Goal: Task Accomplishment & Management: Complete application form

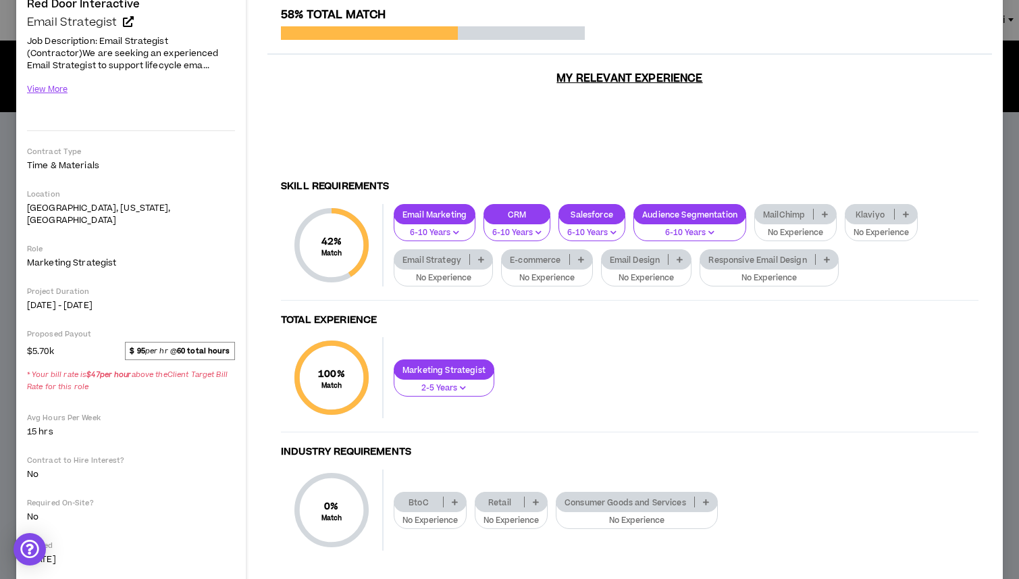
scroll to position [147, 0]
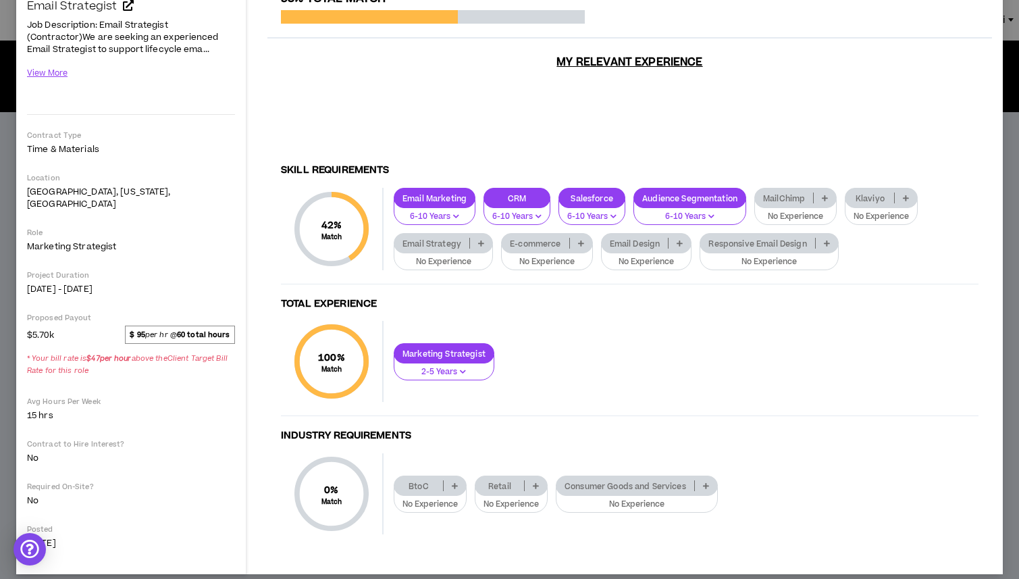
click at [708, 482] on icon at bounding box center [706, 485] width 6 height 7
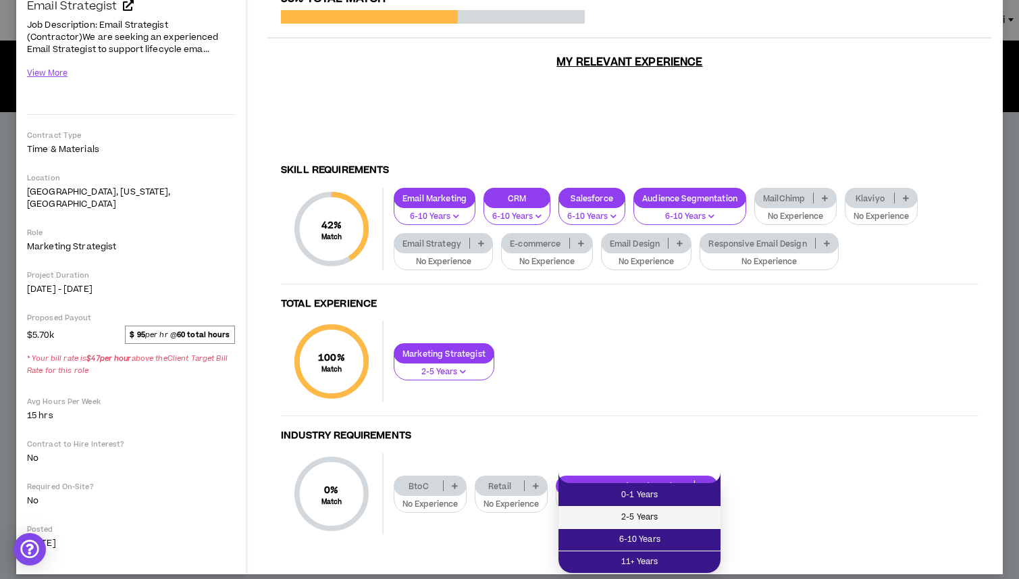
click at [682, 519] on span "2-5 Years" at bounding box center [640, 517] width 146 height 15
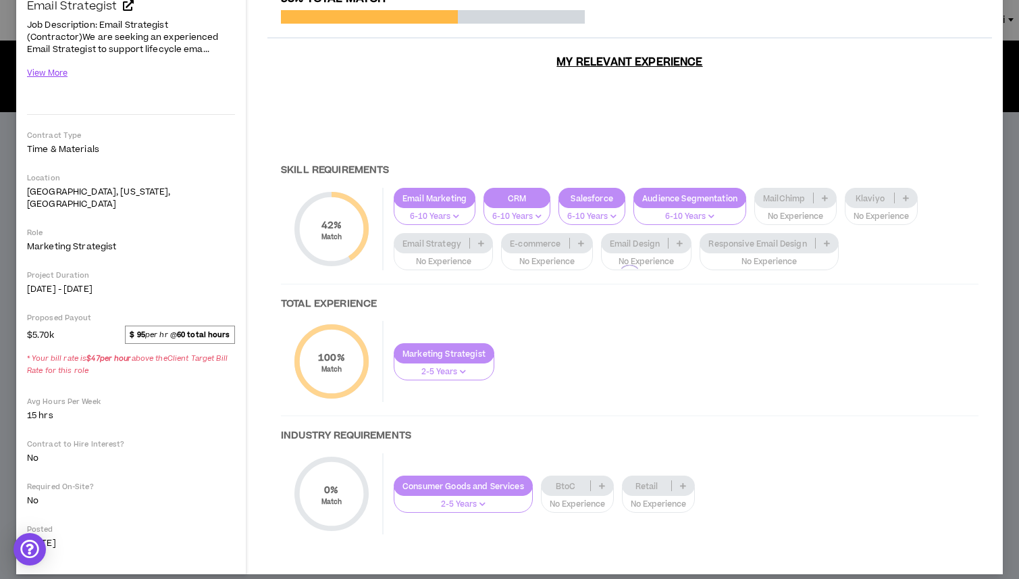
drag, startPoint x: 682, startPoint y: 519, endPoint x: 798, endPoint y: 490, distance: 120.6
click at [798, 490] on div at bounding box center [629, 276] width 725 height 569
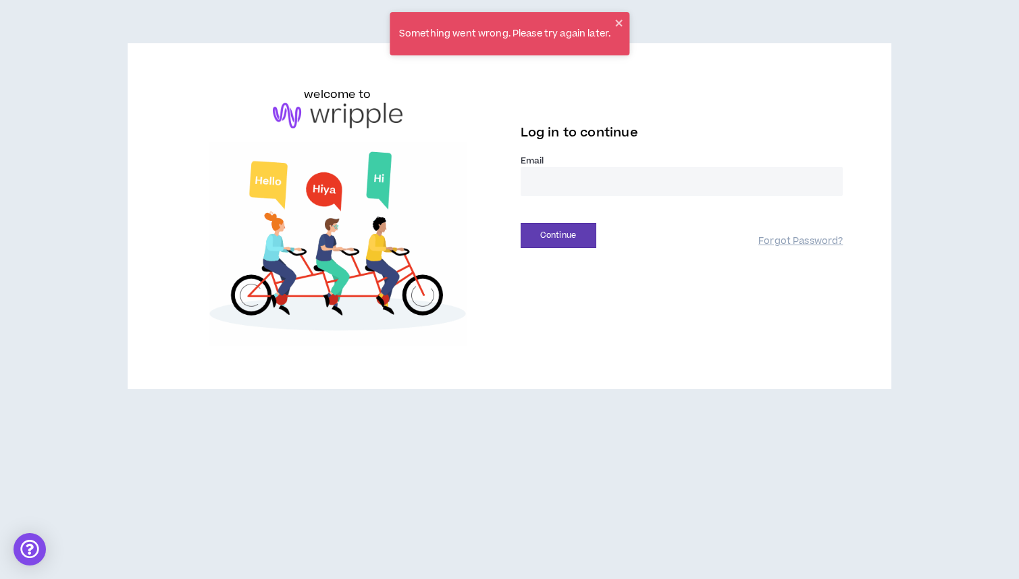
click at [595, 198] on div "Email *" at bounding box center [682, 181] width 323 height 52
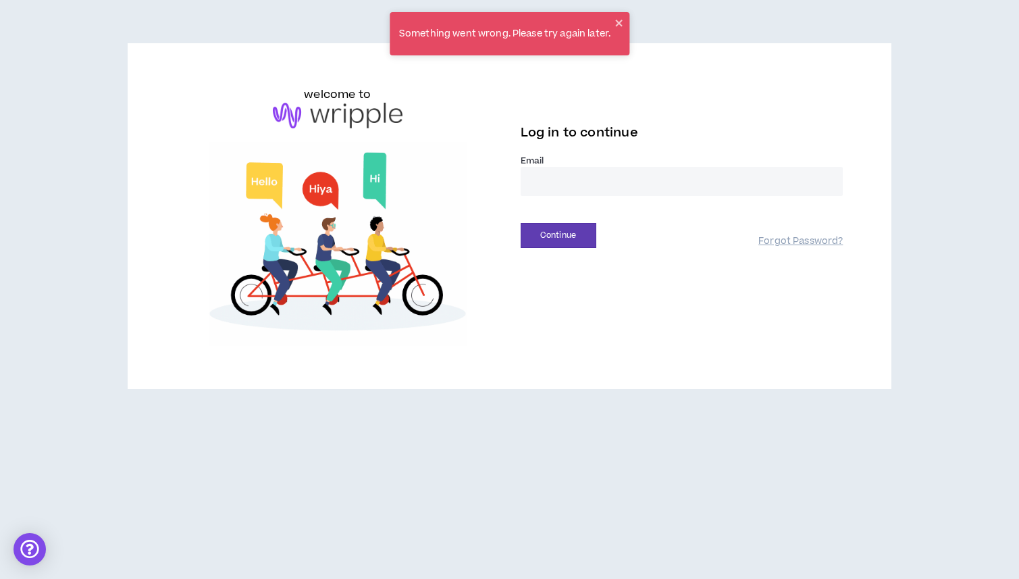
click at [677, 181] on input "email" at bounding box center [682, 181] width 323 height 29
type input "**********"
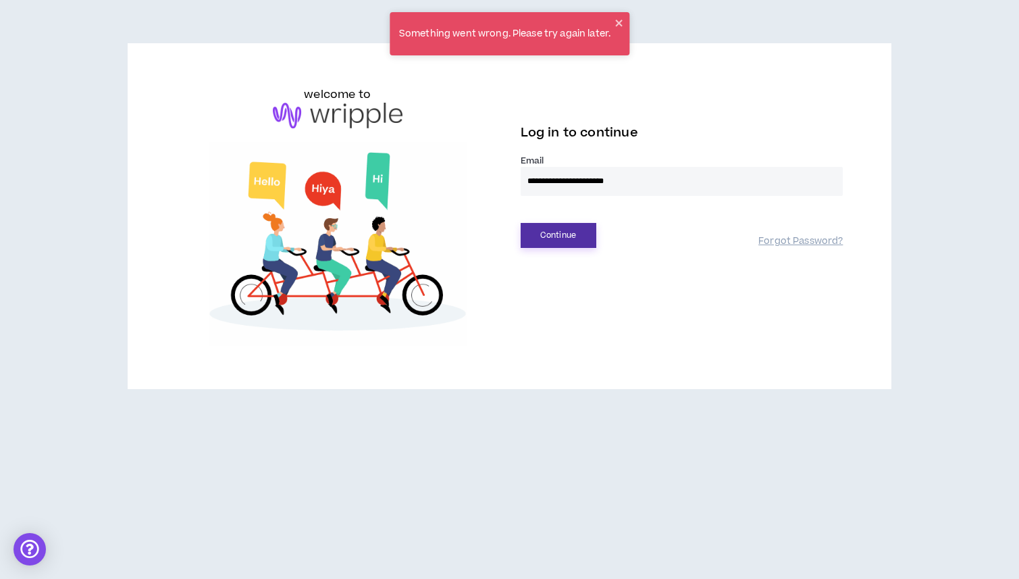
click at [565, 246] on button "Continue" at bounding box center [559, 235] width 76 height 25
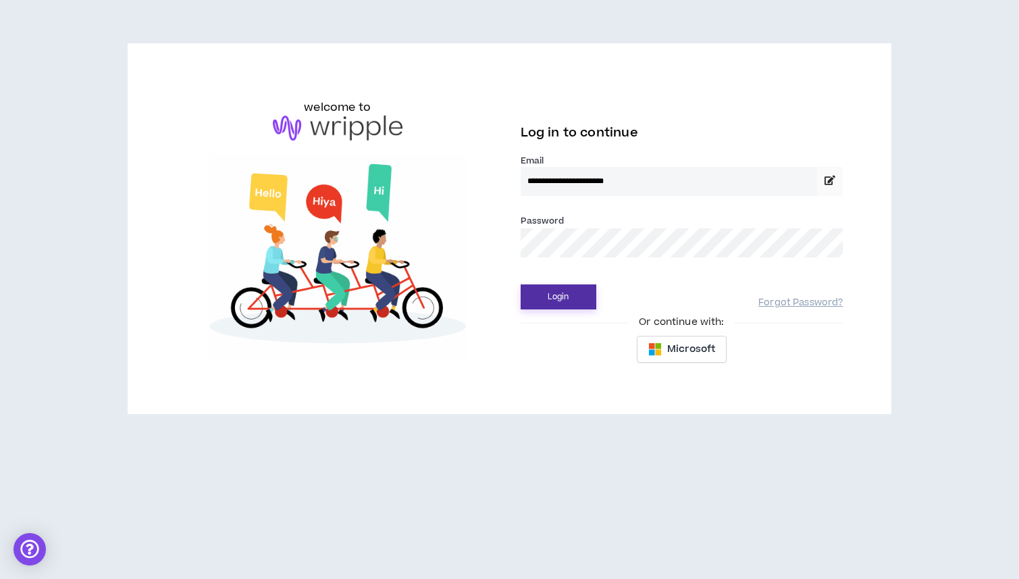
click at [546, 286] on button "Login" at bounding box center [559, 296] width 76 height 25
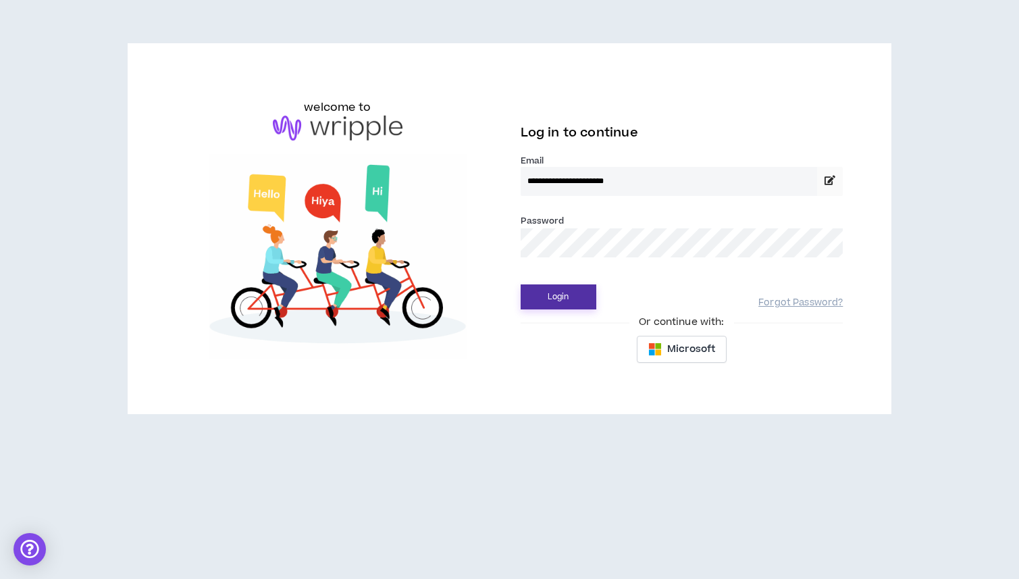
click at [569, 302] on button "Login" at bounding box center [559, 296] width 76 height 25
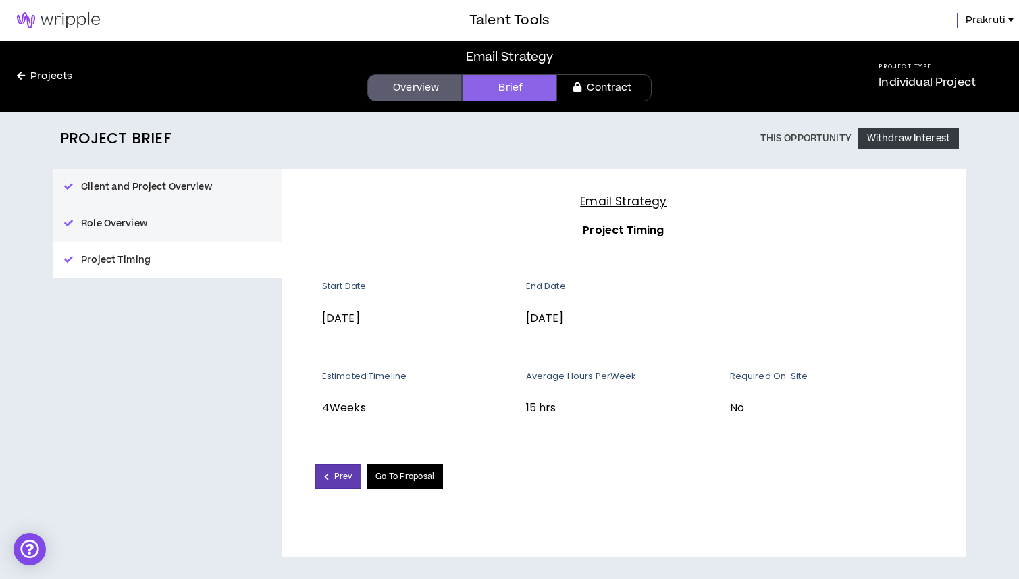
click at [394, 472] on link "Go To Proposal" at bounding box center [405, 476] width 76 height 25
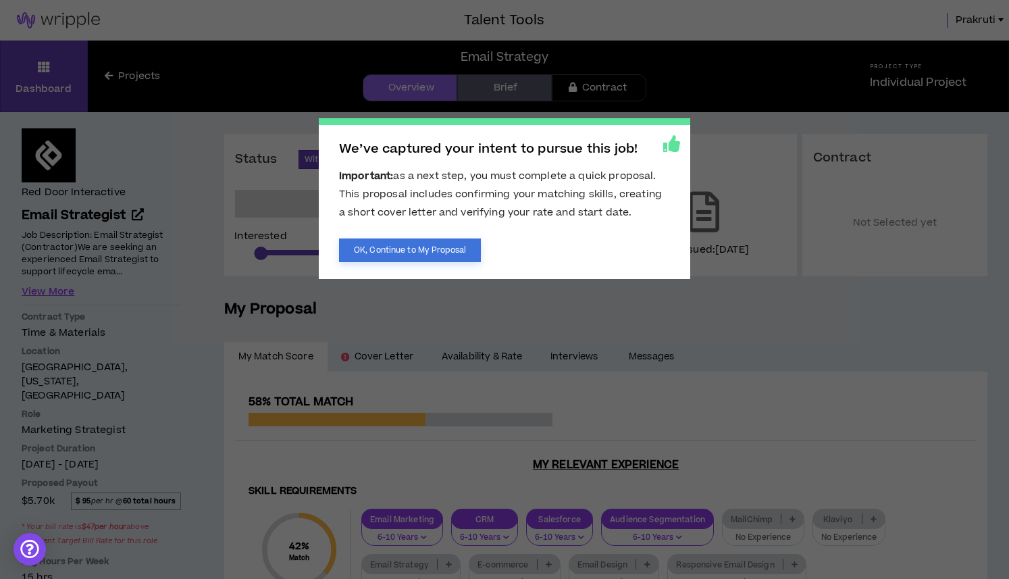
click at [398, 257] on button "OK, Continue to My Proposal" at bounding box center [410, 250] width 142 height 24
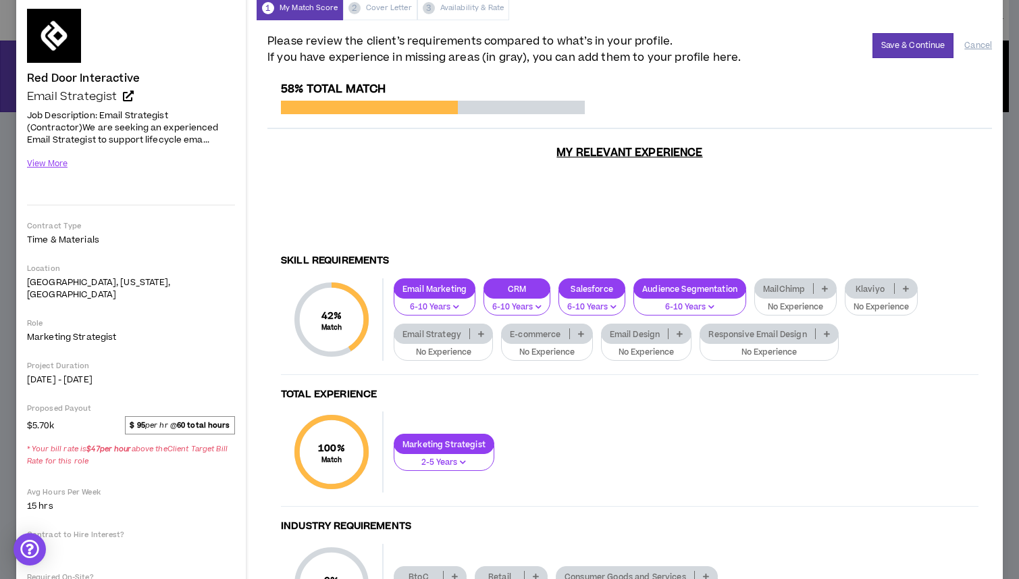
scroll to position [62, 0]
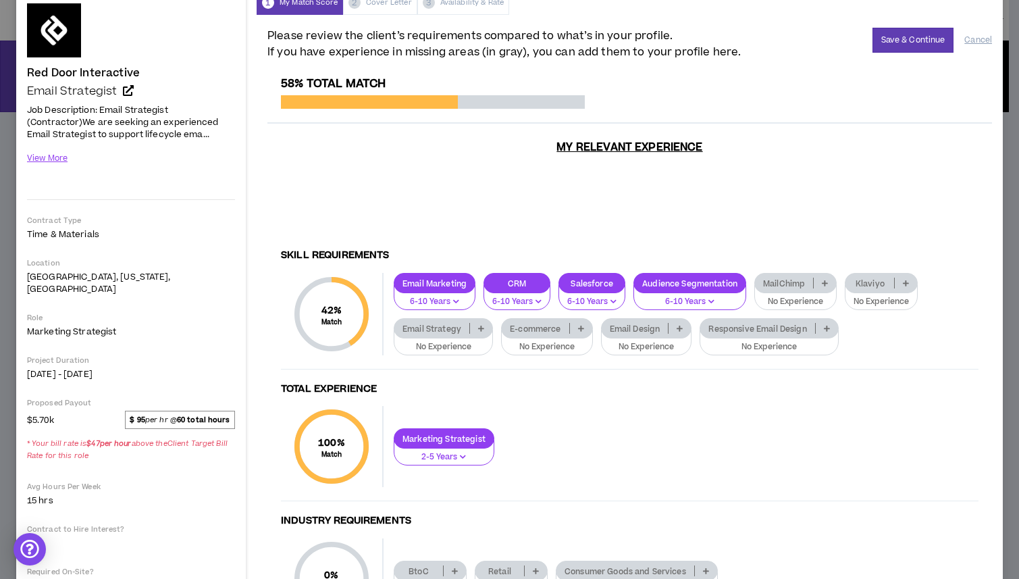
click at [479, 325] on icon at bounding box center [481, 328] width 6 height 7
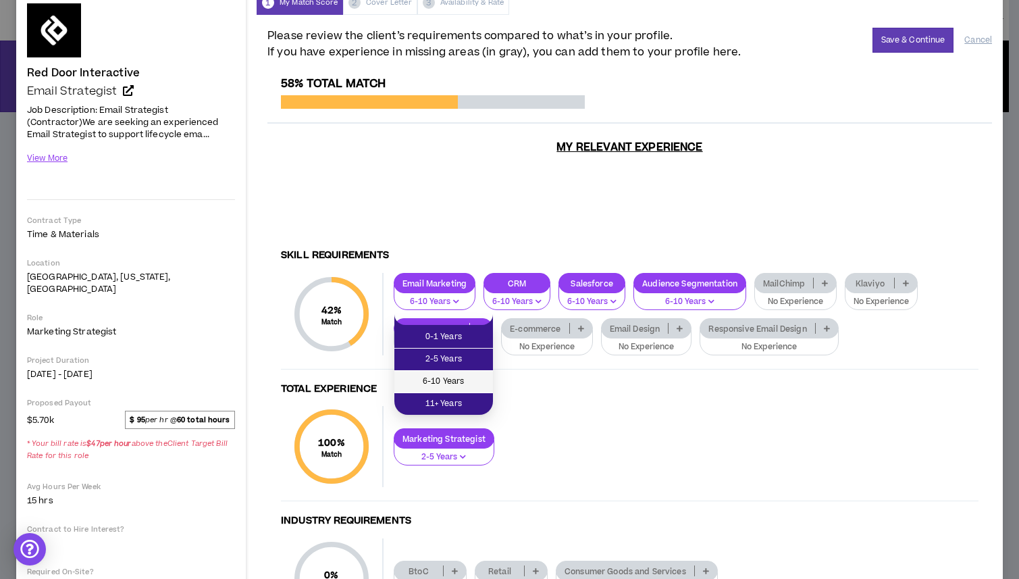
click at [458, 371] on li "6-10 Years" at bounding box center [443, 382] width 99 height 22
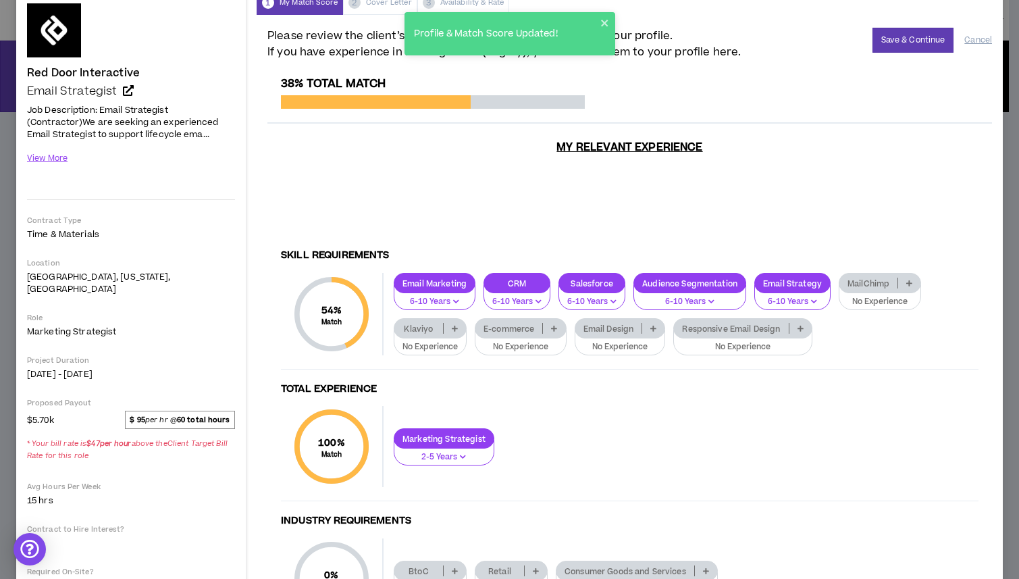
click at [554, 323] on p at bounding box center [554, 328] width 22 height 11
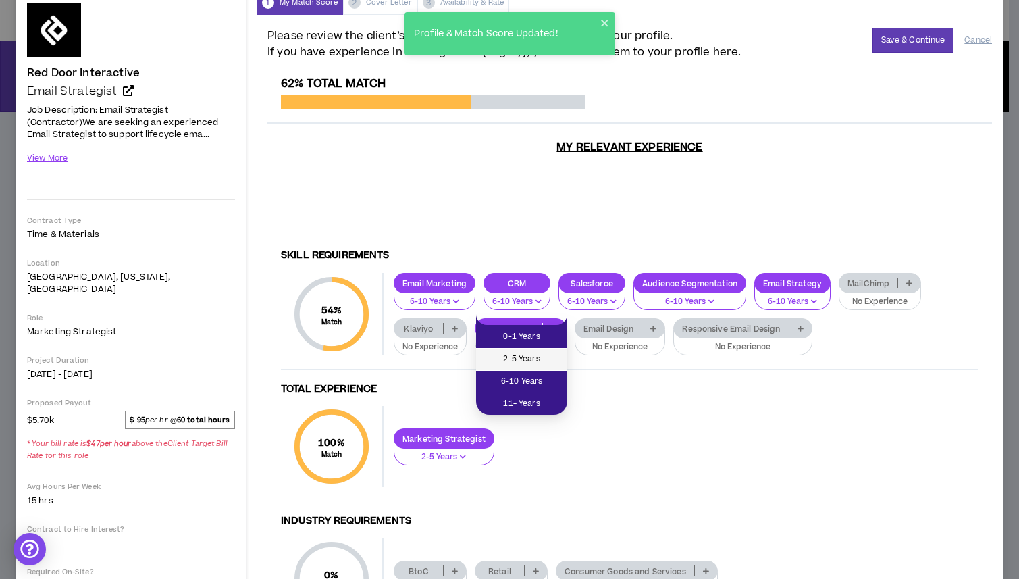
click at [521, 365] on span "2-5 Years" at bounding box center [521, 359] width 75 height 15
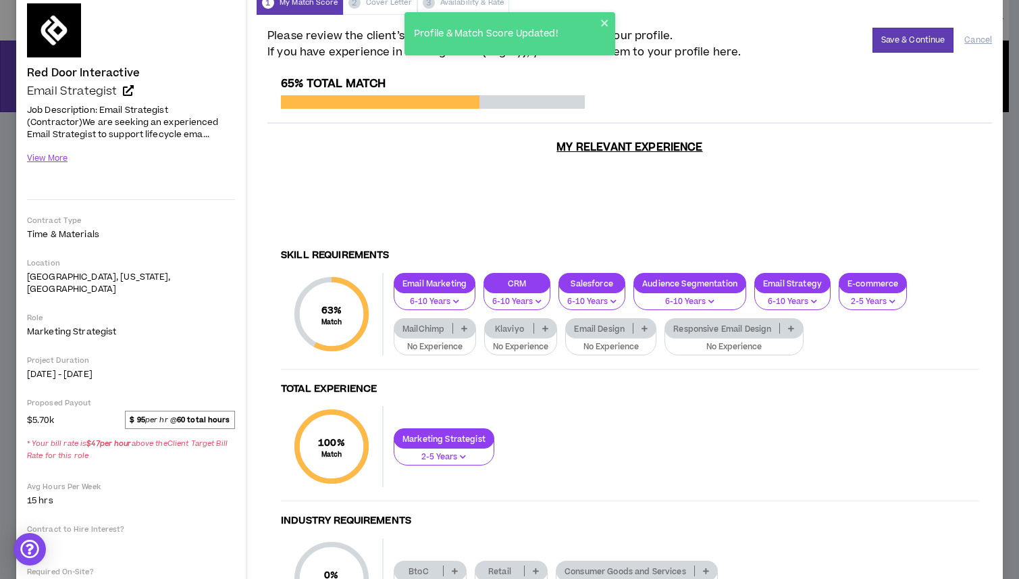
click at [644, 325] on icon at bounding box center [645, 328] width 6 height 7
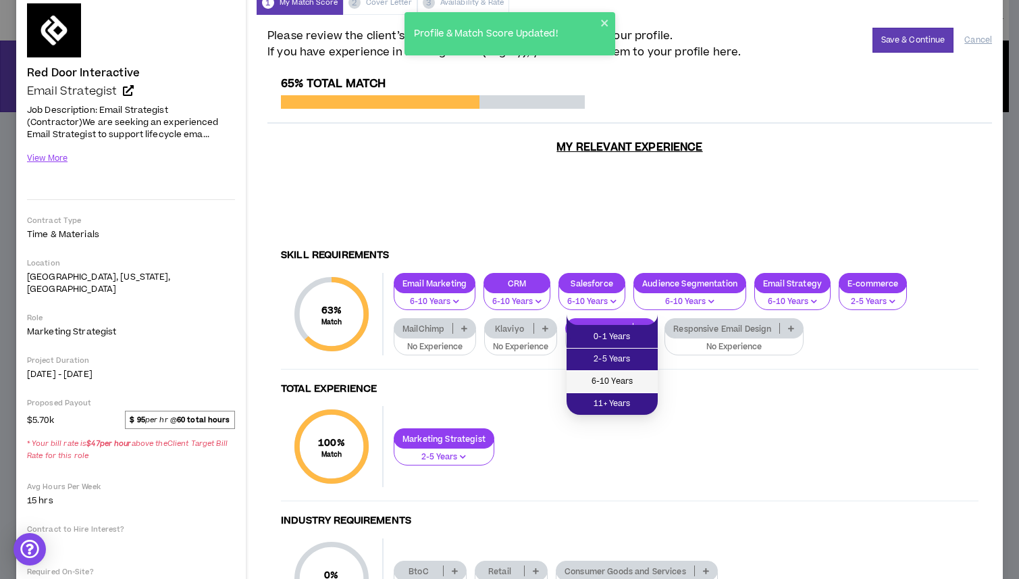
click at [628, 379] on span "6-10 Years" at bounding box center [612, 381] width 75 height 15
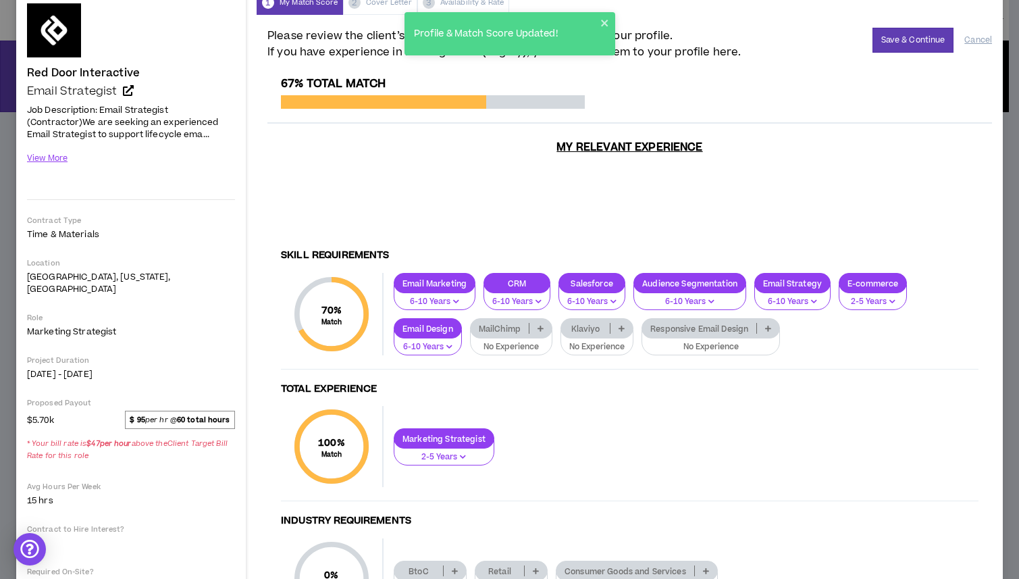
click at [540, 325] on icon at bounding box center [541, 328] width 6 height 7
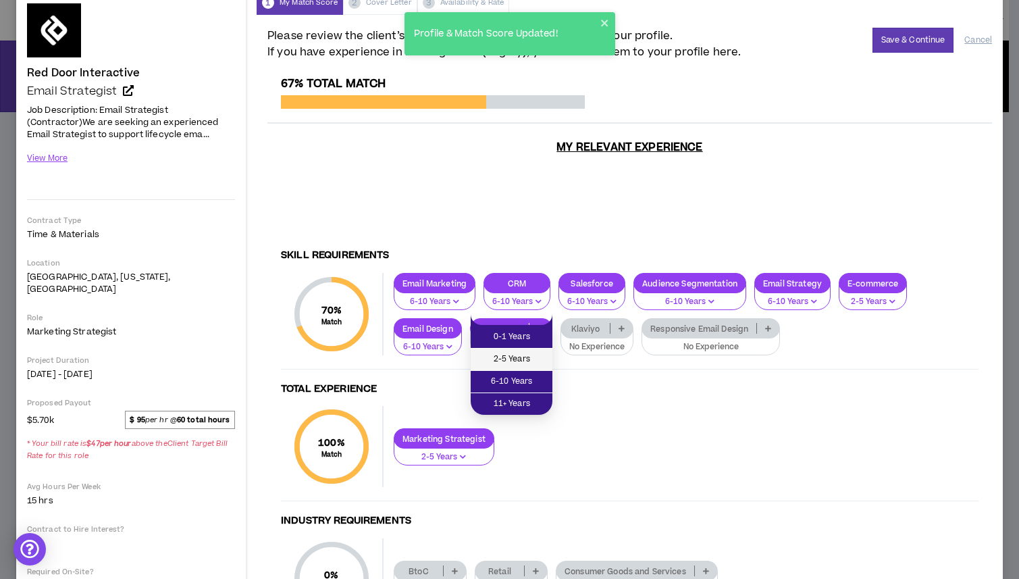
click at [525, 360] on span "2-5 Years" at bounding box center [512, 359] width 66 height 15
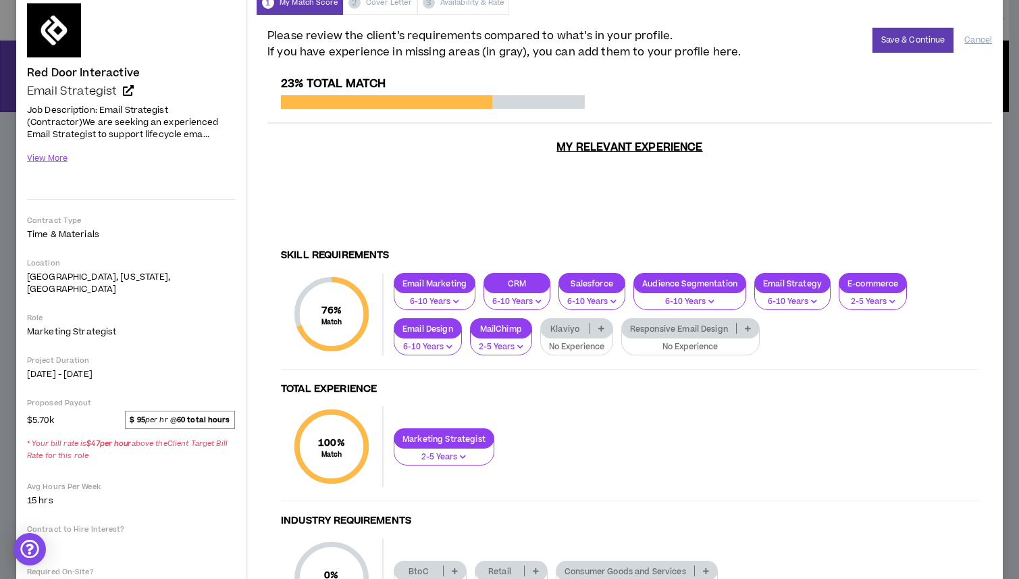
click at [754, 323] on p at bounding box center [748, 328] width 22 height 11
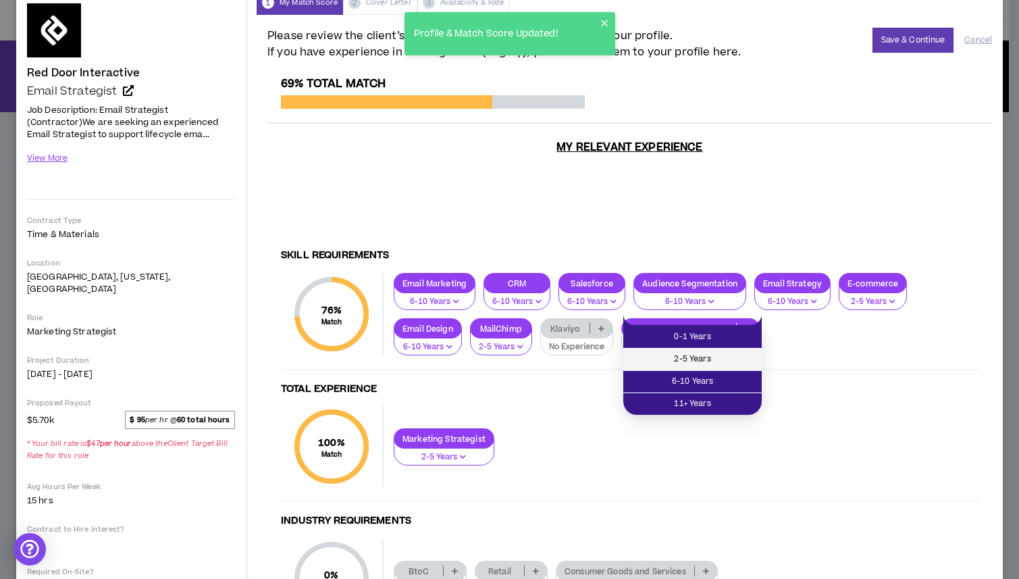
click at [693, 355] on span "2-5 Years" at bounding box center [693, 359] width 122 height 15
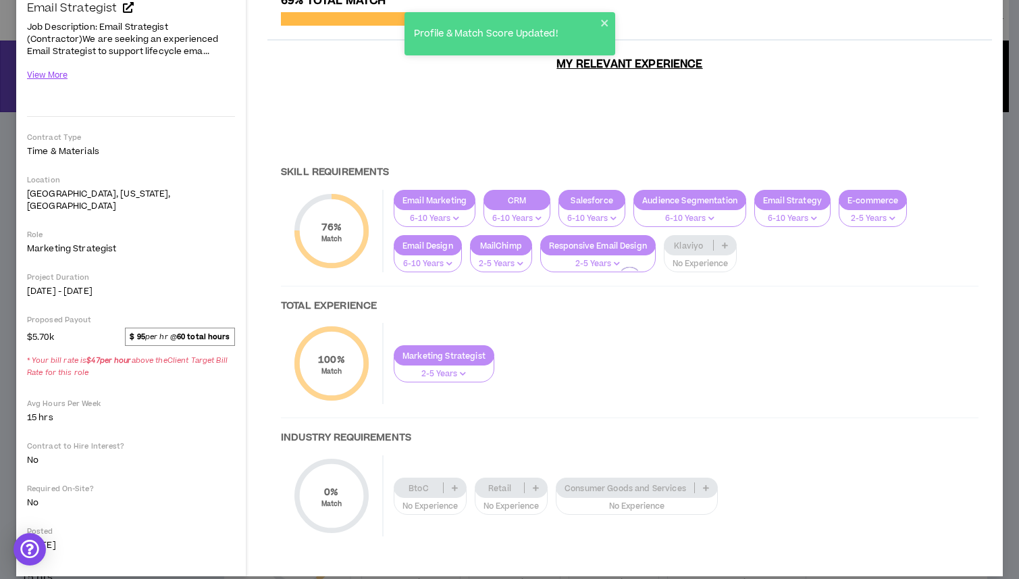
scroll to position [147, 0]
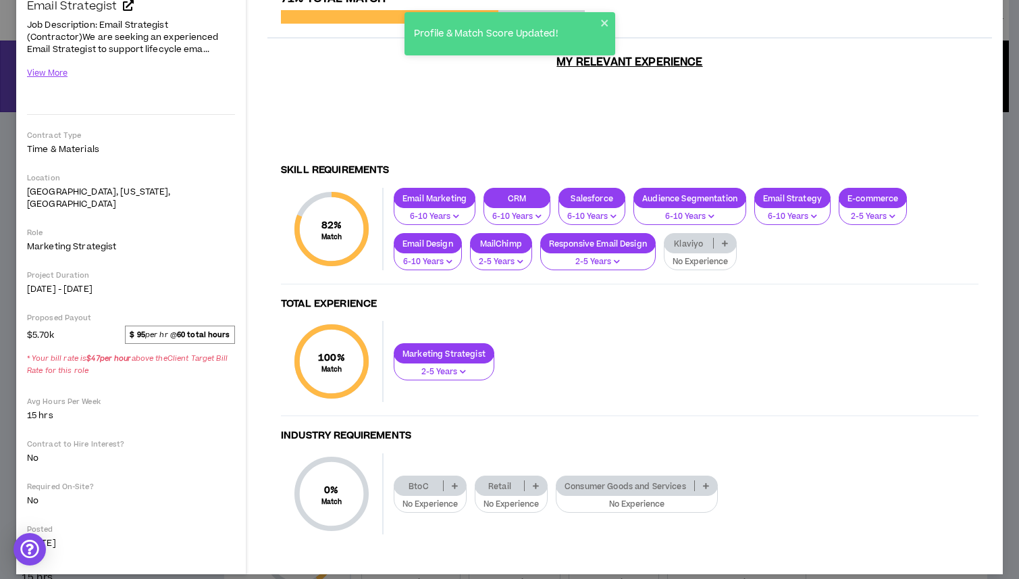
click at [711, 480] on p at bounding box center [706, 485] width 22 height 11
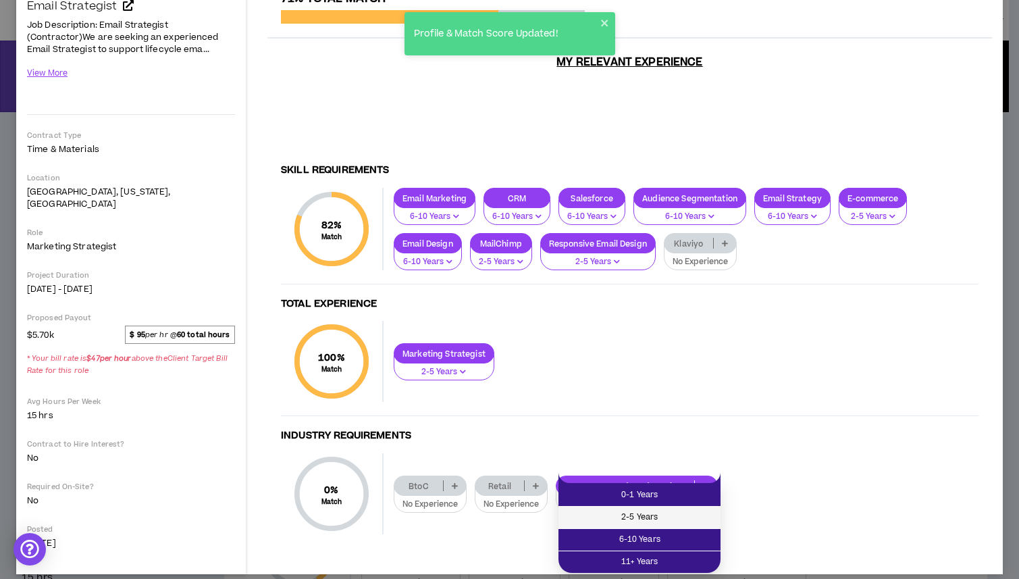
click at [679, 517] on span "2-5 Years" at bounding box center [640, 517] width 146 height 15
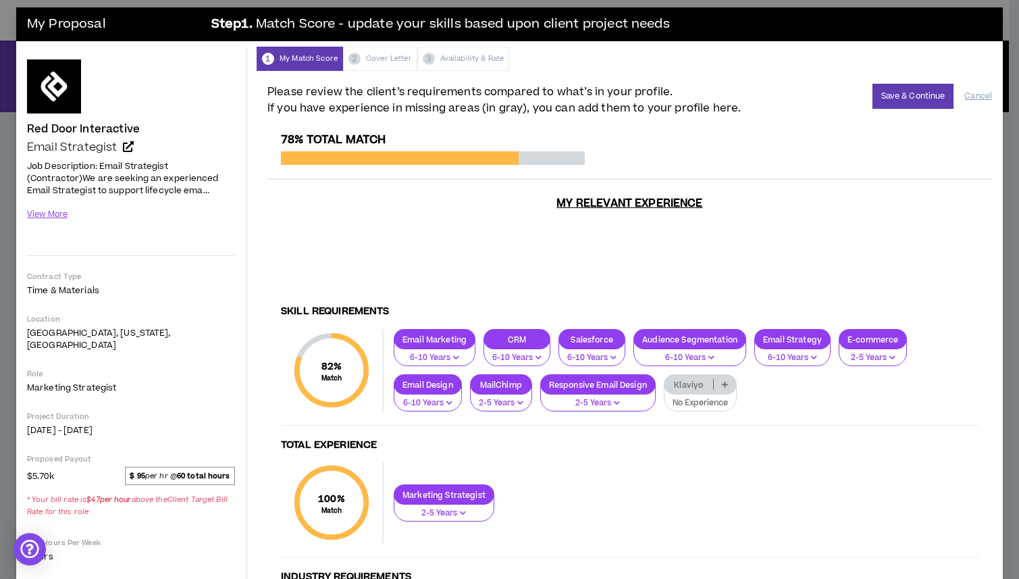
scroll to position [0, 0]
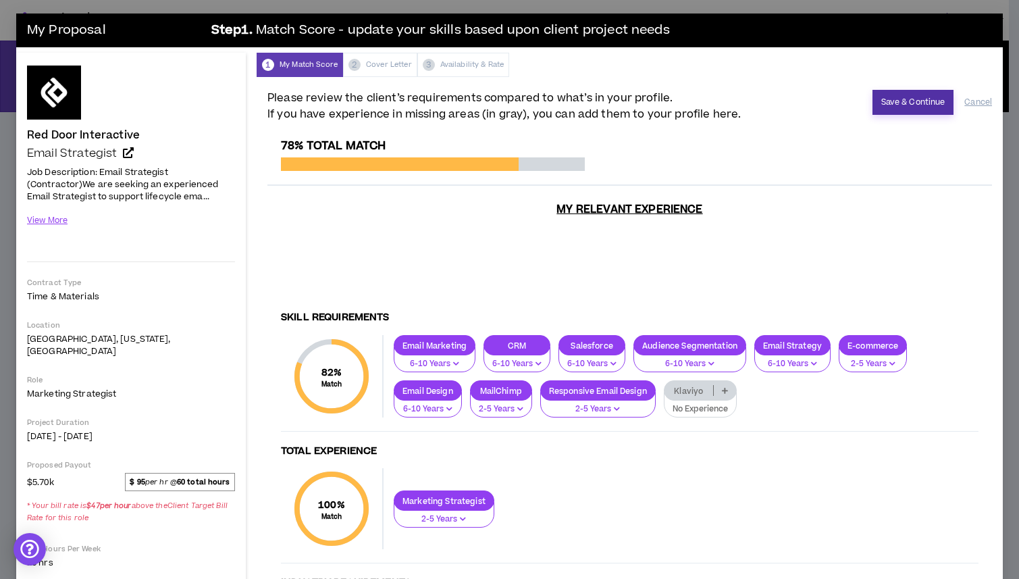
click at [908, 109] on button "Save & Continue" at bounding box center [914, 102] width 82 height 25
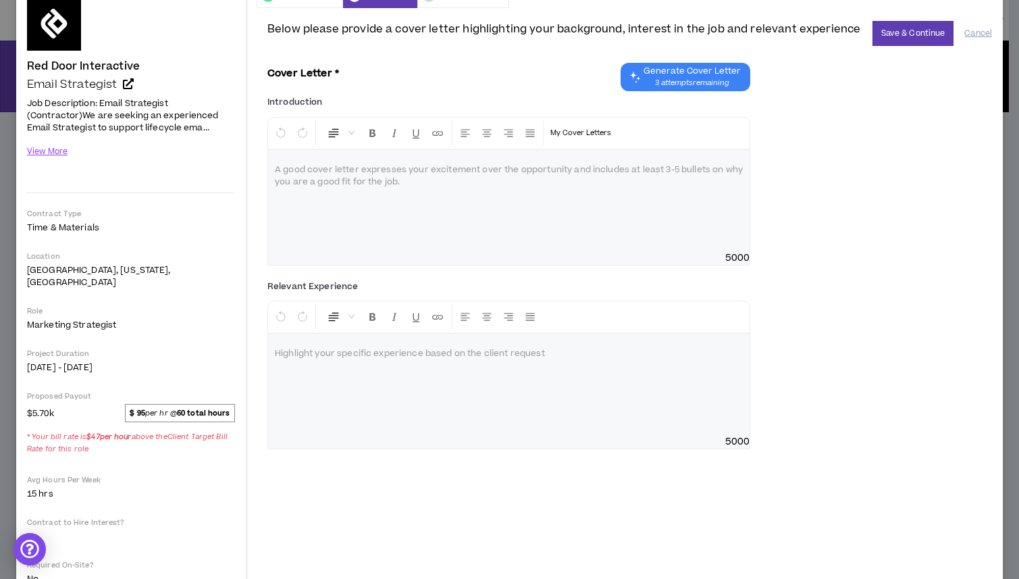
scroll to position [69, 0]
click at [357, 183] on div at bounding box center [509, 200] width 482 height 101
drag, startPoint x: 435, startPoint y: 192, endPoint x: 290, endPoint y: 168, distance: 147.3
click at [290, 168] on div at bounding box center [509, 200] width 482 height 101
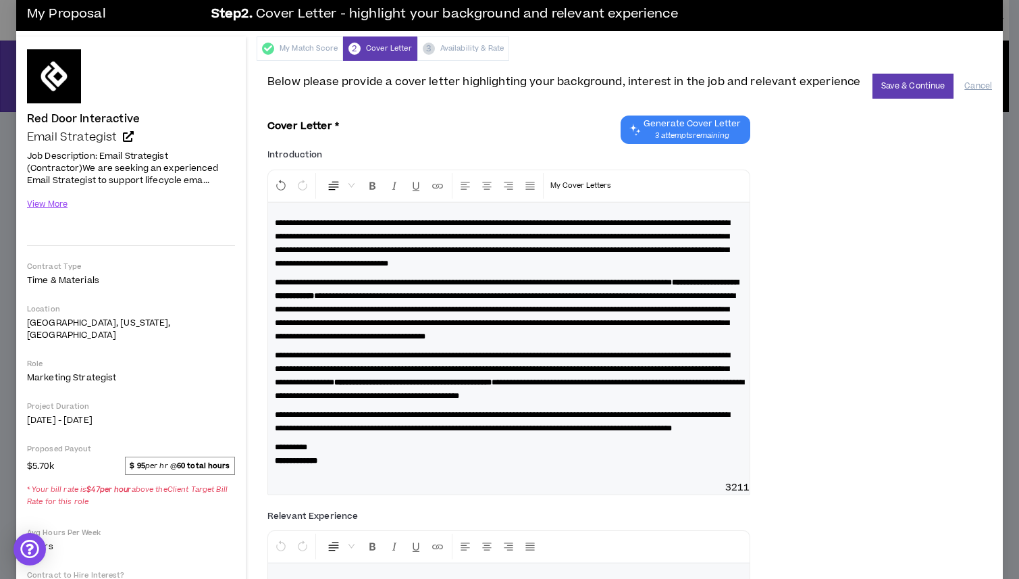
scroll to position [19, 0]
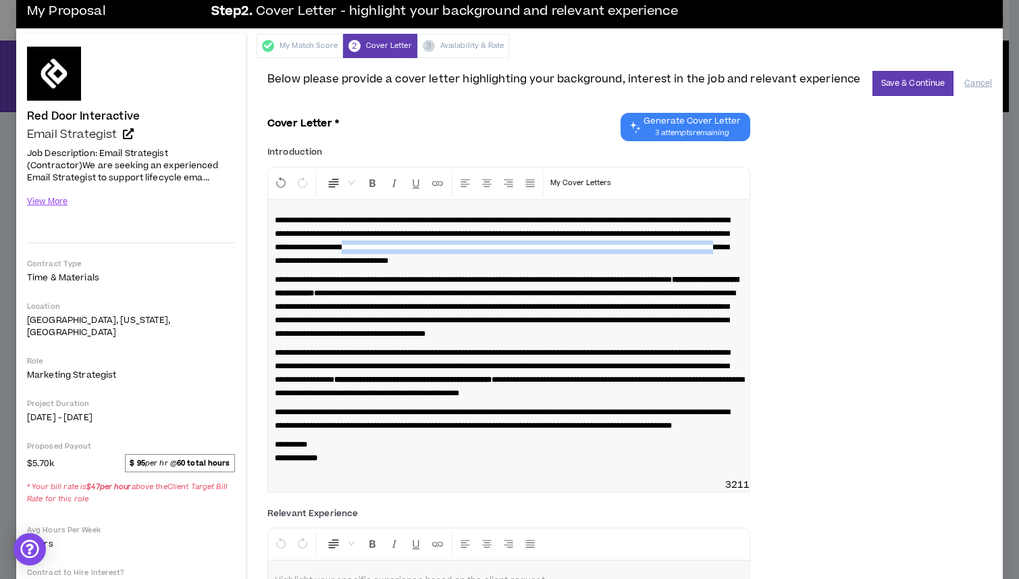
drag, startPoint x: 655, startPoint y: 245, endPoint x: 667, endPoint y: 263, distance: 21.6
click at [667, 263] on span "**********" at bounding box center [502, 240] width 455 height 49
click at [519, 267] on p "**********" at bounding box center [509, 240] width 468 height 54
drag, startPoint x: 655, startPoint y: 251, endPoint x: 658, endPoint y: 269, distance: 18.5
click at [658, 267] on p "**********" at bounding box center [509, 240] width 468 height 54
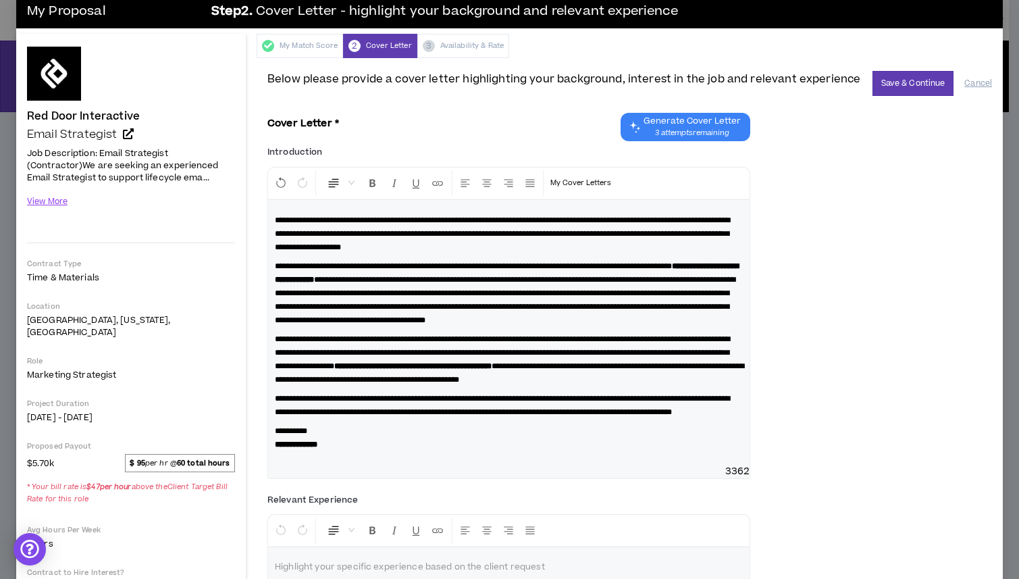
click at [367, 279] on strong "**********" at bounding box center [507, 273] width 464 height 22
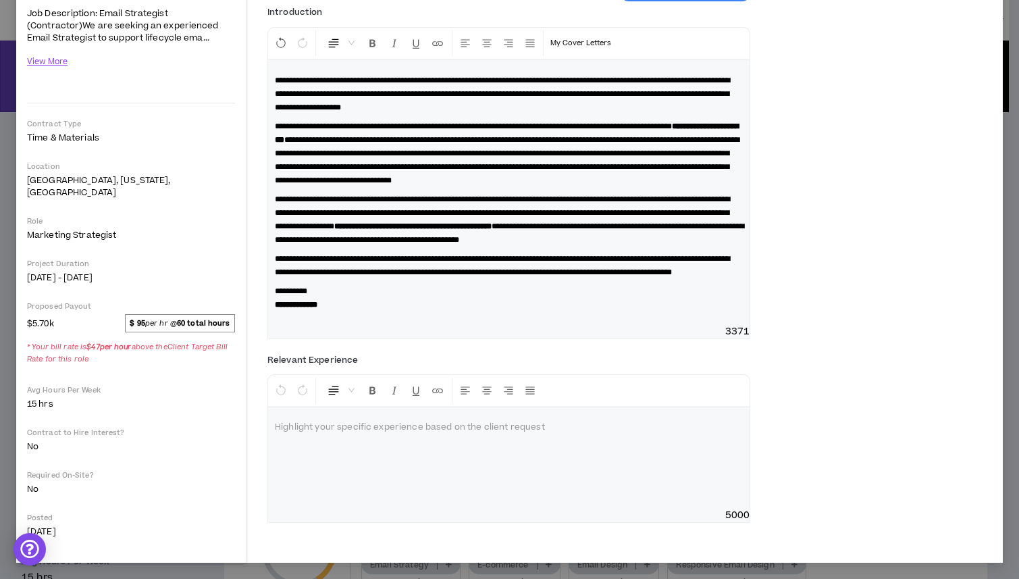
scroll to position [182, 0]
drag, startPoint x: 355, startPoint y: 317, endPoint x: 267, endPoint y: 314, distance: 87.9
click at [268, 314] on div "**********" at bounding box center [509, 192] width 482 height 265
click at [401, 311] on p "**********" at bounding box center [509, 297] width 468 height 27
click at [334, 465] on div at bounding box center [509, 457] width 482 height 101
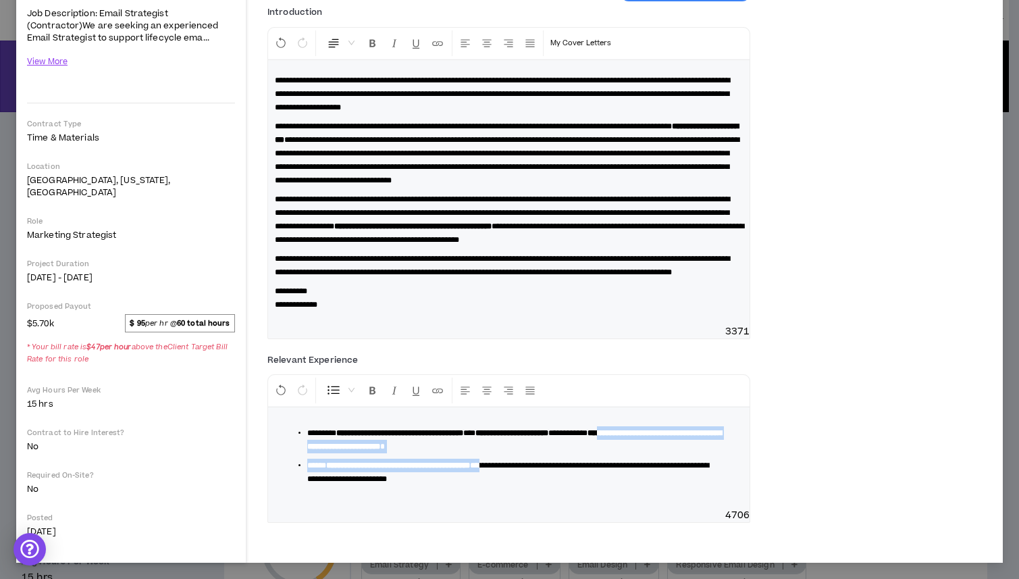
drag, startPoint x: 501, startPoint y: 486, endPoint x: 324, endPoint y: 457, distance: 180.0
click at [324, 457] on ul "**********" at bounding box center [514, 455] width 457 height 59
click at [509, 483] on span "**********" at bounding box center [508, 472] width 402 height 22
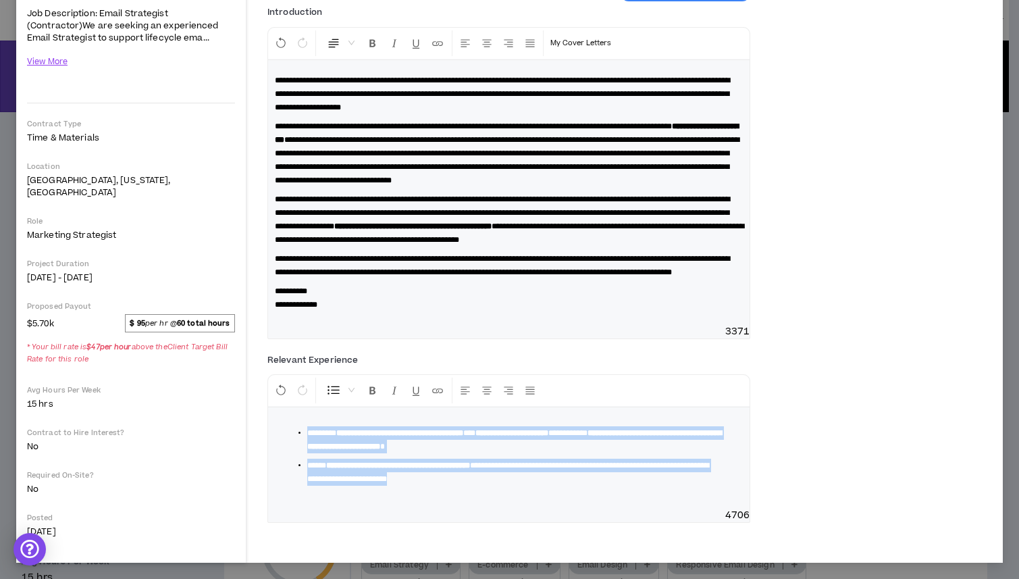
drag, startPoint x: 551, startPoint y: 495, endPoint x: 297, endPoint y: 454, distance: 257.3
click at [297, 454] on ul "**********" at bounding box center [514, 455] width 457 height 59
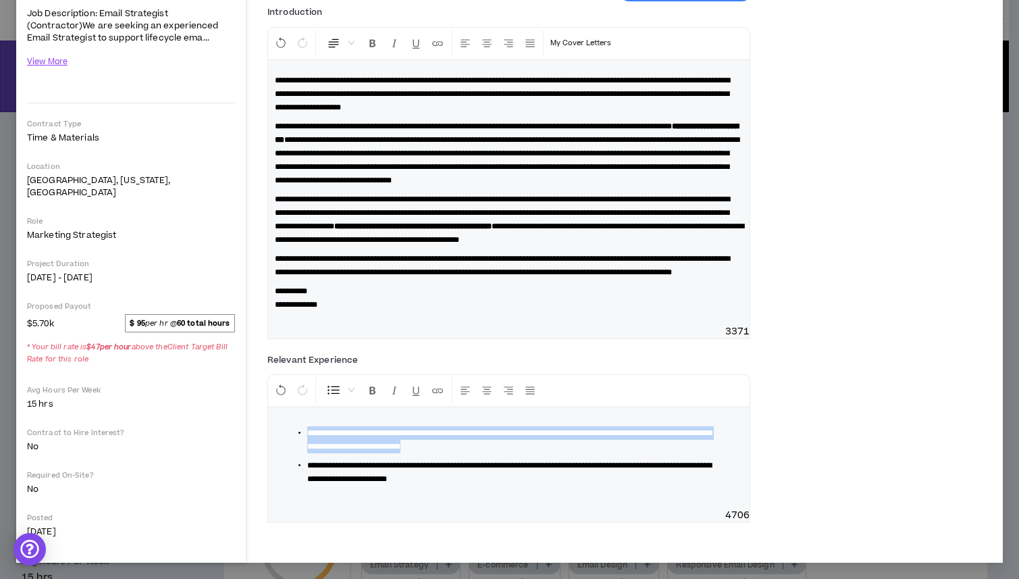
click at [534, 486] on li "**********" at bounding box center [514, 472] width 414 height 27
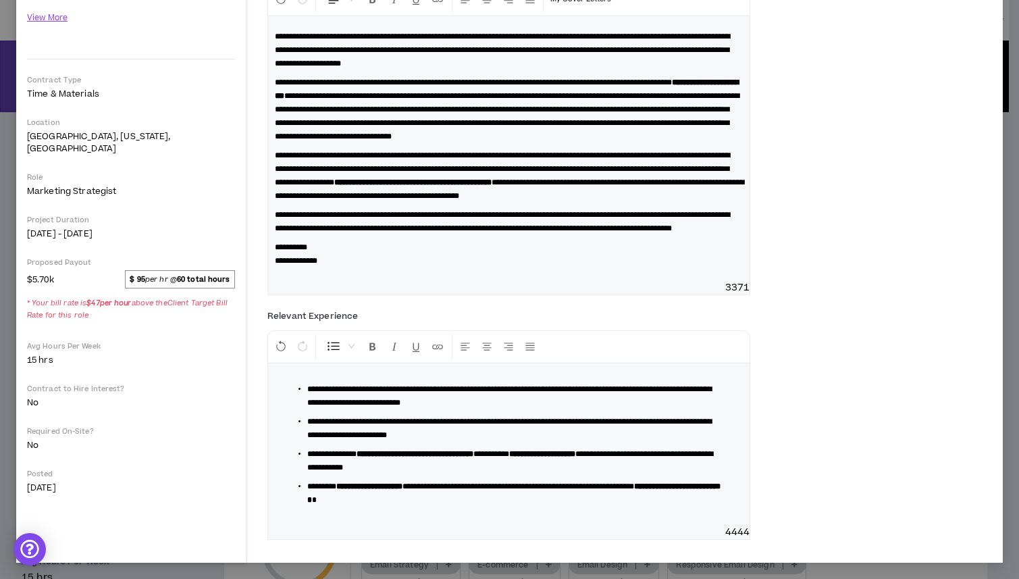
scroll to position [243, 0]
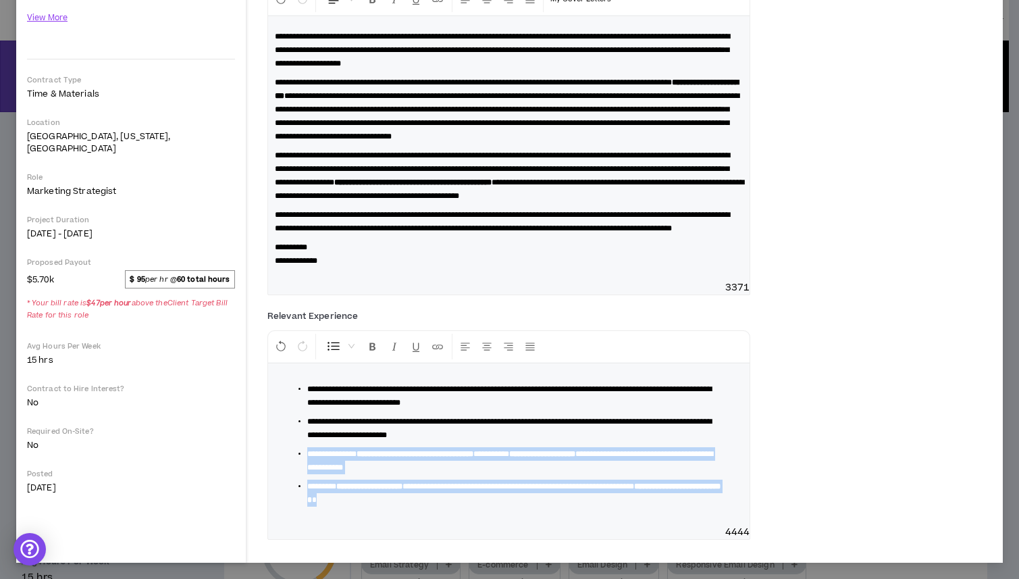
drag, startPoint x: 497, startPoint y: 512, endPoint x: 307, endPoint y: 455, distance: 198.3
click at [307, 455] on div "**********" at bounding box center [509, 444] width 482 height 162
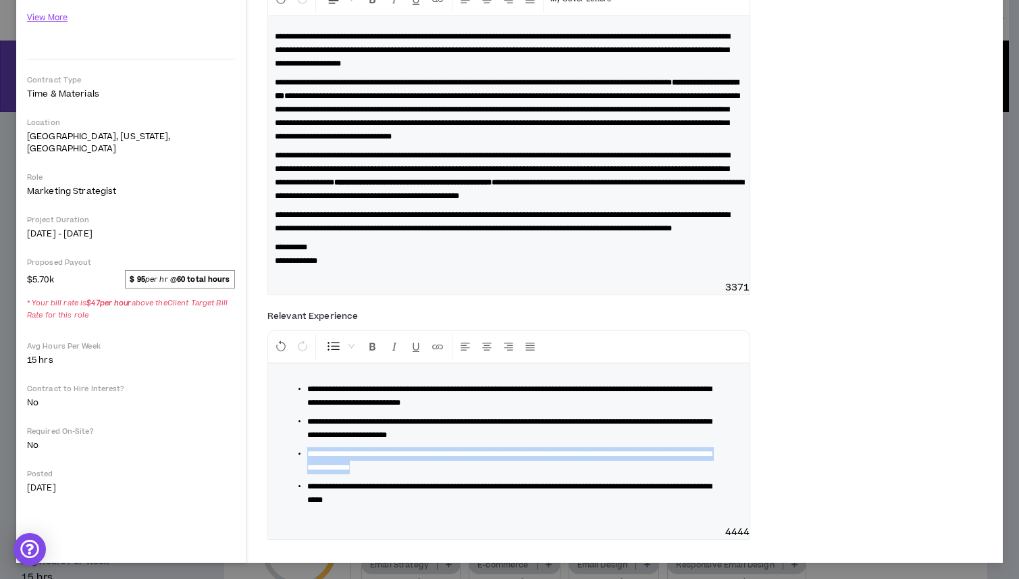
click at [478, 519] on div "**********" at bounding box center [509, 444] width 482 height 162
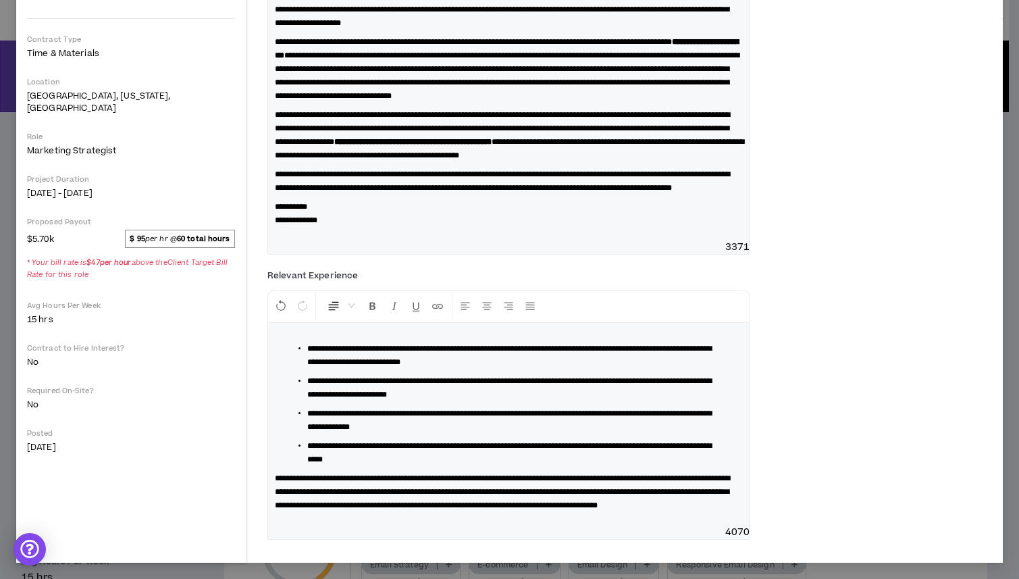
scroll to position [297, 0]
click at [282, 474] on span "**********" at bounding box center [502, 491] width 455 height 35
click at [300, 474] on span "**********" at bounding box center [502, 491] width 455 height 35
click at [337, 474] on span "**********" at bounding box center [502, 491] width 455 height 35
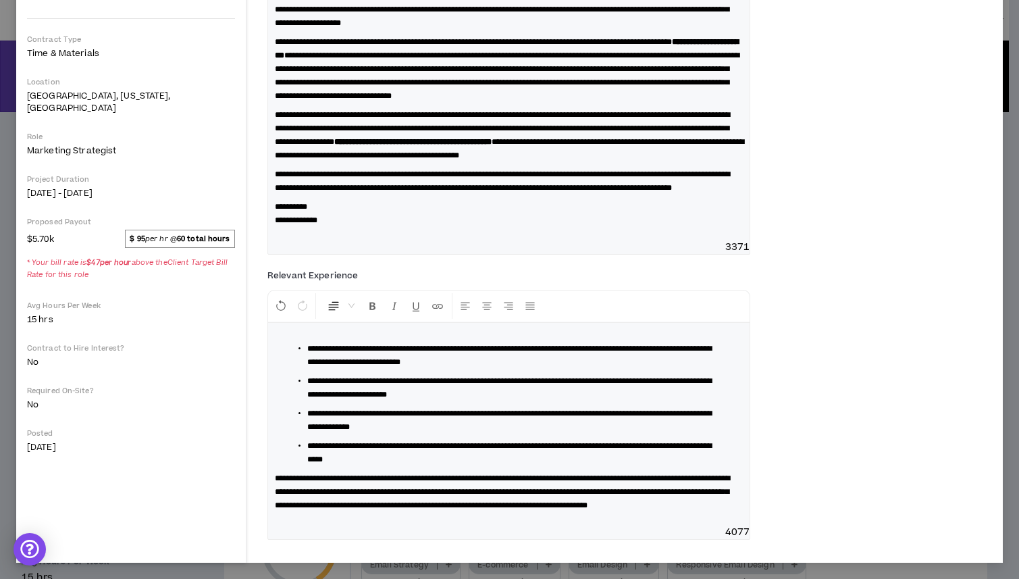
scroll to position [297, 0]
click at [869, 450] on div "**********" at bounding box center [629, 407] width 725 height 285
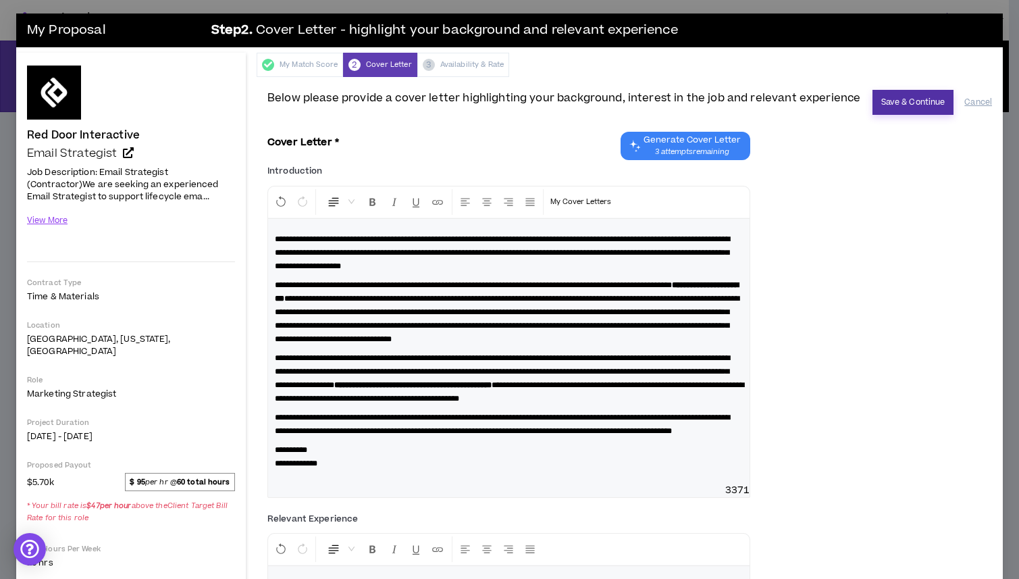
click at [912, 109] on button "Save & Continue" at bounding box center [914, 102] width 82 height 25
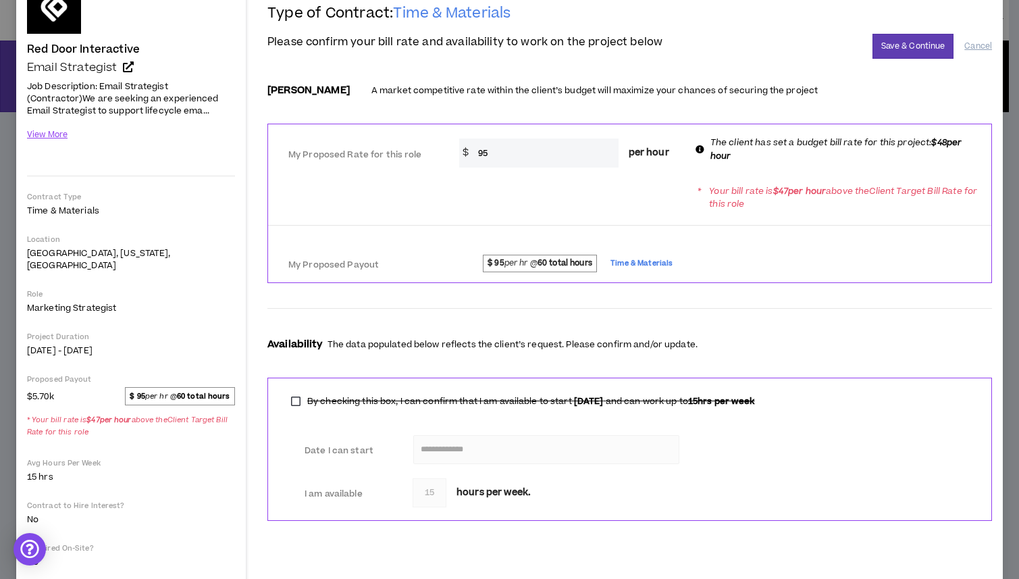
scroll to position [87, 0]
drag, startPoint x: 496, startPoint y: 151, endPoint x: 463, endPoint y: 155, distance: 34.0
click at [463, 155] on div "$ 95 per hour" at bounding box center [569, 151] width 221 height 29
type input "45"
click at [688, 280] on div "My Proposed Payout $ 95 per hr @ 60 total hours Time & Materials" at bounding box center [629, 260] width 723 height 41
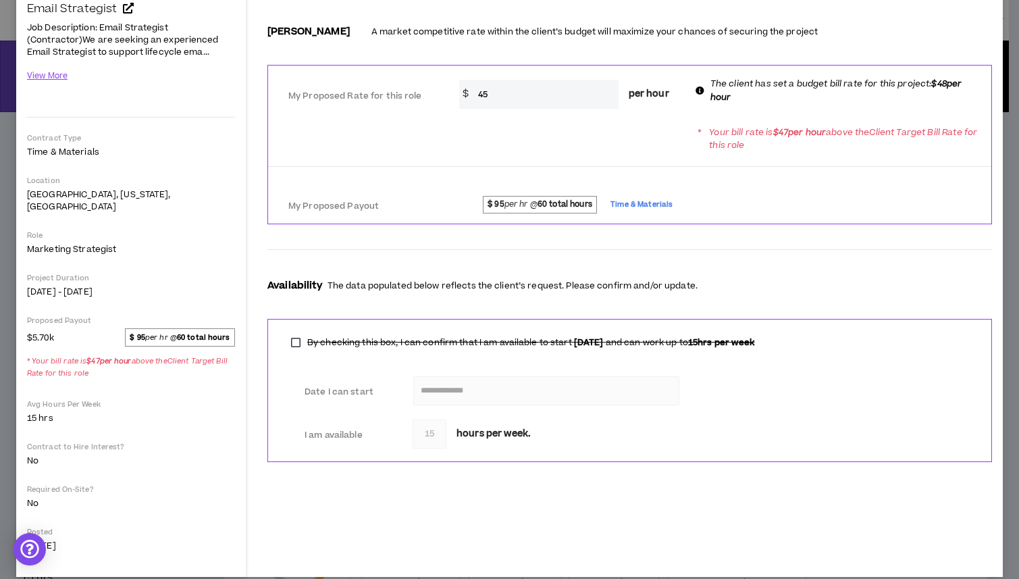
scroll to position [147, 0]
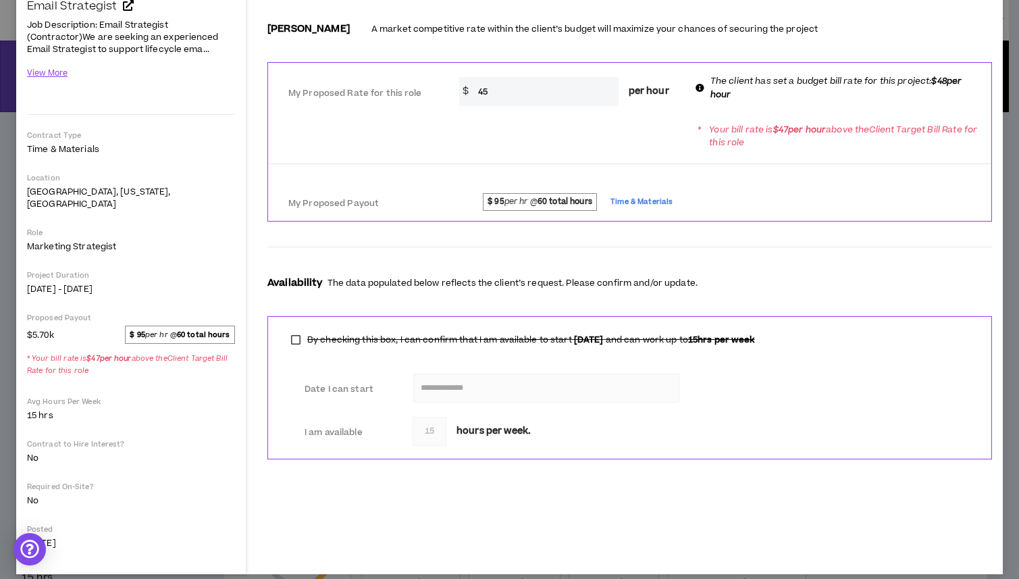
click at [294, 336] on label "By checking this box, I can confirm that I am available to start Oct 5, 2025 an…" at bounding box center [523, 339] width 478 height 19
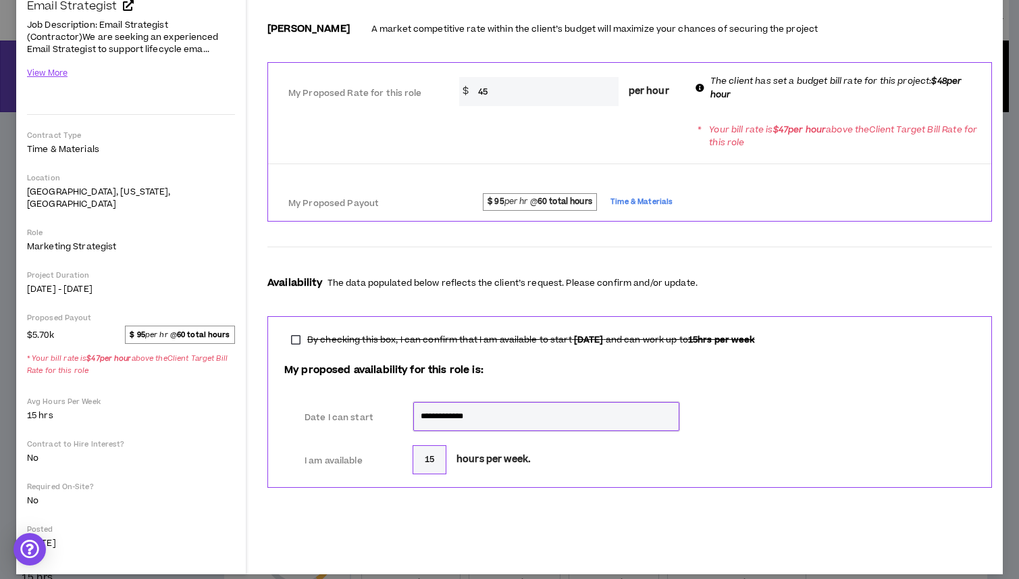
click at [434, 462] on input "15" at bounding box center [430, 459] width 34 height 29
drag, startPoint x: 437, startPoint y: 461, endPoint x: 418, endPoint y: 462, distance: 18.9
click at [418, 462] on input "15" at bounding box center [430, 459] width 34 height 29
click at [294, 336] on label "By checking this box, I can confirm that I am available to start Oct 5, 2025 an…" at bounding box center [523, 339] width 478 height 19
type input "15"
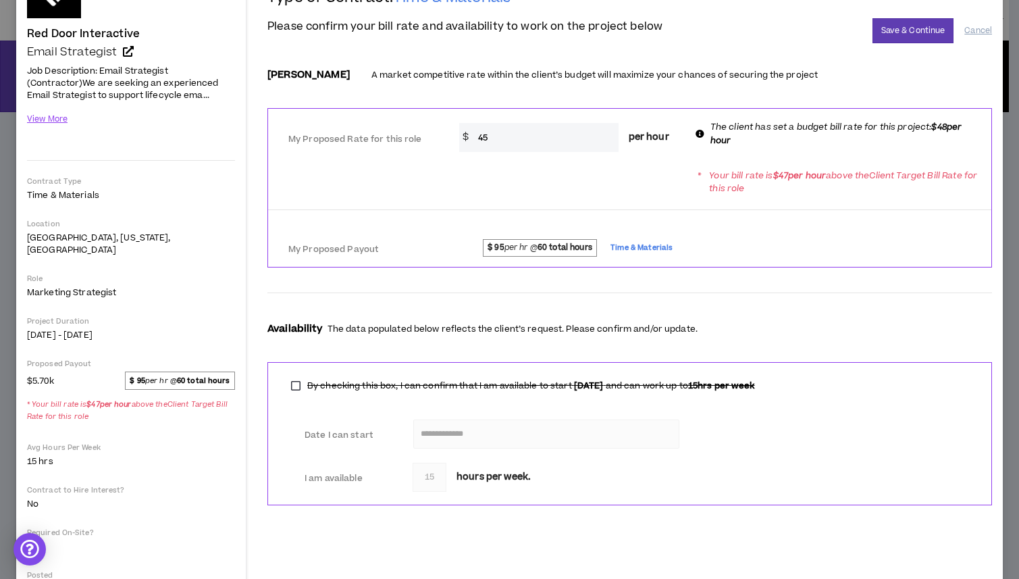
scroll to position [68, 0]
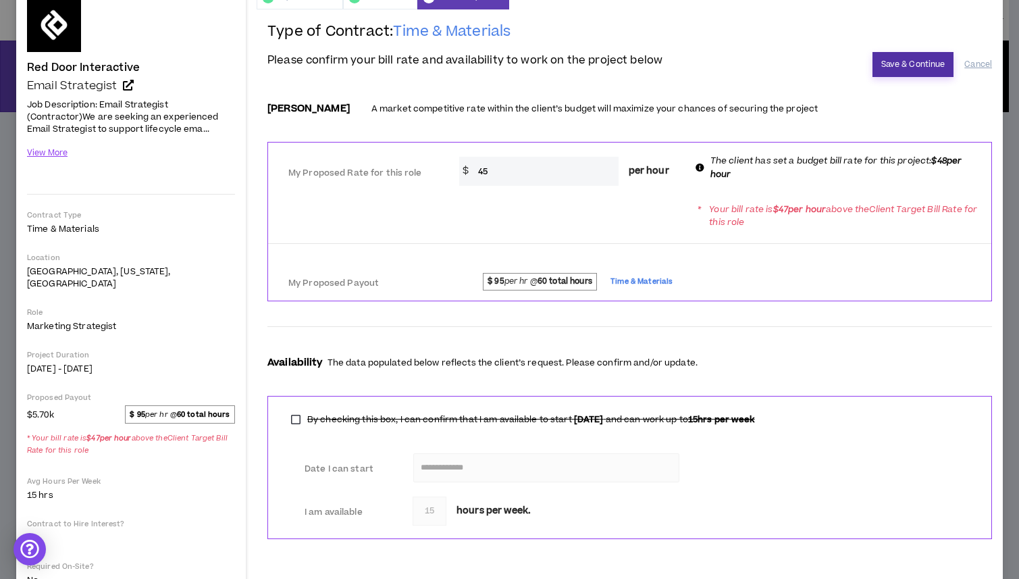
click at [913, 68] on button "Save & Continue" at bounding box center [914, 64] width 82 height 25
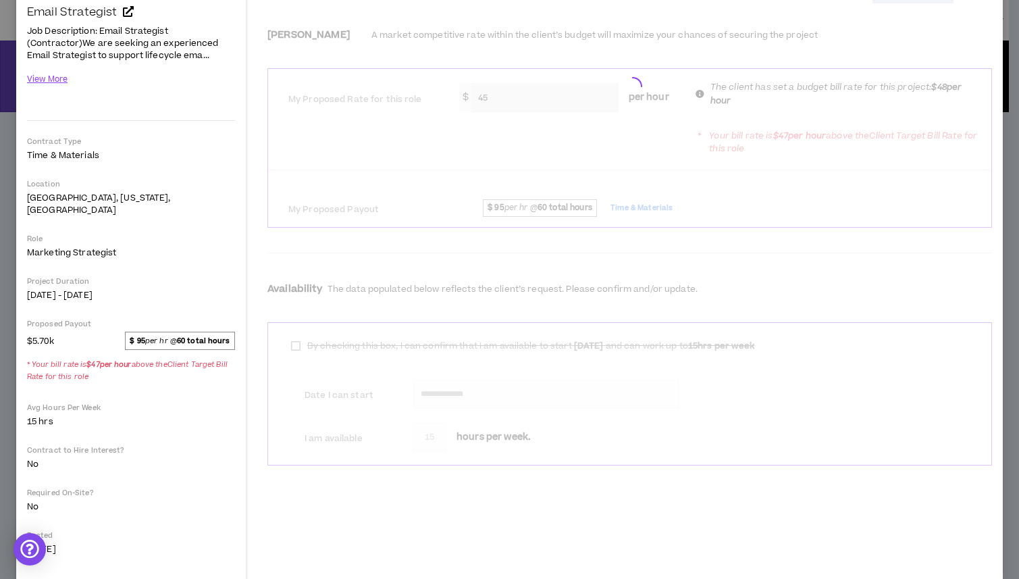
scroll to position [147, 0]
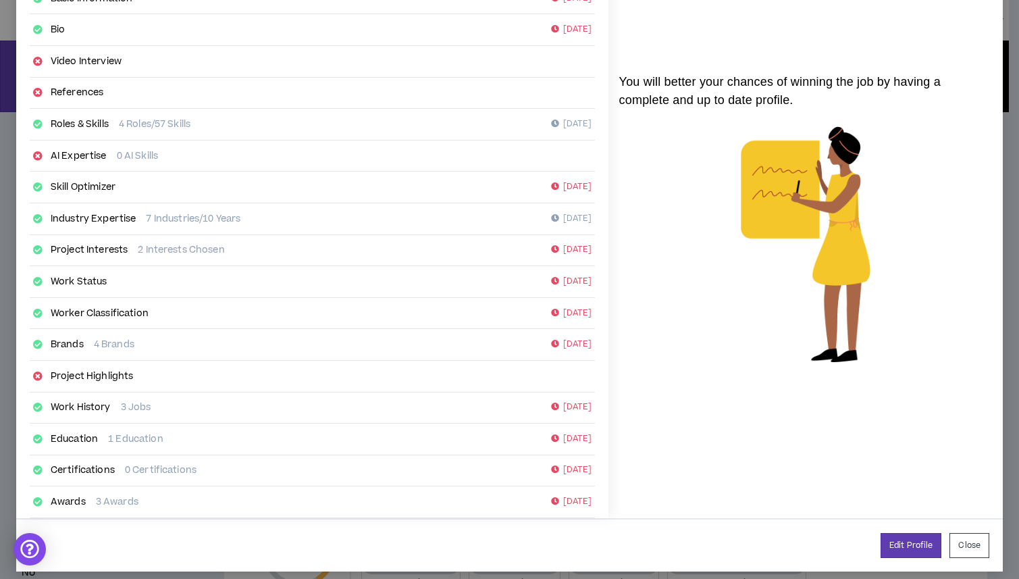
scroll to position [132, 0]
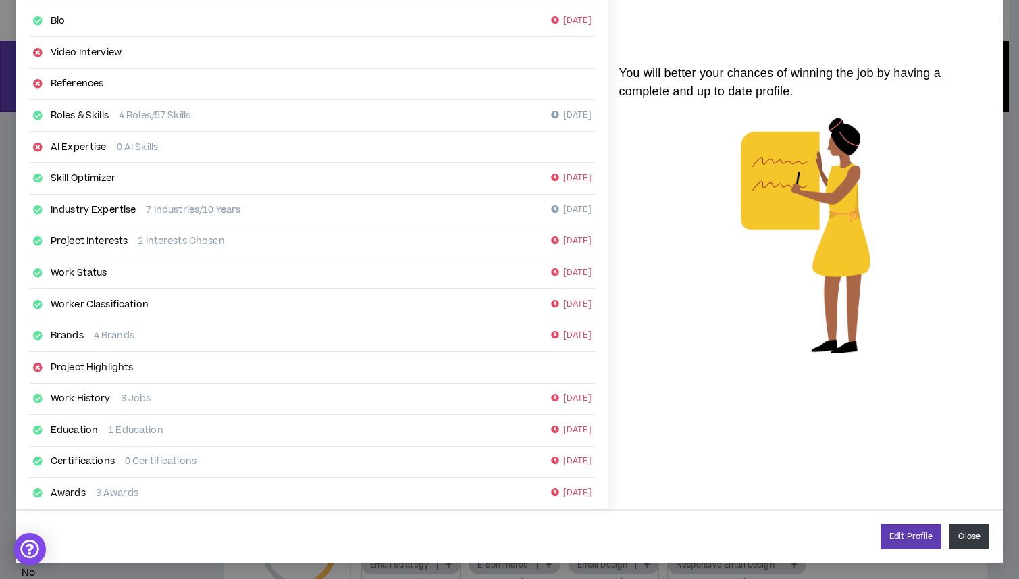
click at [969, 542] on button "Close" at bounding box center [970, 536] width 40 height 25
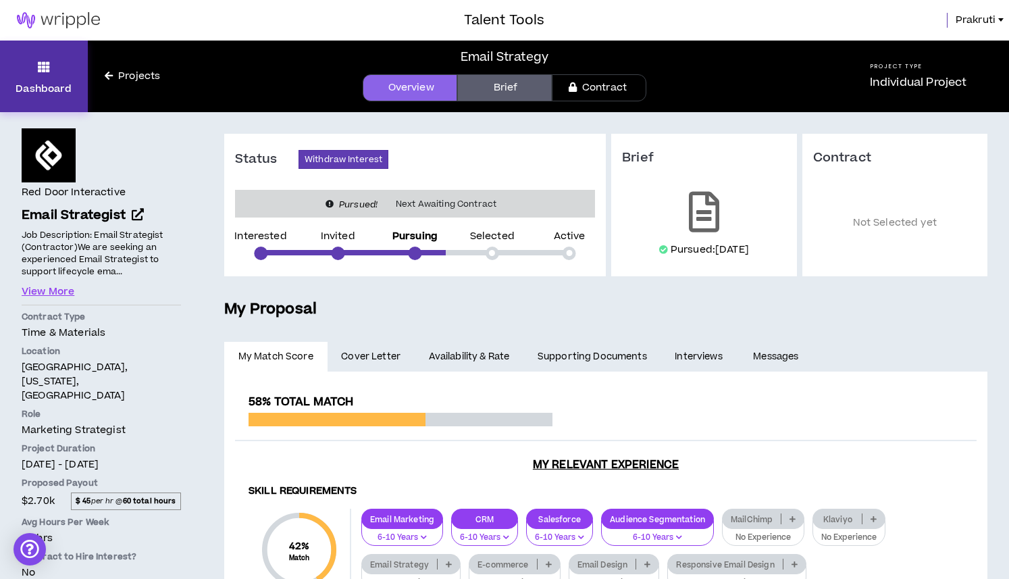
click at [59, 82] on p "Dashboard" at bounding box center [44, 89] width 56 height 14
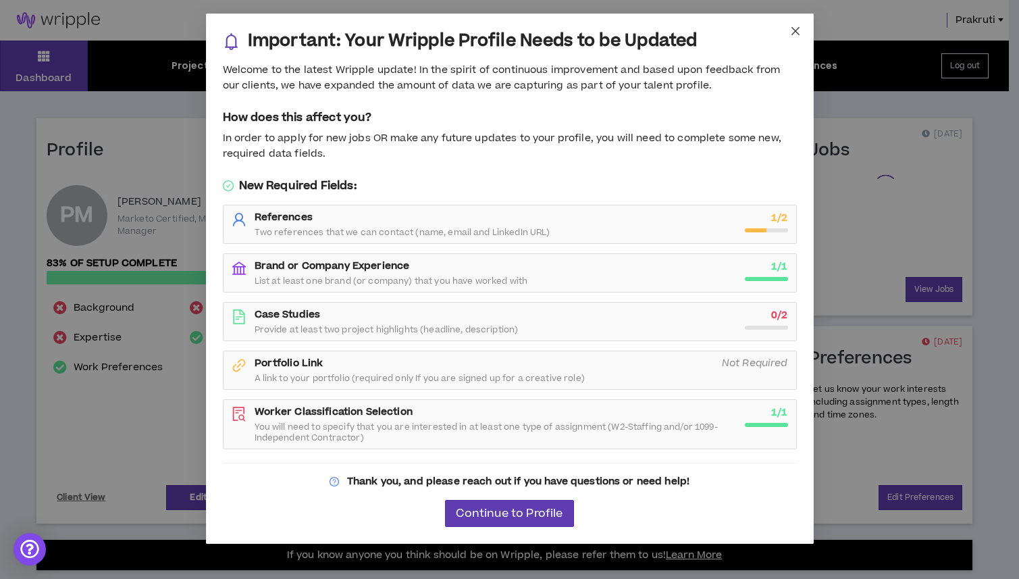
click at [790, 31] on icon "close" at bounding box center [795, 31] width 11 height 11
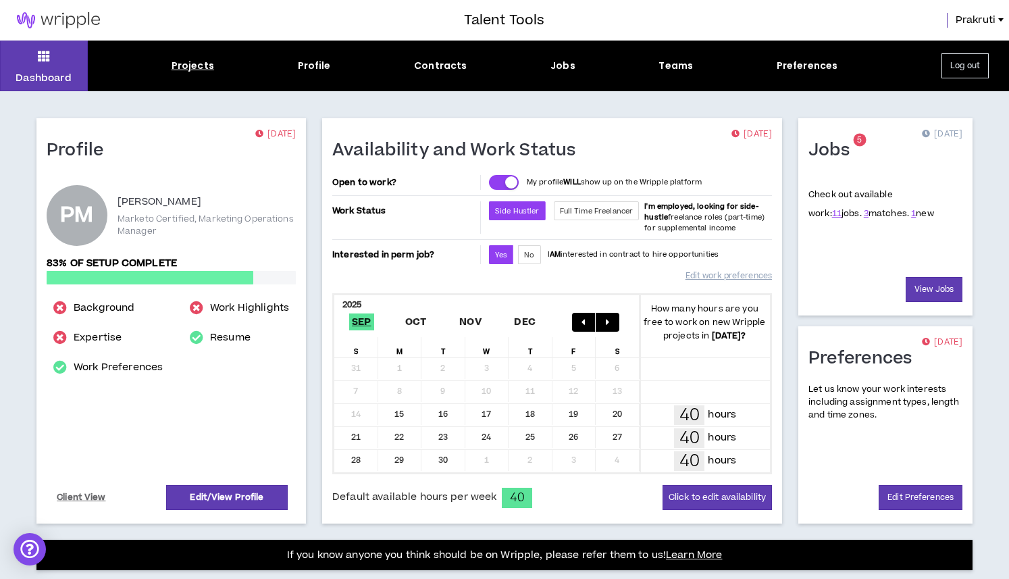
click at [188, 71] on div "Projects" at bounding box center [193, 66] width 43 height 14
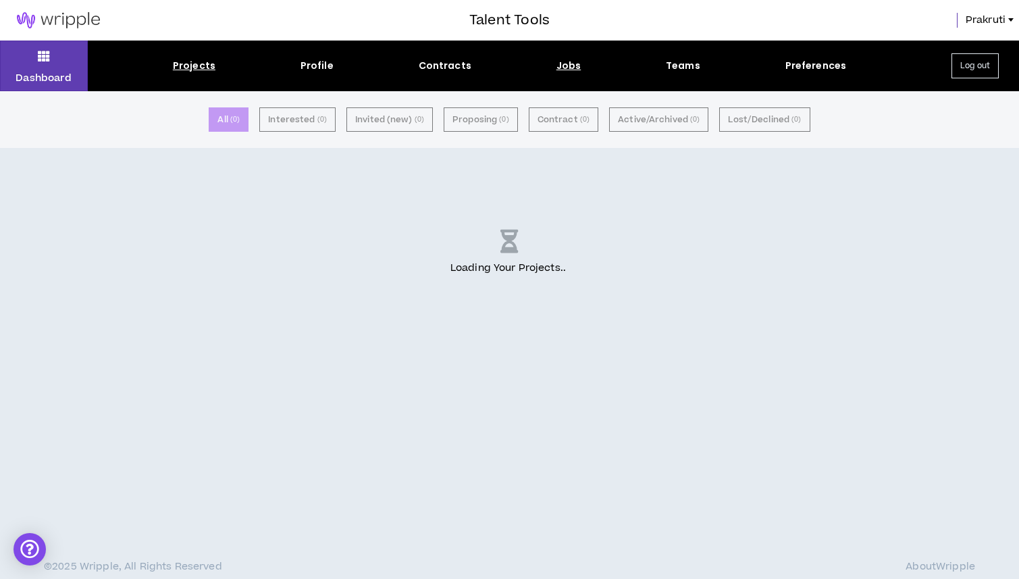
click at [563, 66] on div "Jobs" at bounding box center [569, 66] width 25 height 14
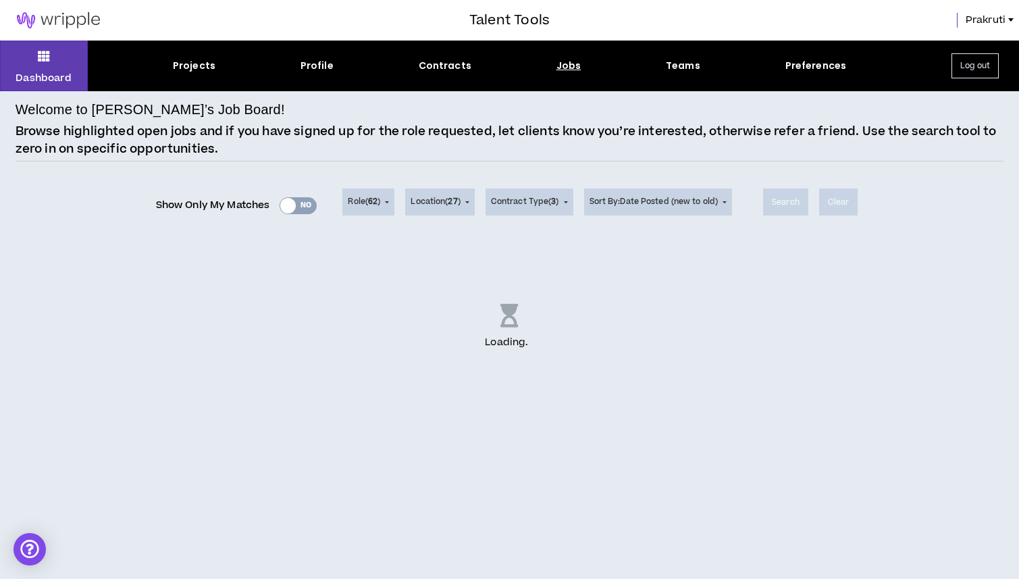
click at [279, 209] on div "Show Only My Matches Yes No" at bounding box center [236, 205] width 161 height 20
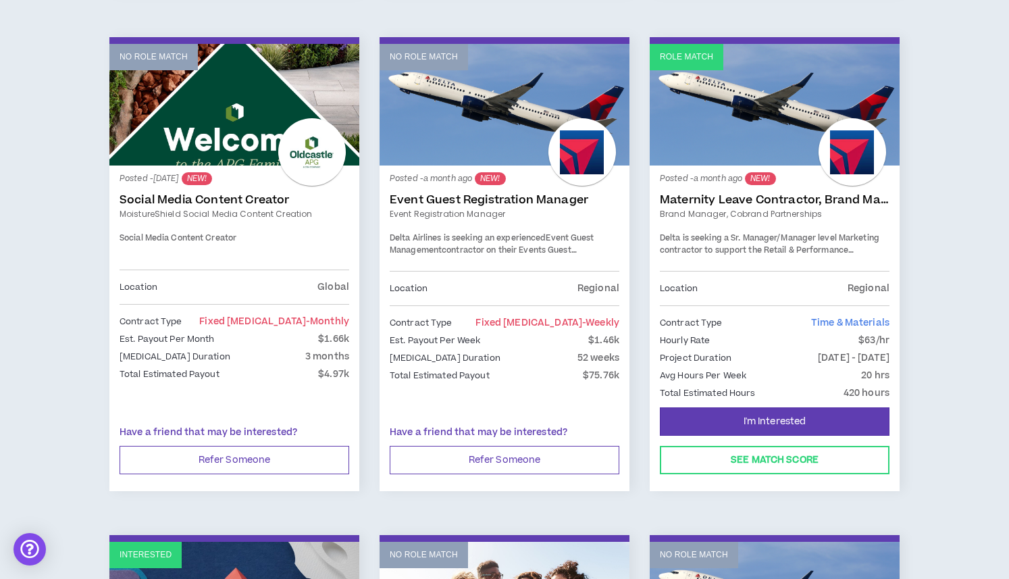
scroll to position [704, 0]
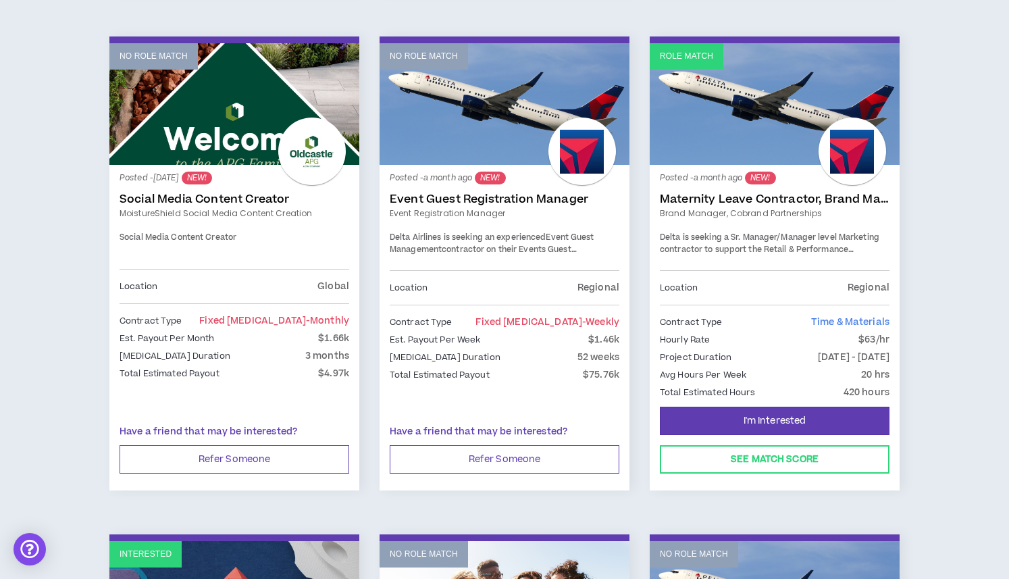
click at [673, 193] on link "Maternity Leave Contractor, Brand Marketing Manager (Cobrand Partnerships)" at bounding box center [775, 200] width 230 height 14
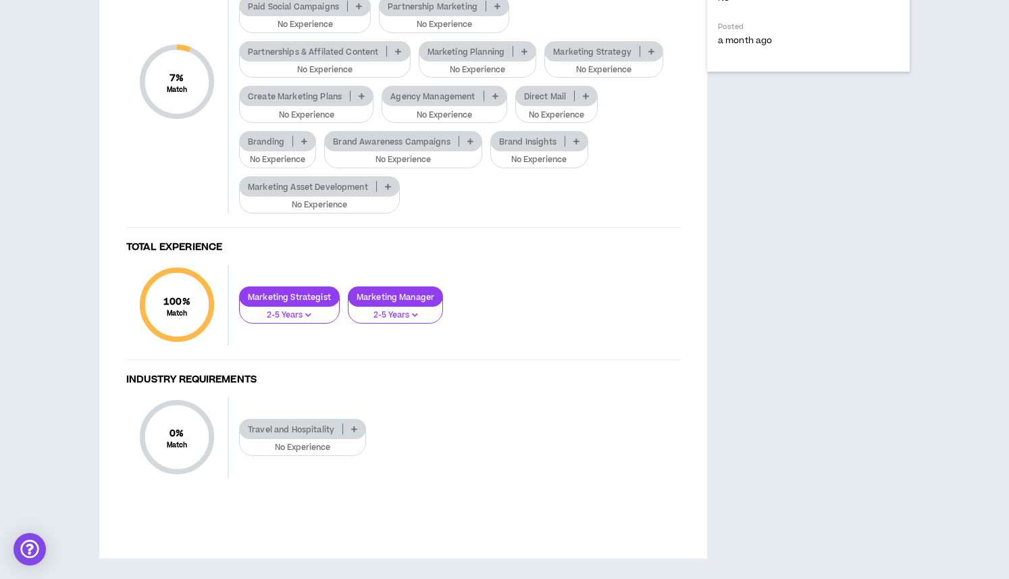
scroll to position [868, 0]
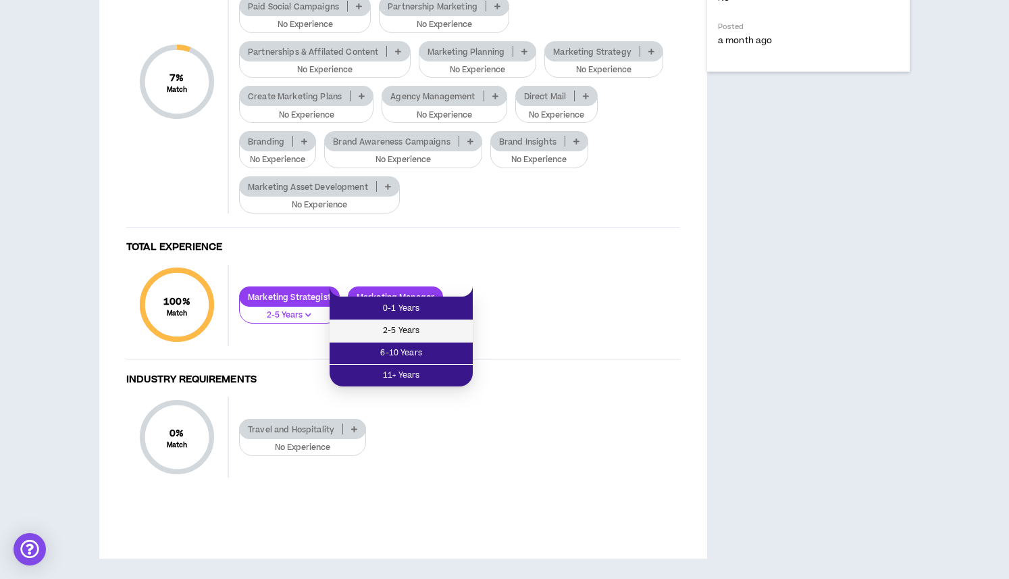
click at [411, 324] on span "2-5 Years" at bounding box center [401, 331] width 127 height 15
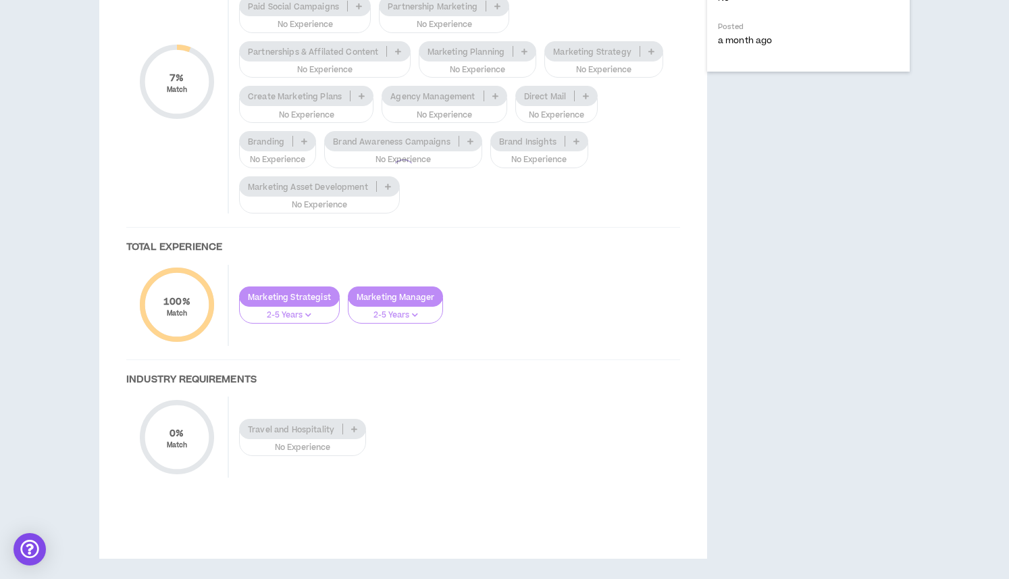
click at [580, 200] on div at bounding box center [403, 171] width 581 height 668
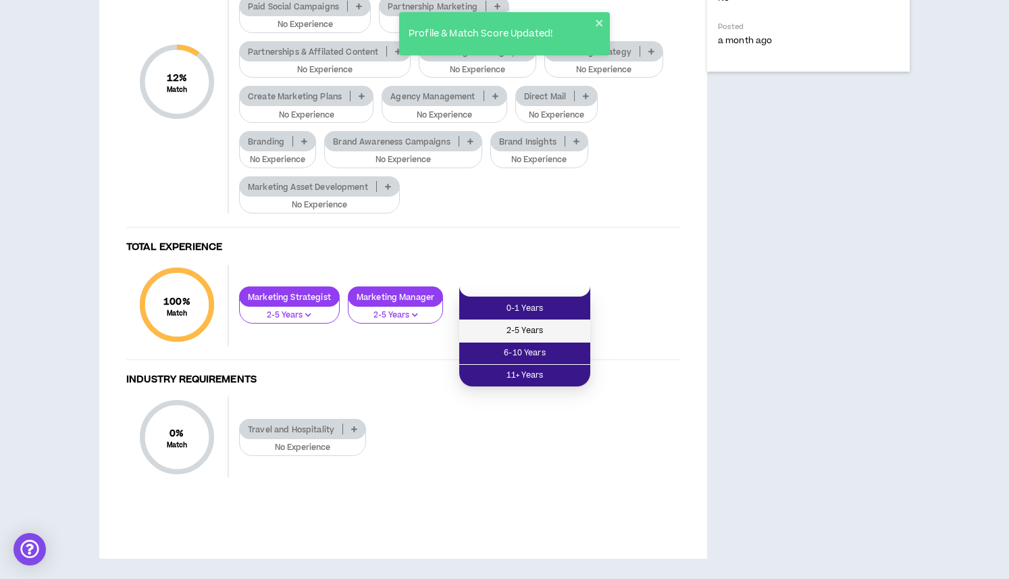
click at [518, 324] on span "2-5 Years" at bounding box center [524, 331] width 115 height 15
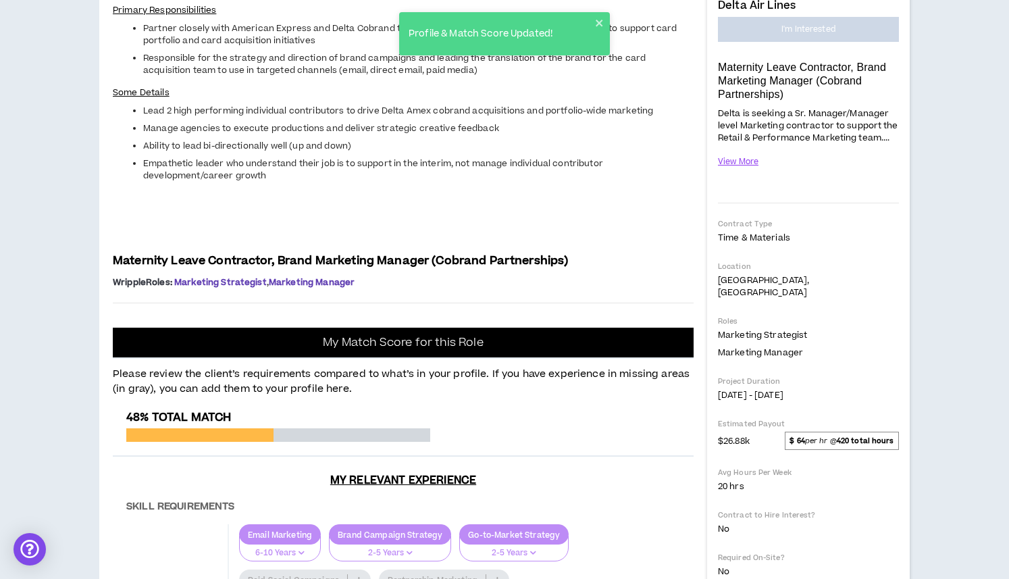
scroll to position [0, 0]
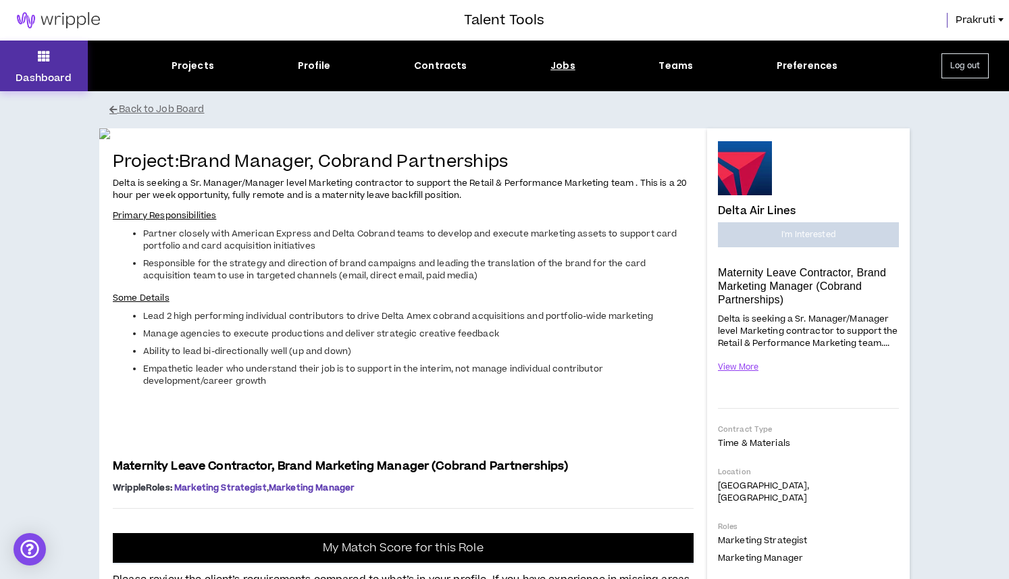
click at [32, 70] on button "Dashboard" at bounding box center [44, 66] width 88 height 51
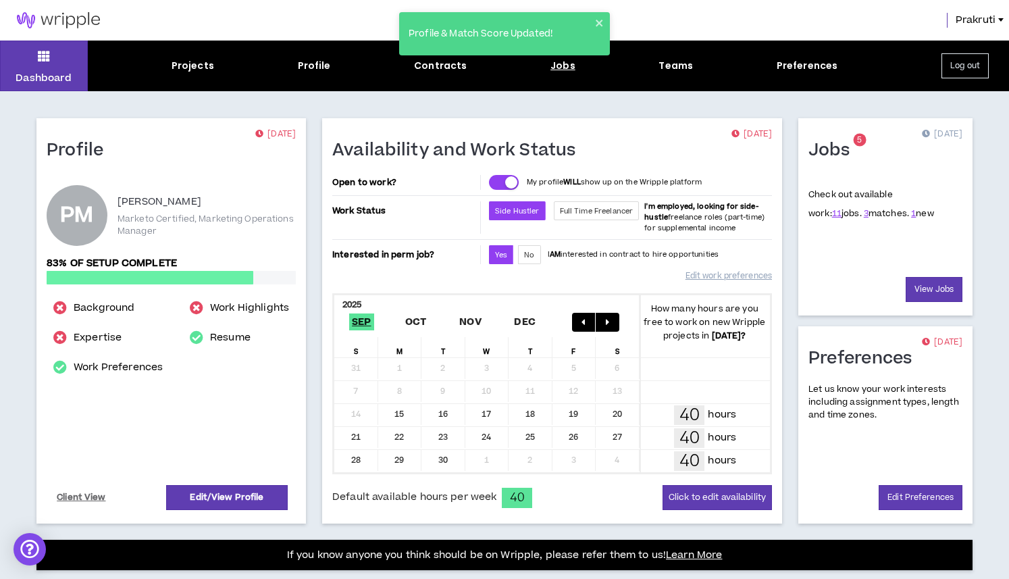
click at [551, 70] on div "Jobs" at bounding box center [563, 66] width 25 height 14
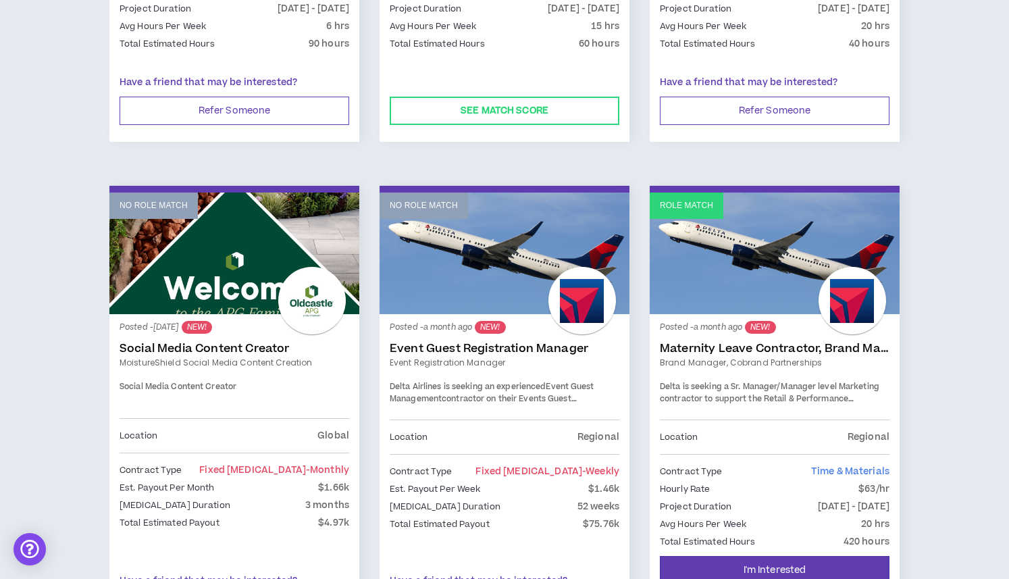
scroll to position [612, 0]
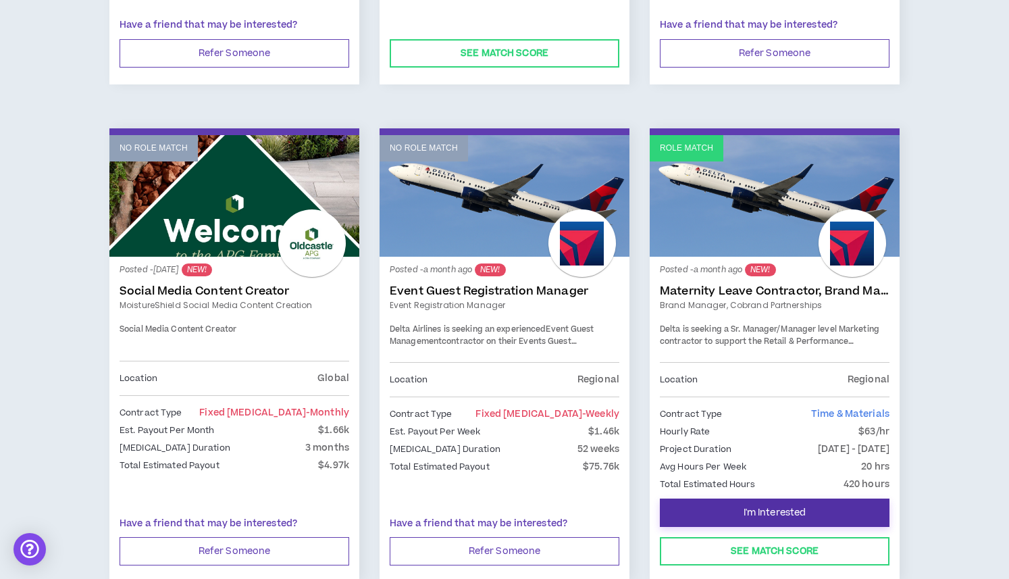
click at [763, 509] on span "I'm Interested" at bounding box center [775, 513] width 63 height 13
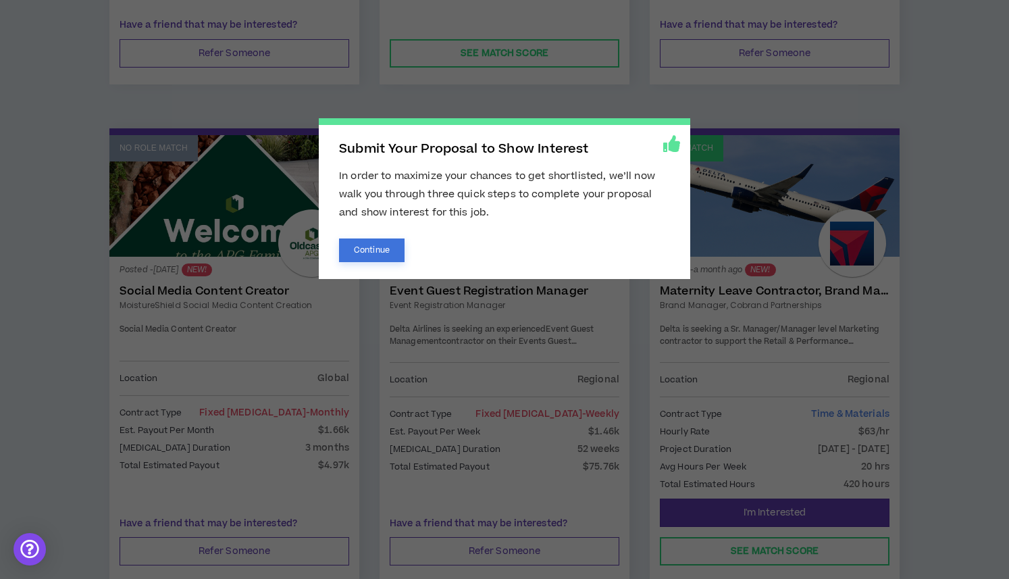
click at [386, 255] on button "Continue" at bounding box center [372, 250] width 66 height 24
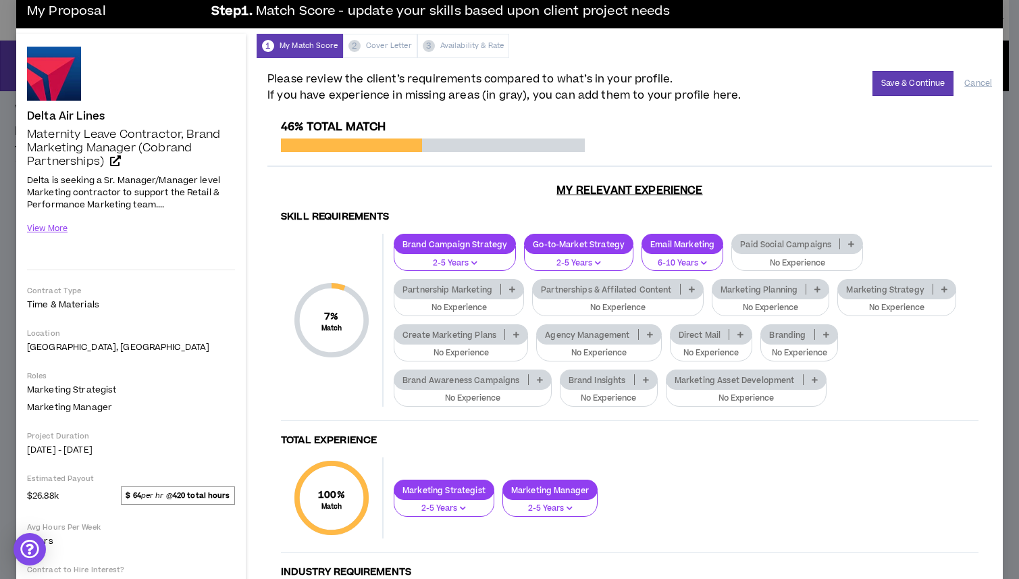
scroll to position [22, 0]
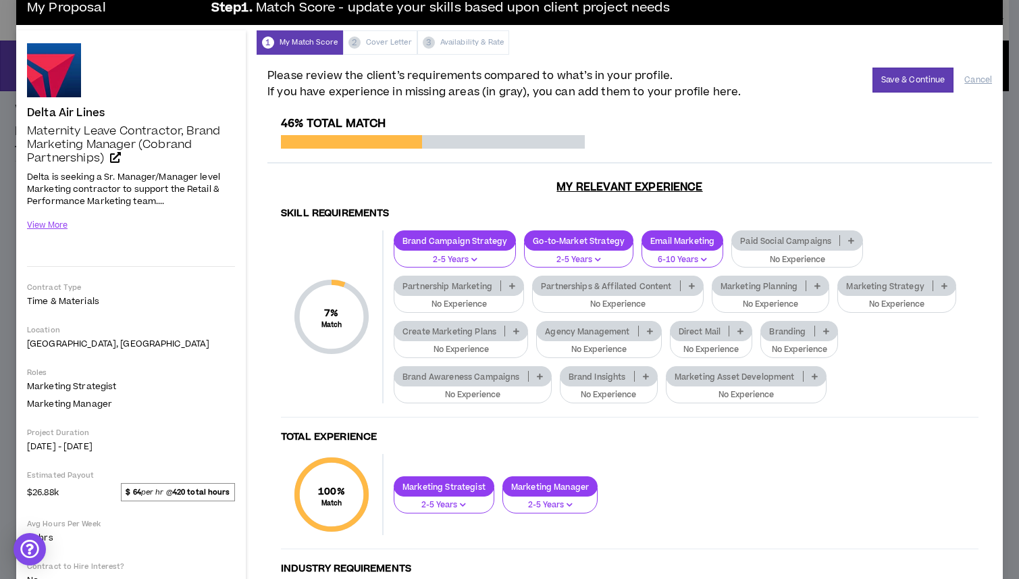
click at [815, 286] on icon at bounding box center [818, 285] width 6 height 7
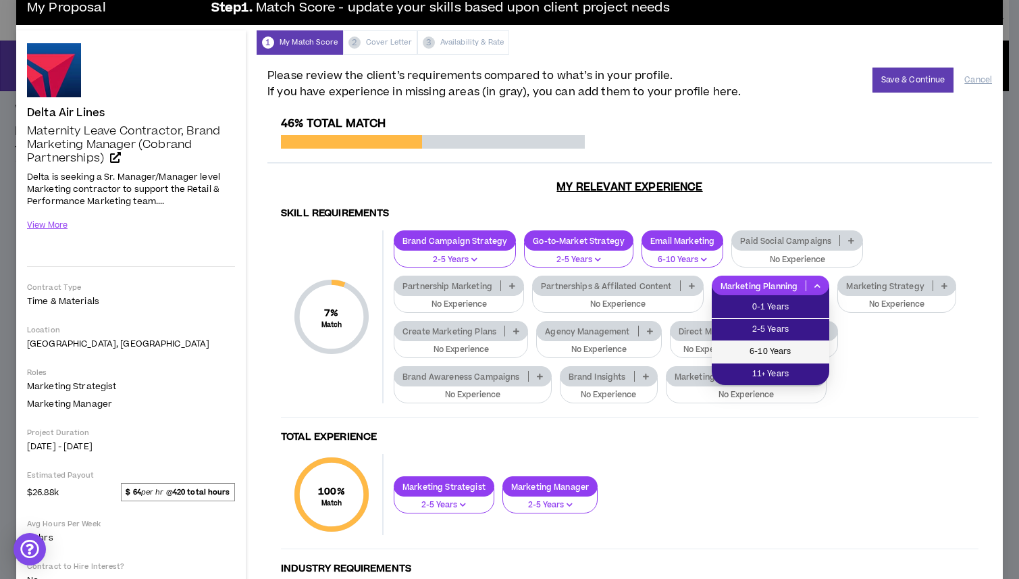
click at [770, 355] on span "6-10 Years" at bounding box center [770, 352] width 101 height 15
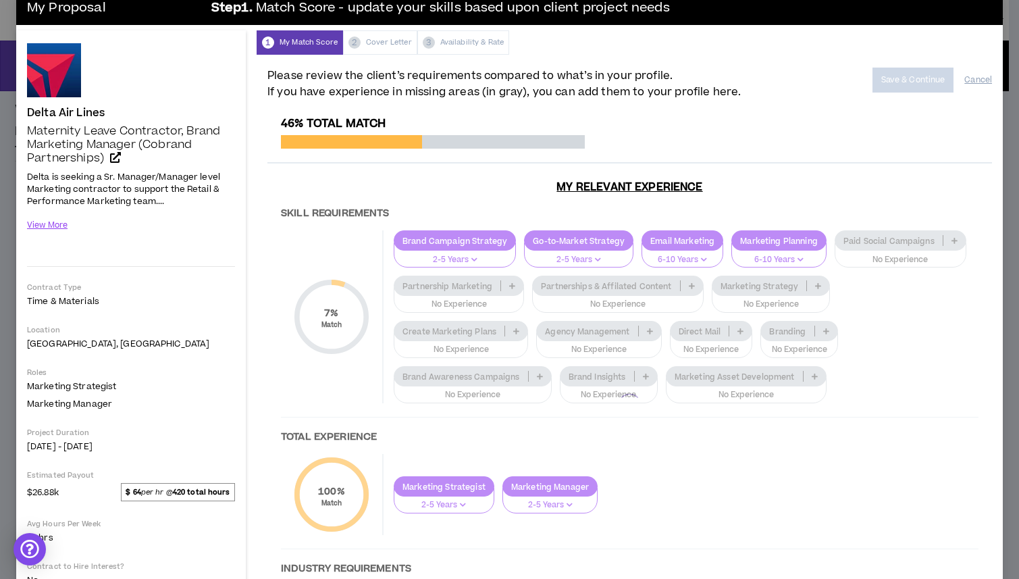
click at [509, 329] on div at bounding box center [629, 406] width 725 height 578
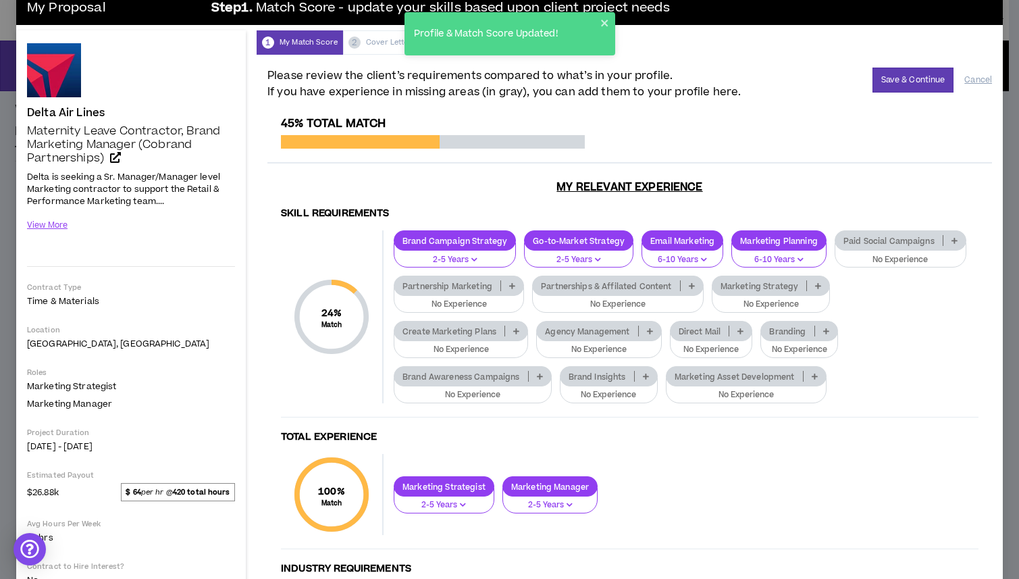
click at [807, 291] on p at bounding box center [818, 285] width 22 height 11
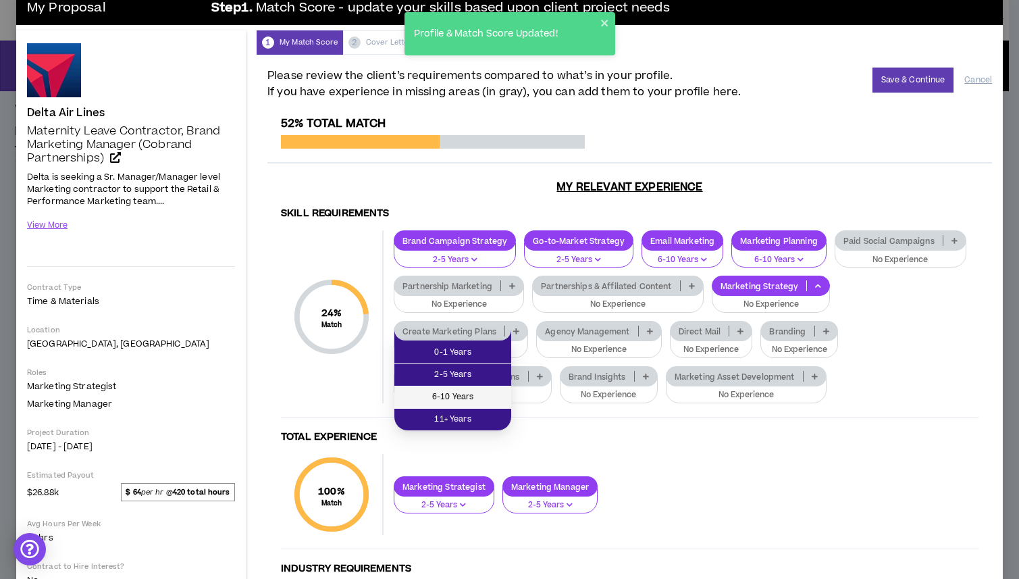
click at [461, 388] on li "6-10 Years" at bounding box center [452, 397] width 117 height 22
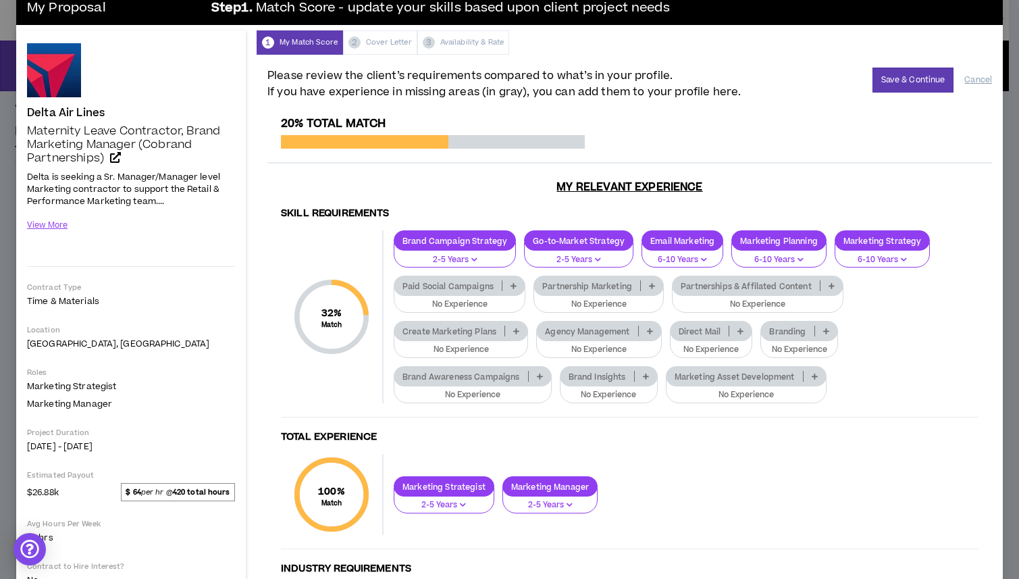
click at [817, 376] on icon at bounding box center [815, 376] width 6 height 7
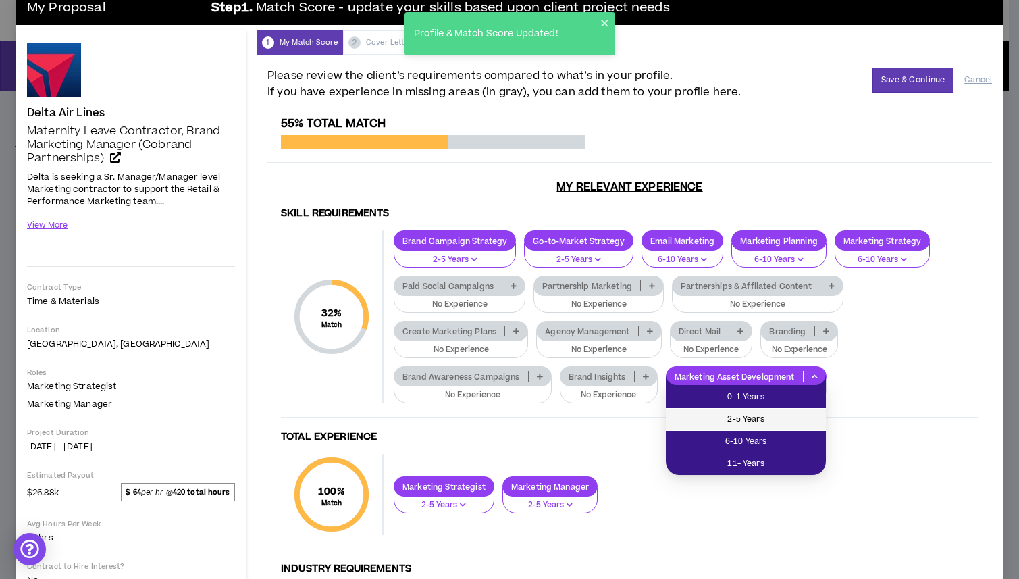
click at [771, 413] on span "2-5 Years" at bounding box center [746, 419] width 144 height 15
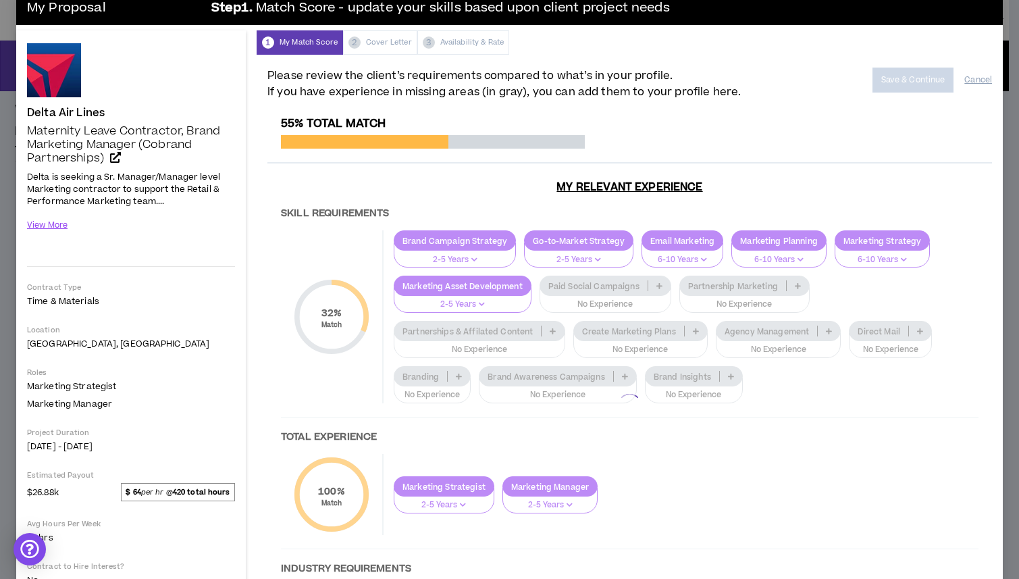
click at [924, 334] on div at bounding box center [629, 406] width 725 height 578
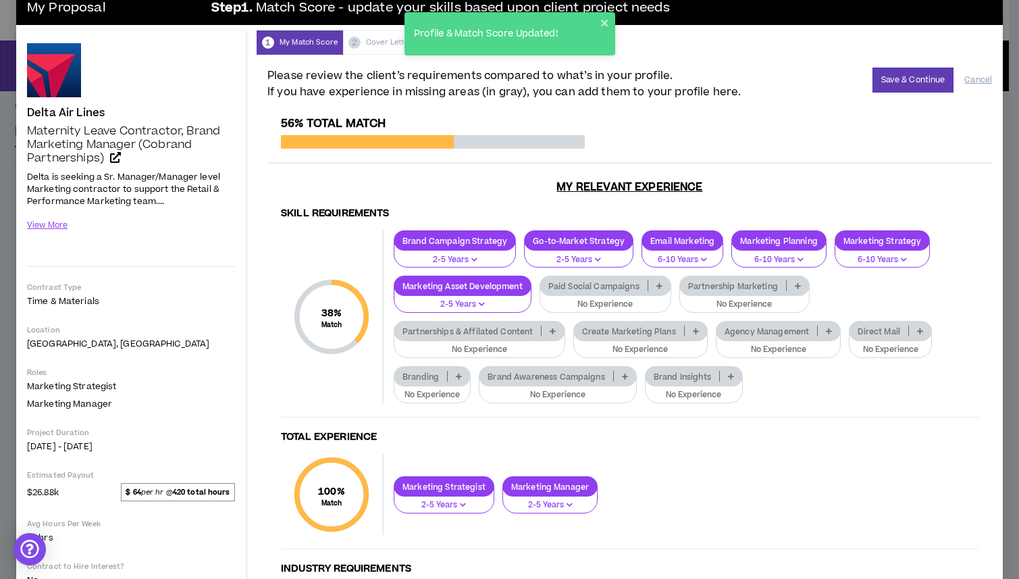
click at [800, 288] on icon at bounding box center [798, 285] width 6 height 7
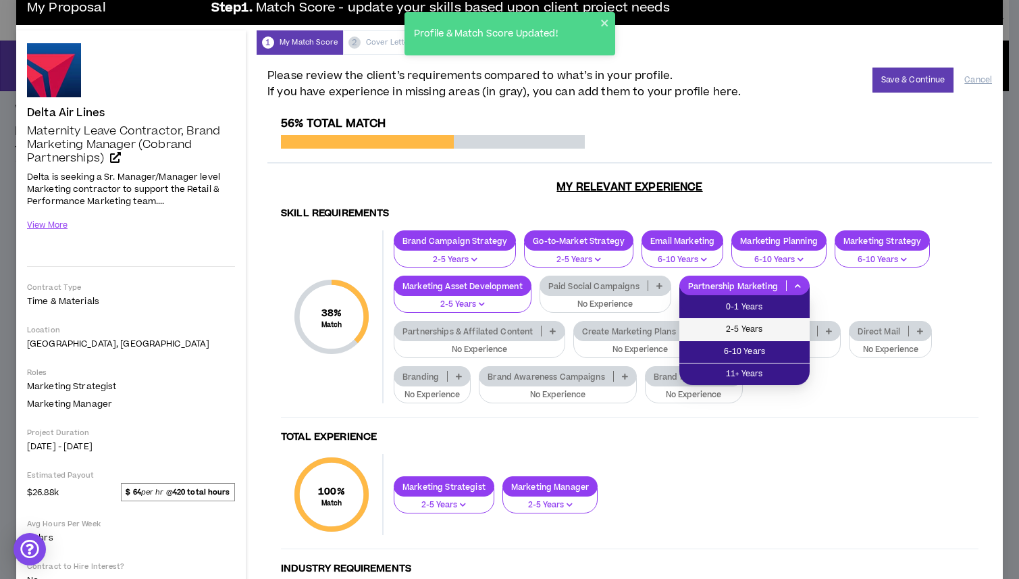
click at [739, 336] on span "2-5 Years" at bounding box center [745, 329] width 114 height 15
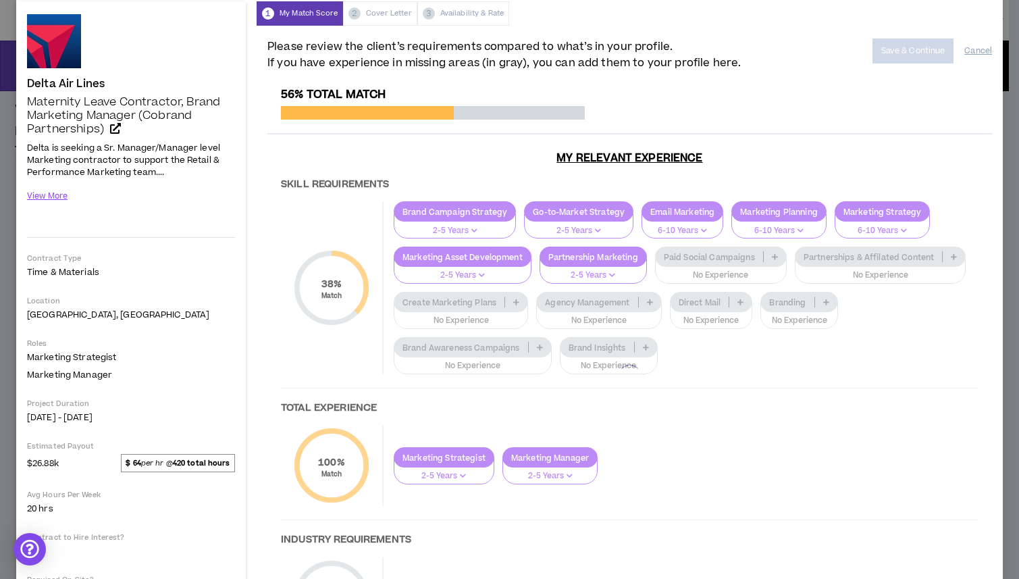
scroll to position [52, 0]
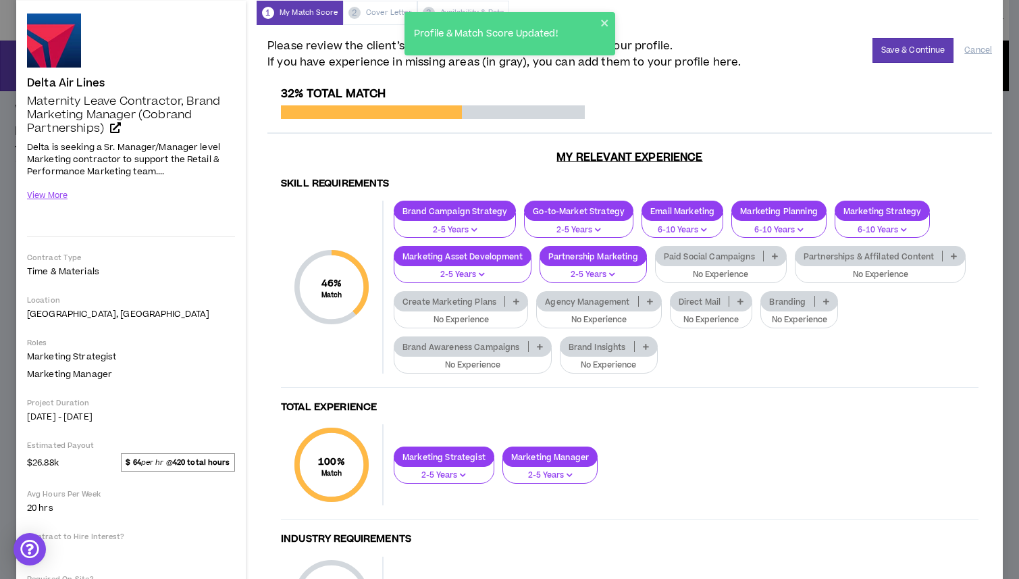
click at [551, 347] on p at bounding box center [540, 346] width 22 height 11
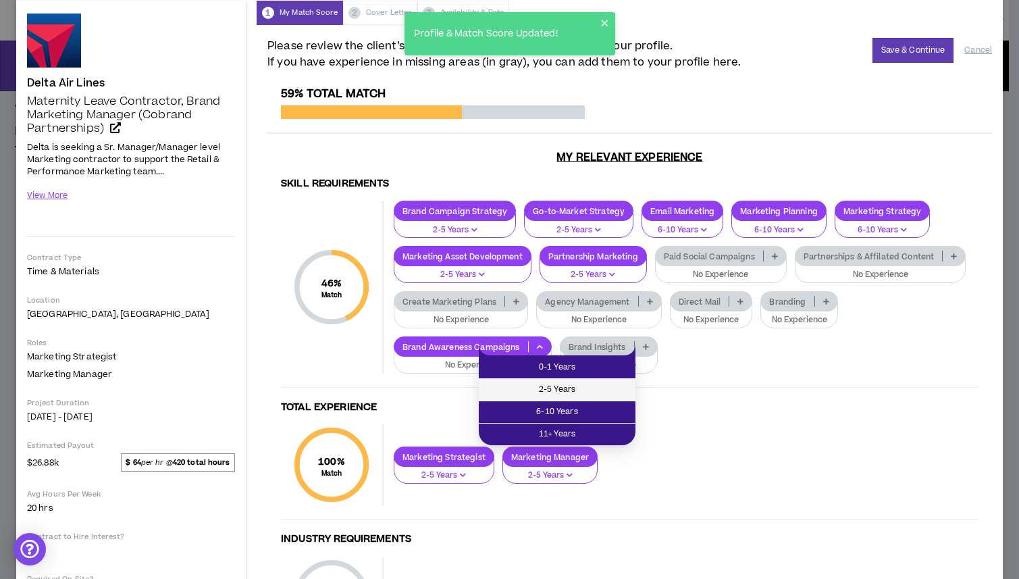
click at [577, 394] on span "2-5 Years" at bounding box center [557, 389] width 141 height 15
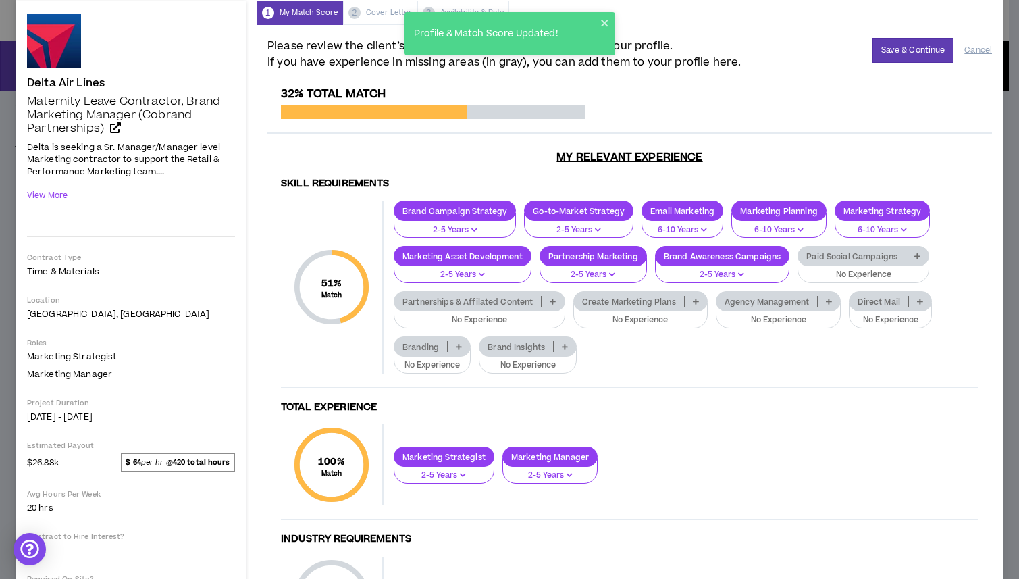
click at [566, 346] on icon at bounding box center [565, 346] width 6 height 7
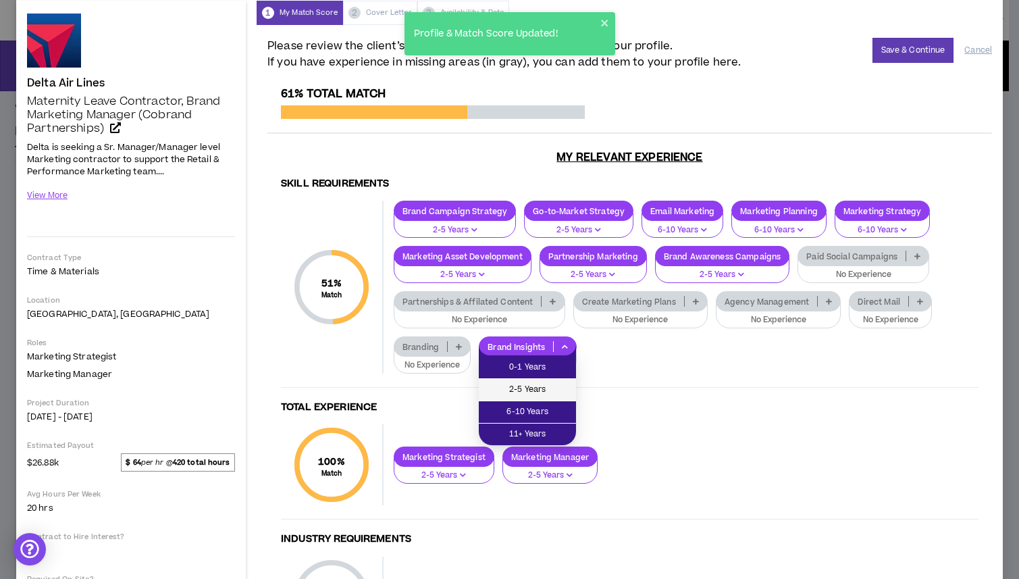
click at [537, 388] on span "2-5 Years" at bounding box center [527, 389] width 81 height 15
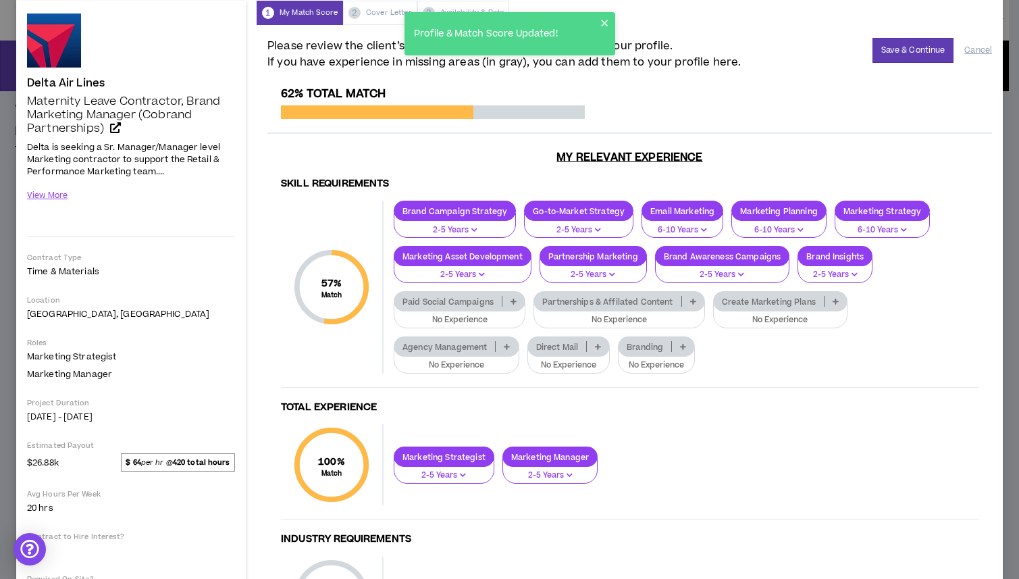
click at [510, 345] on p at bounding box center [507, 346] width 22 height 11
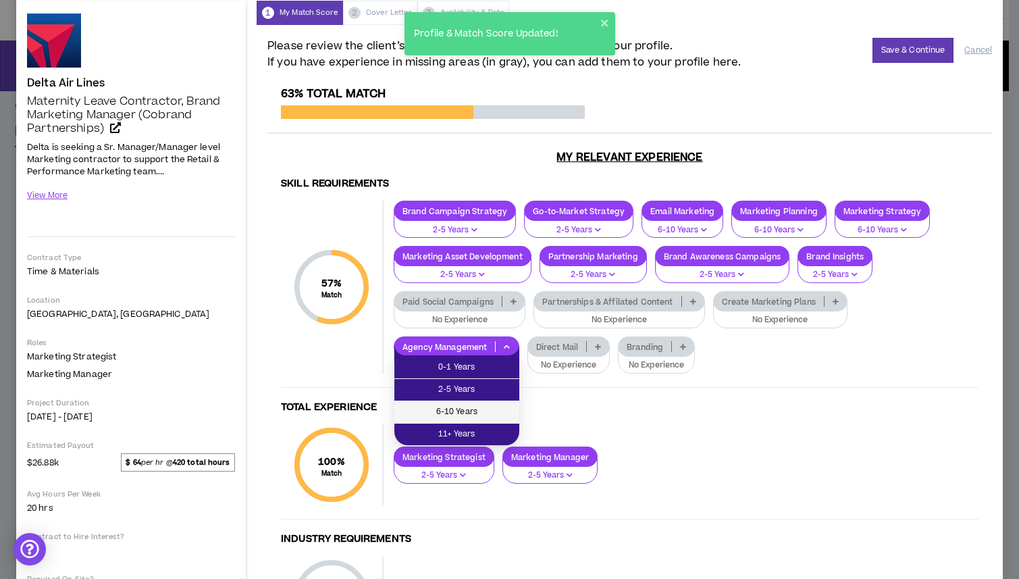
click at [475, 405] on span "6-10 Years" at bounding box center [457, 412] width 109 height 15
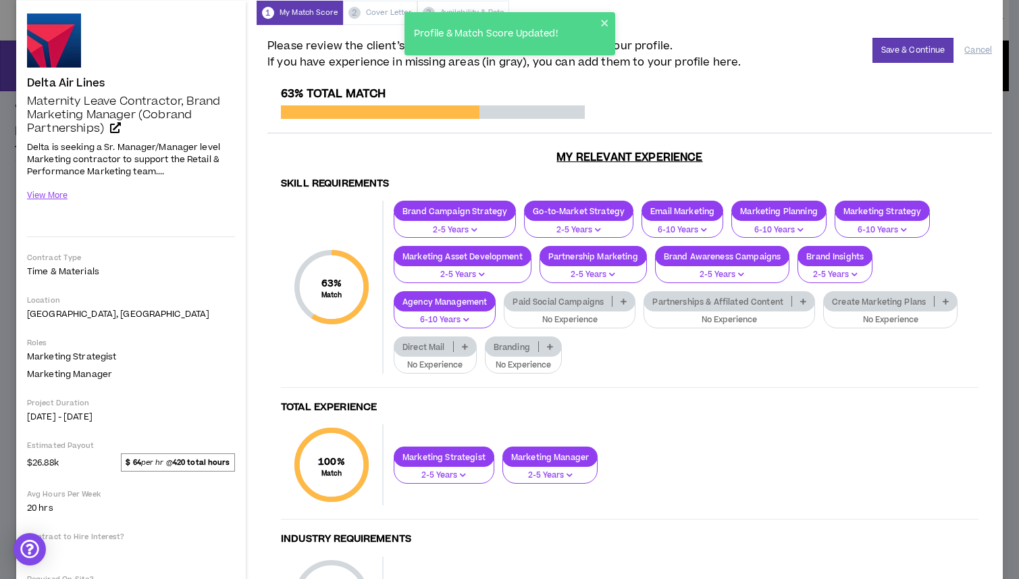
click at [949, 303] on p at bounding box center [946, 301] width 22 height 11
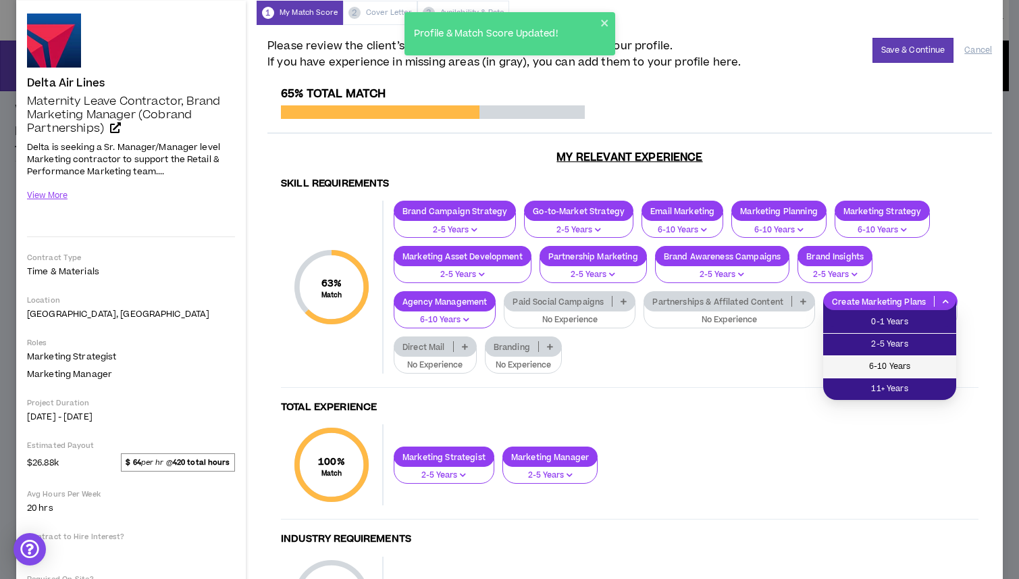
click at [887, 365] on span "6-10 Years" at bounding box center [890, 366] width 117 height 15
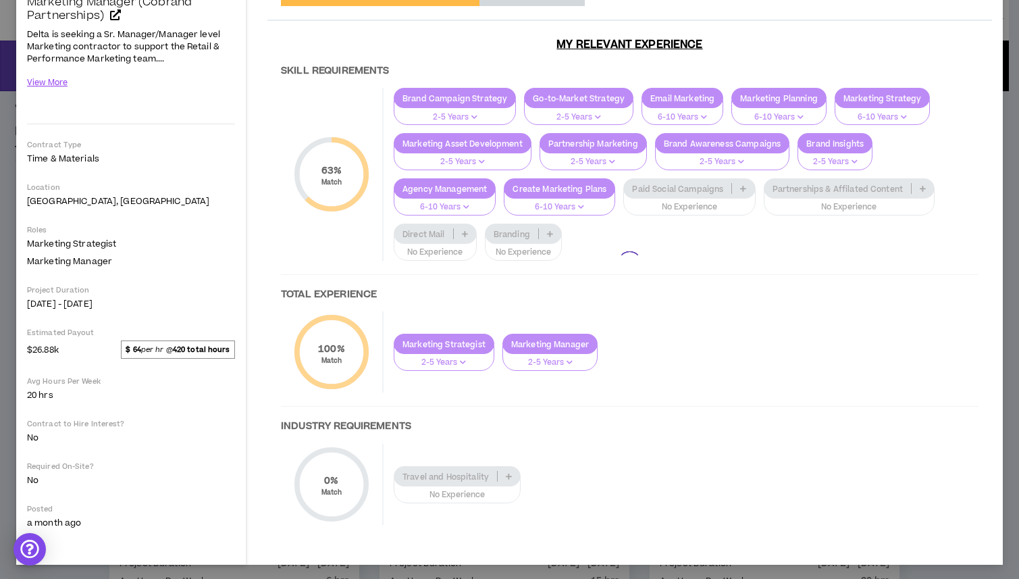
scroll to position [167, 0]
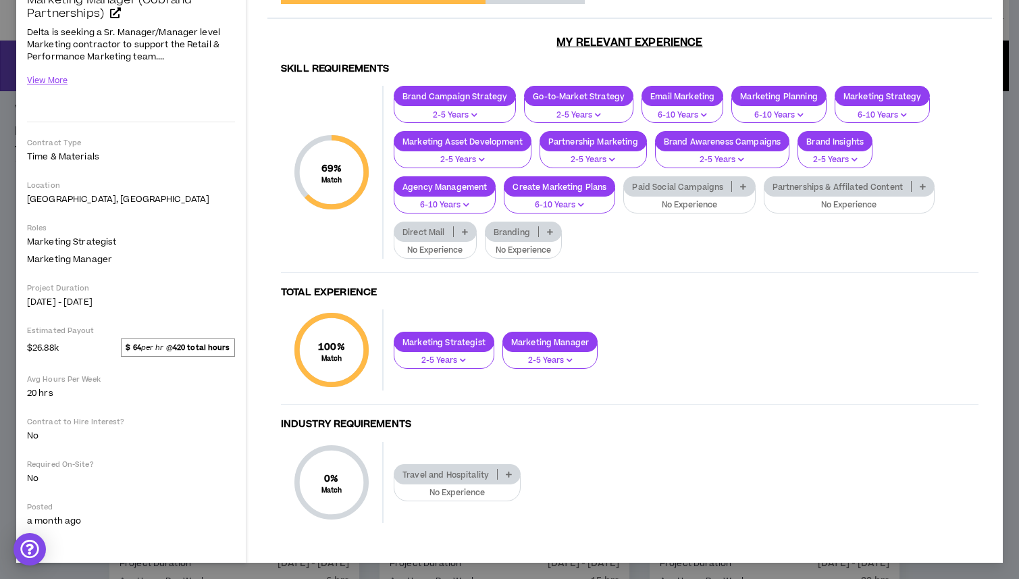
click at [509, 478] on p at bounding box center [509, 474] width 22 height 11
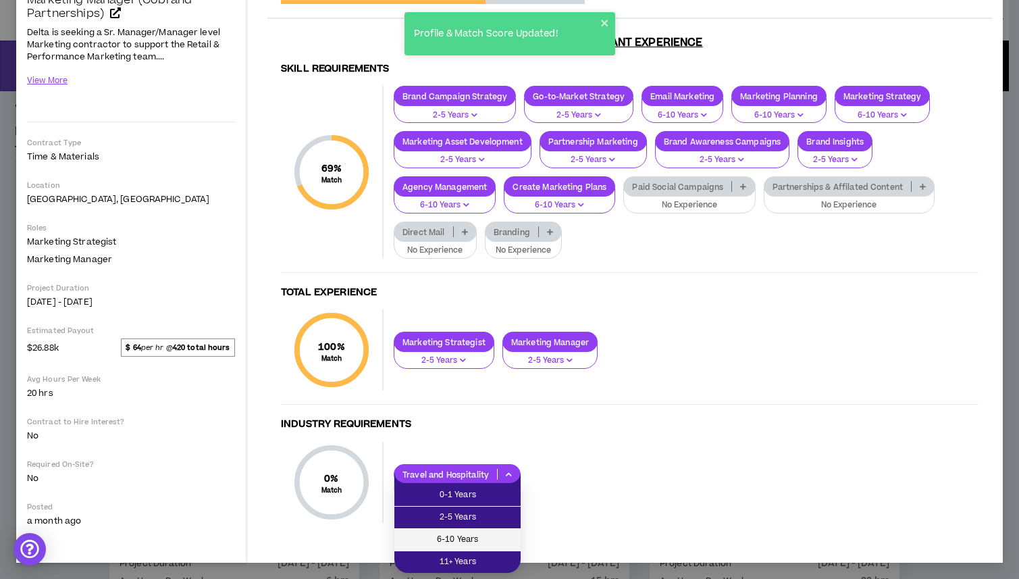
click at [490, 532] on span "6-10 Years" at bounding box center [458, 539] width 110 height 15
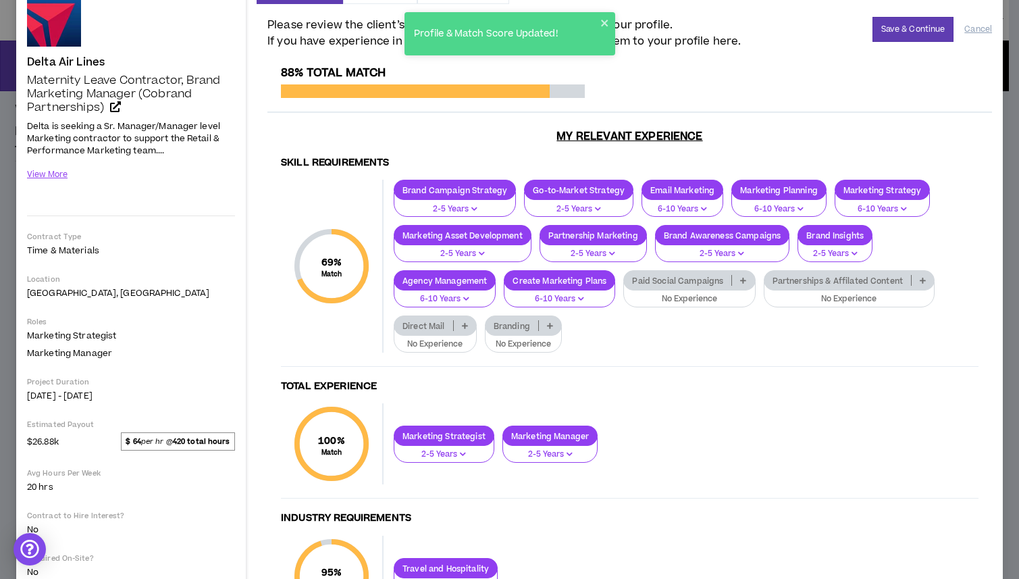
scroll to position [73, 0]
click at [468, 324] on p at bounding box center [465, 325] width 22 height 11
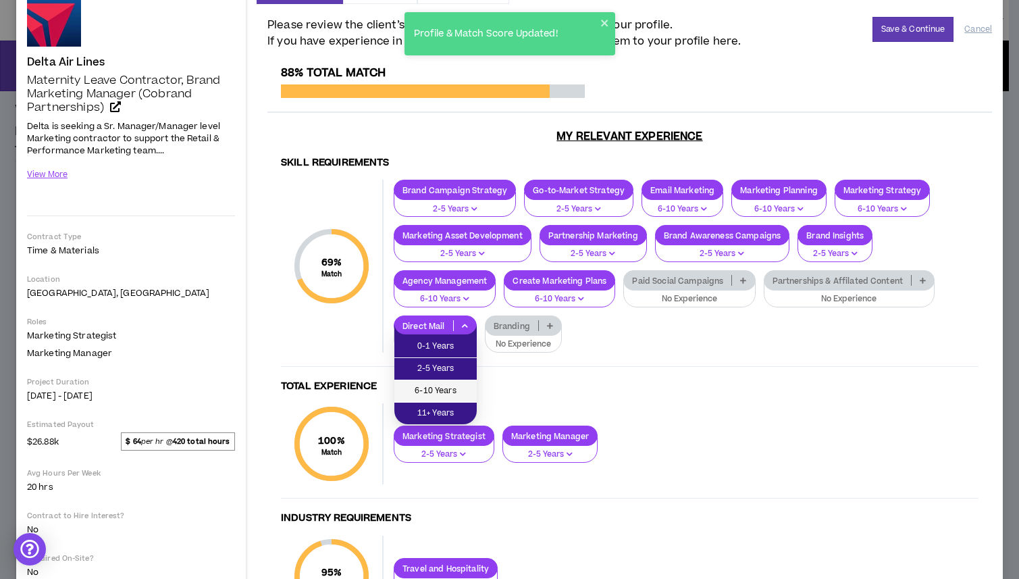
click at [451, 389] on span "6-10 Years" at bounding box center [436, 391] width 66 height 15
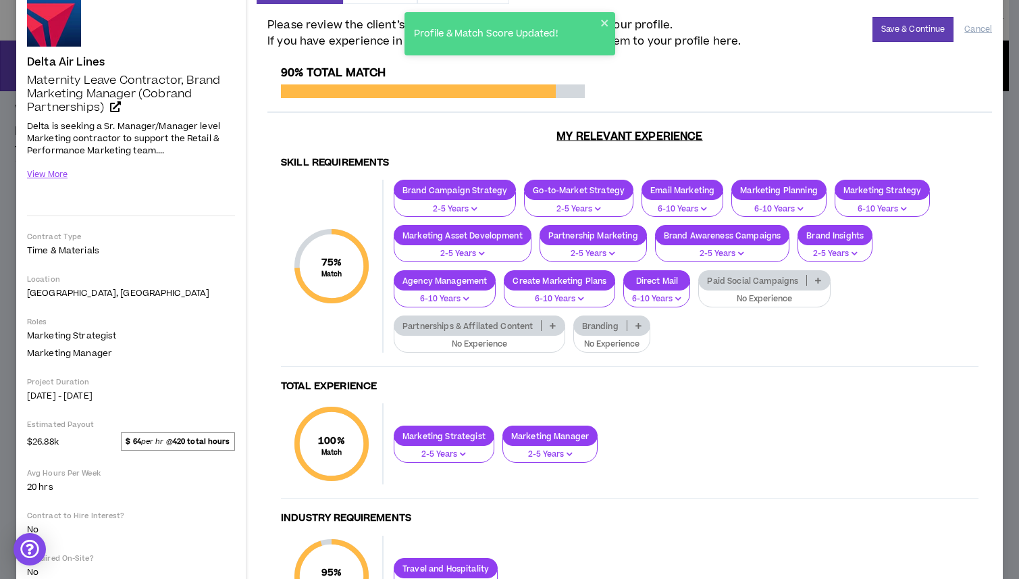
click at [553, 329] on p at bounding box center [553, 325] width 22 height 11
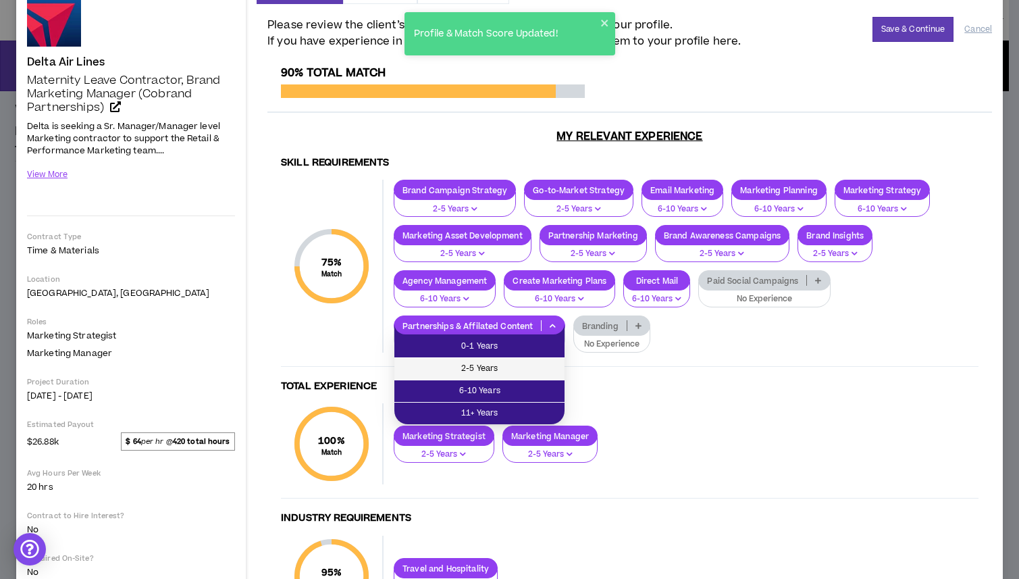
click at [511, 378] on li "2-5 Years" at bounding box center [479, 369] width 170 height 22
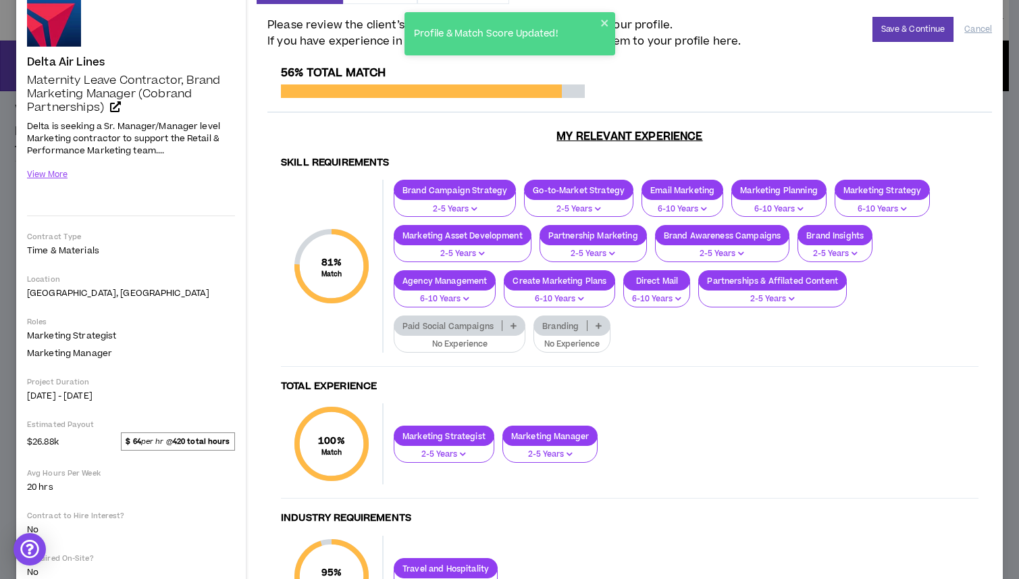
click at [600, 326] on icon at bounding box center [599, 325] width 6 height 7
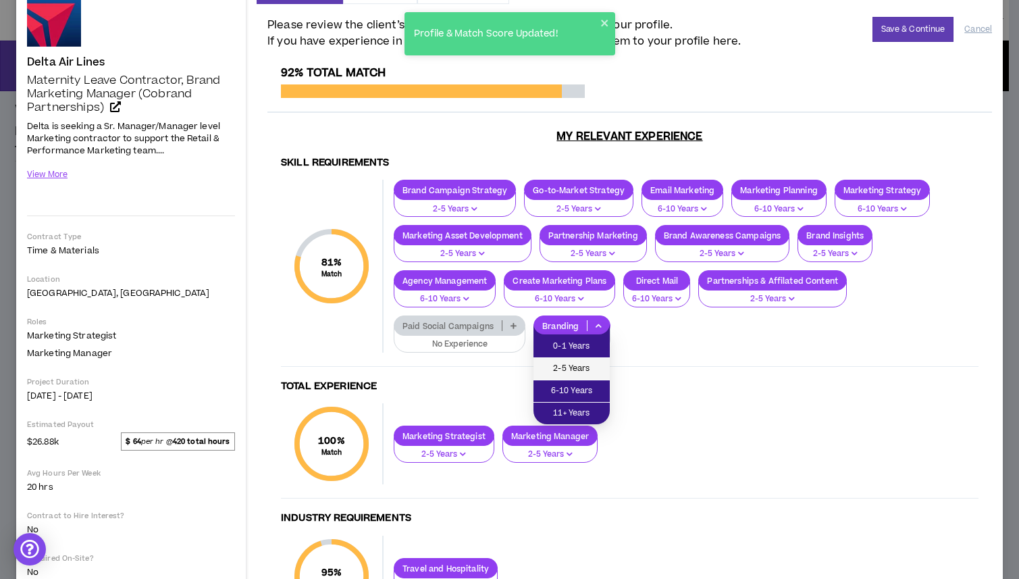
click at [565, 373] on span "2-5 Years" at bounding box center [572, 368] width 60 height 15
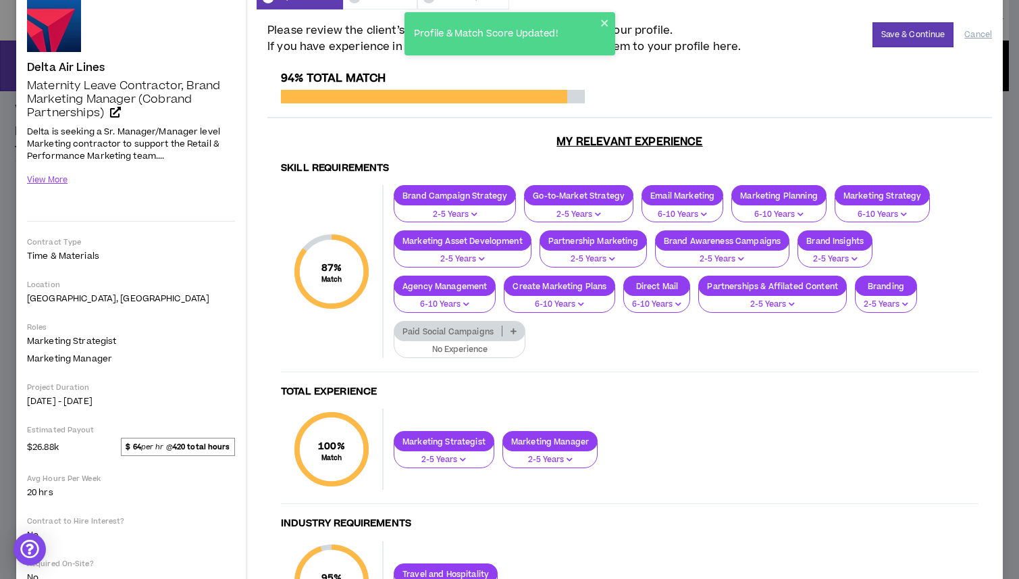
scroll to position [0, 0]
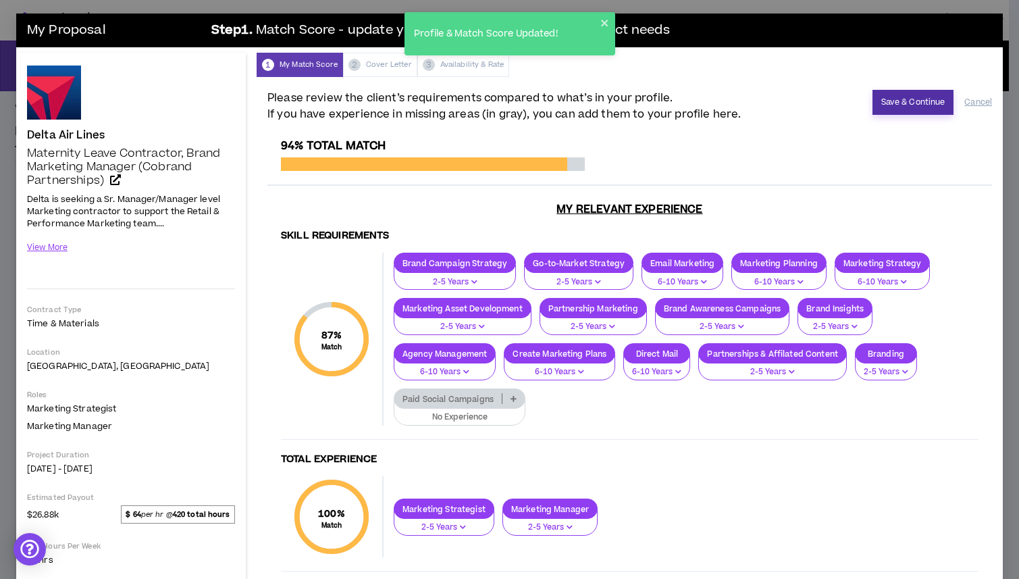
click at [900, 107] on button "Save & Continue" at bounding box center [914, 102] width 82 height 25
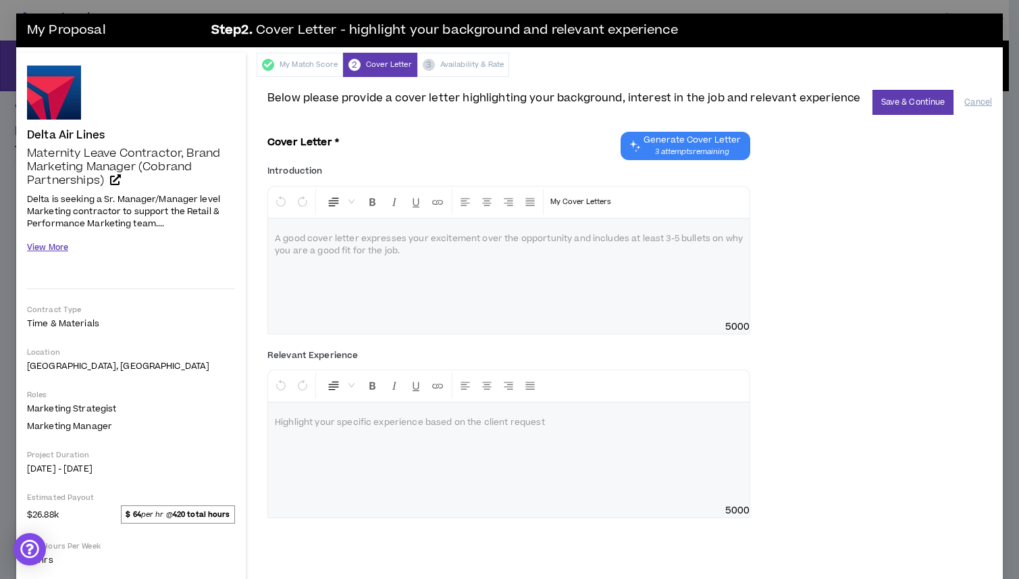
click at [36, 253] on button "View More" at bounding box center [47, 248] width 41 height 24
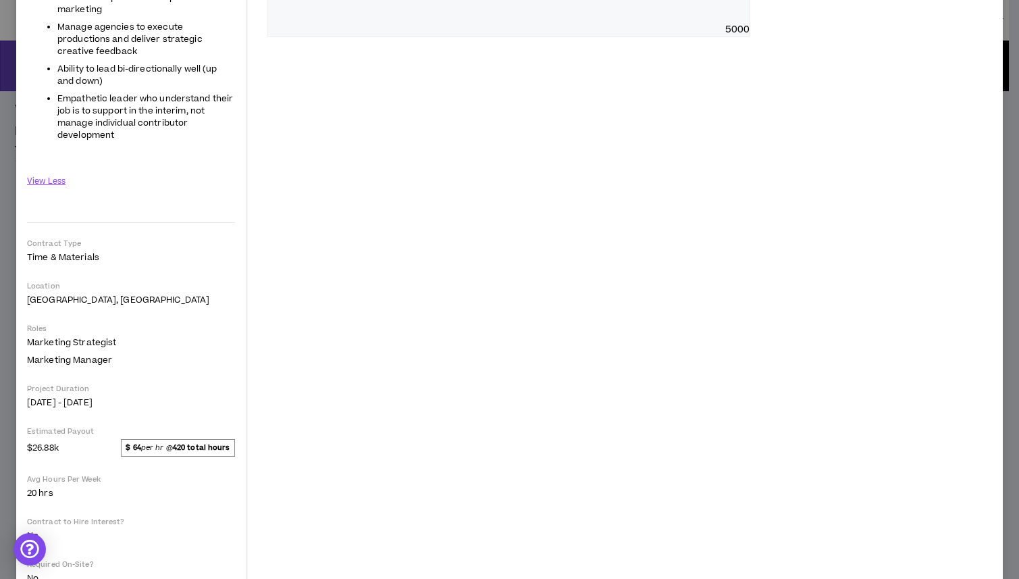
scroll to position [486, 0]
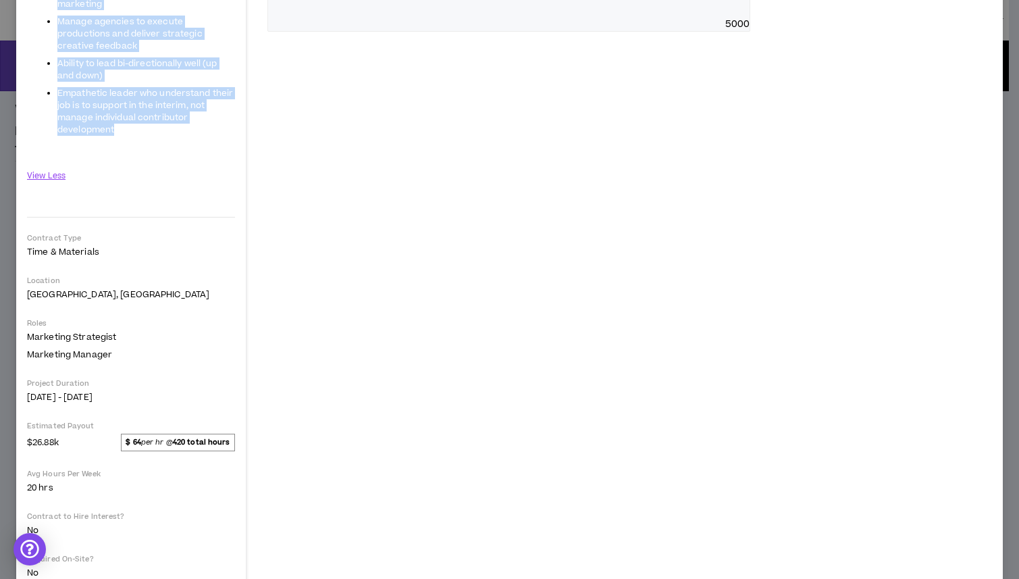
drag, startPoint x: 27, startPoint y: 199, endPoint x: 134, endPoint y: 133, distance: 125.2
copy span "Delta is seeking a Sr. Manager/Manager level Marketing contractor to support th…"
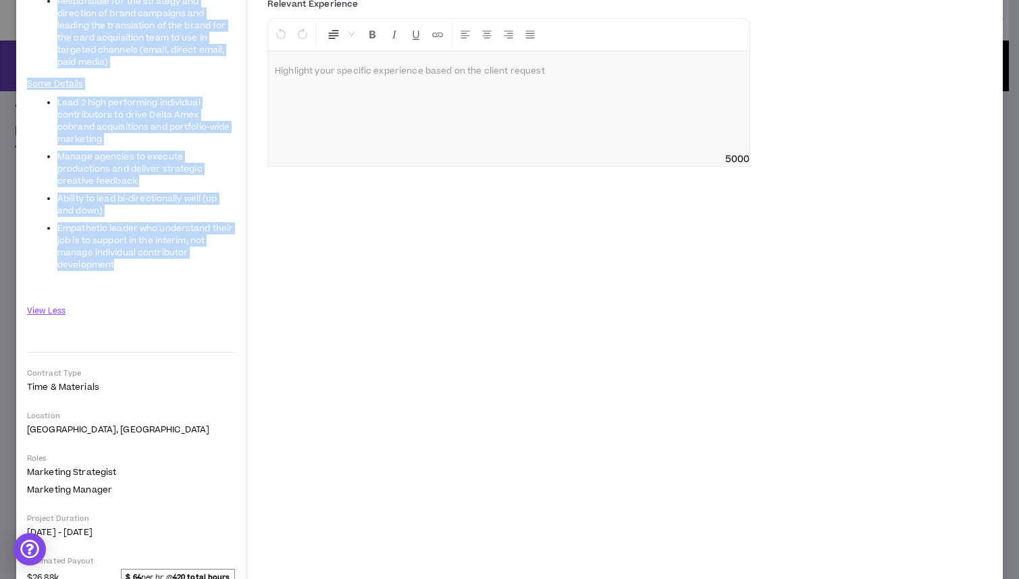
scroll to position [0, 0]
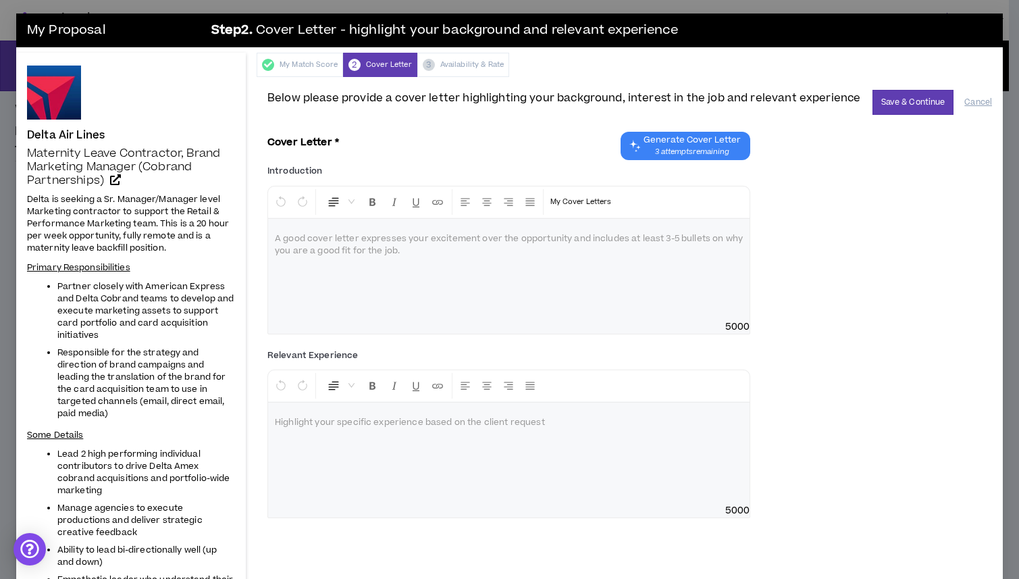
click at [340, 255] on div at bounding box center [509, 269] width 482 height 101
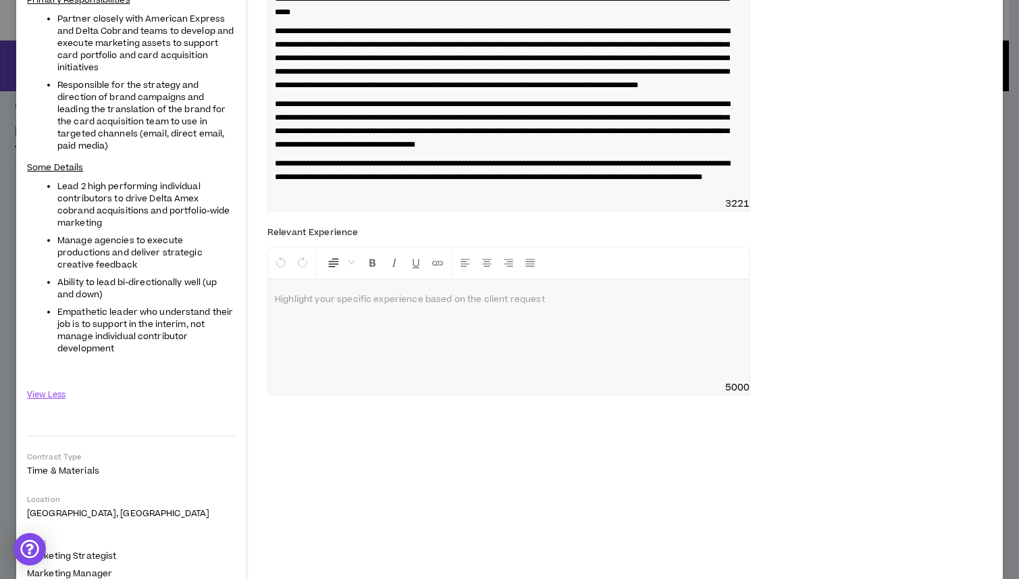
scroll to position [292, 0]
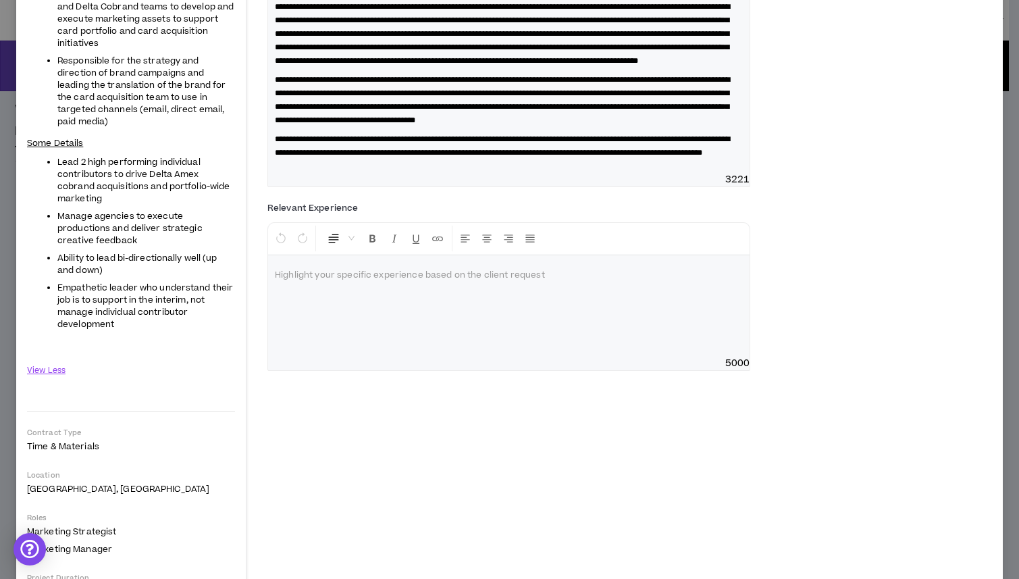
click at [328, 357] on div at bounding box center [509, 305] width 482 height 101
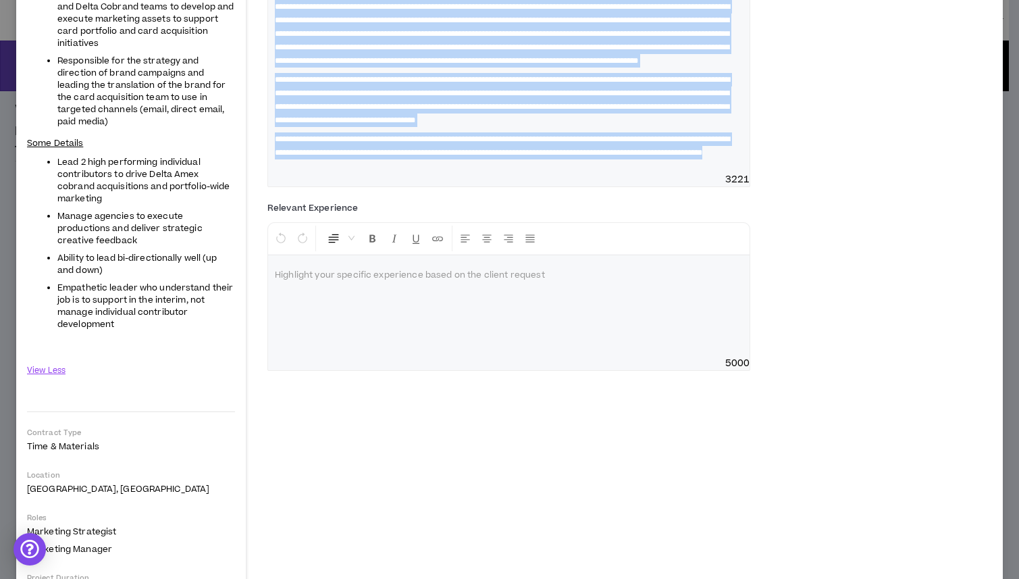
drag, startPoint x: 526, startPoint y: 199, endPoint x: 237, endPoint y: 26, distance: 336.6
click at [237, 26] on div "Delta Air Lines Maternity Leave Contractor, Brand Marketing Manager (Cobrand Pa…" at bounding box center [509, 301] width 987 height 1081
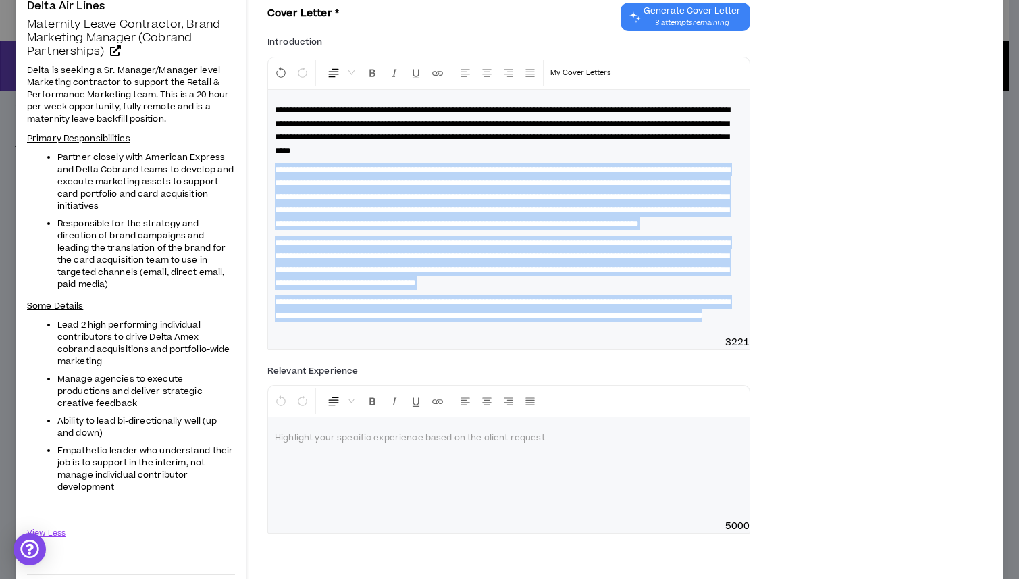
scroll to position [0, 0]
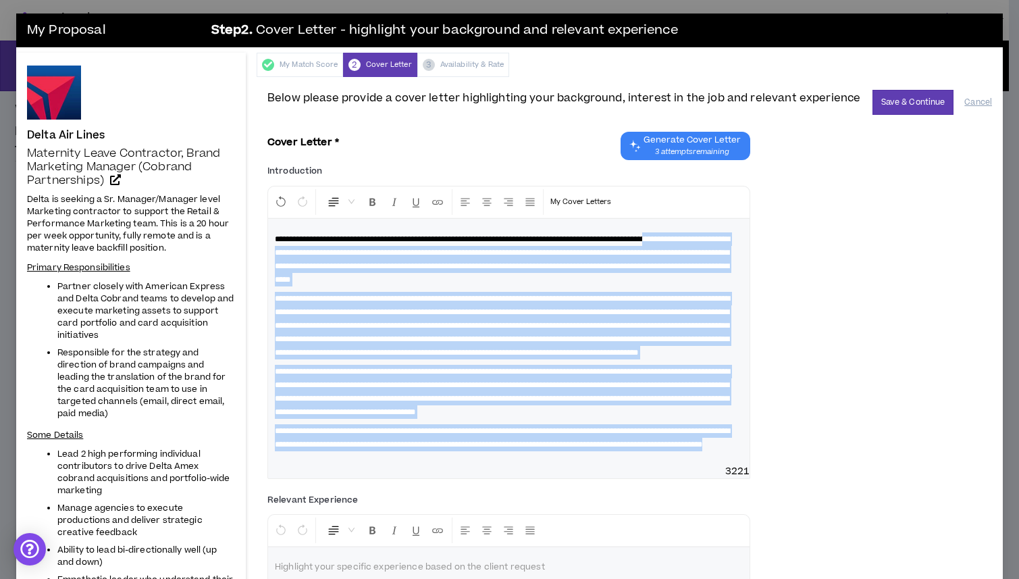
click at [286, 246] on span "**********" at bounding box center [502, 259] width 455 height 49
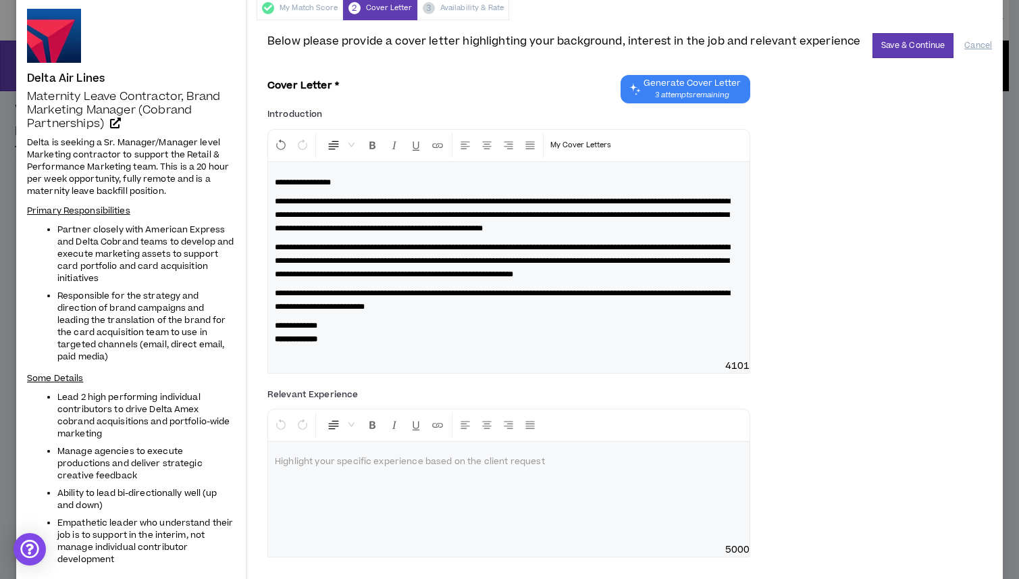
scroll to position [59, 0]
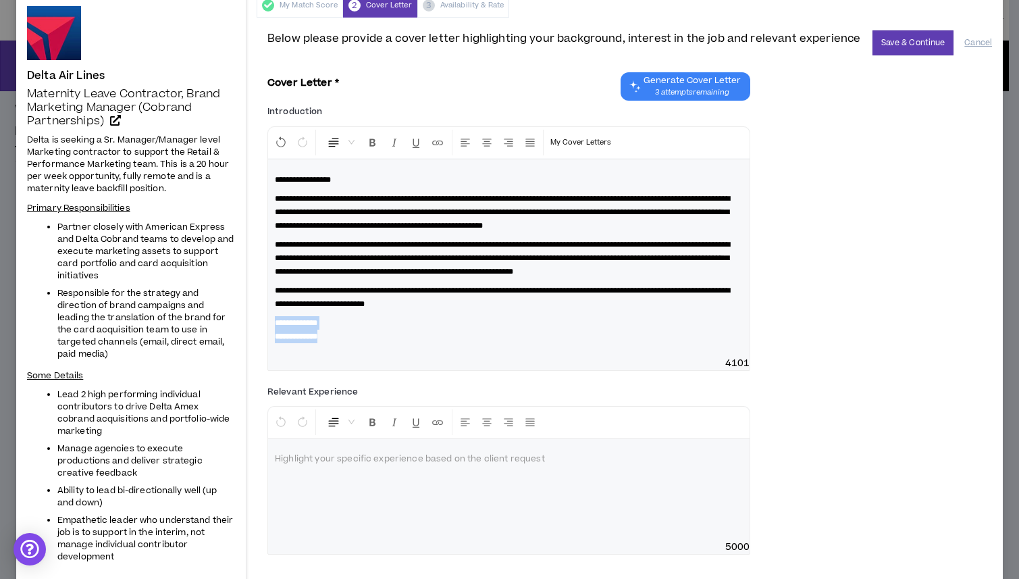
drag, startPoint x: 386, startPoint y: 365, endPoint x: 269, endPoint y: 355, distance: 118.0
click at [269, 355] on div "**********" at bounding box center [509, 257] width 482 height 197
click at [392, 343] on p "**********" at bounding box center [509, 329] width 468 height 27
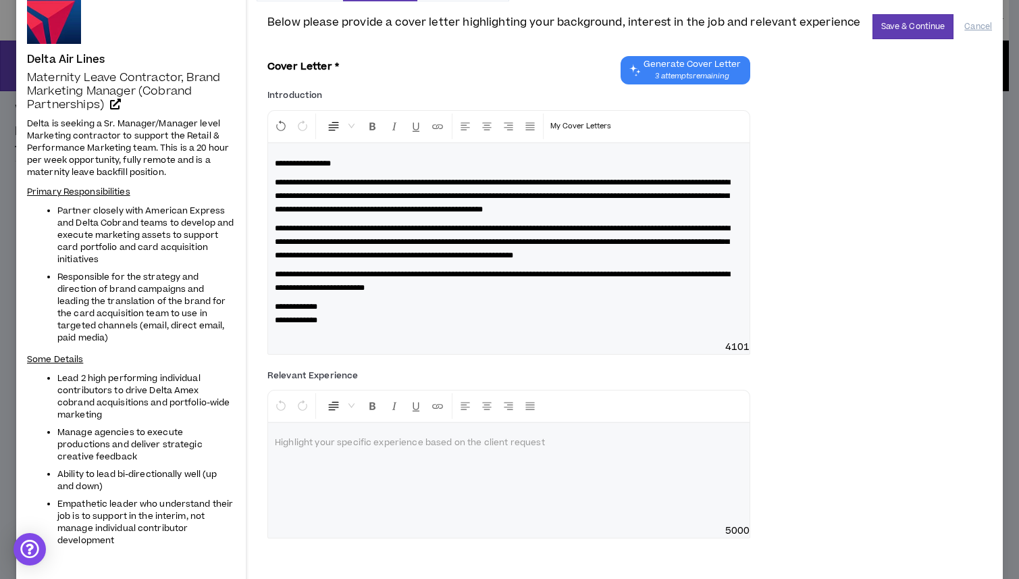
scroll to position [119, 0]
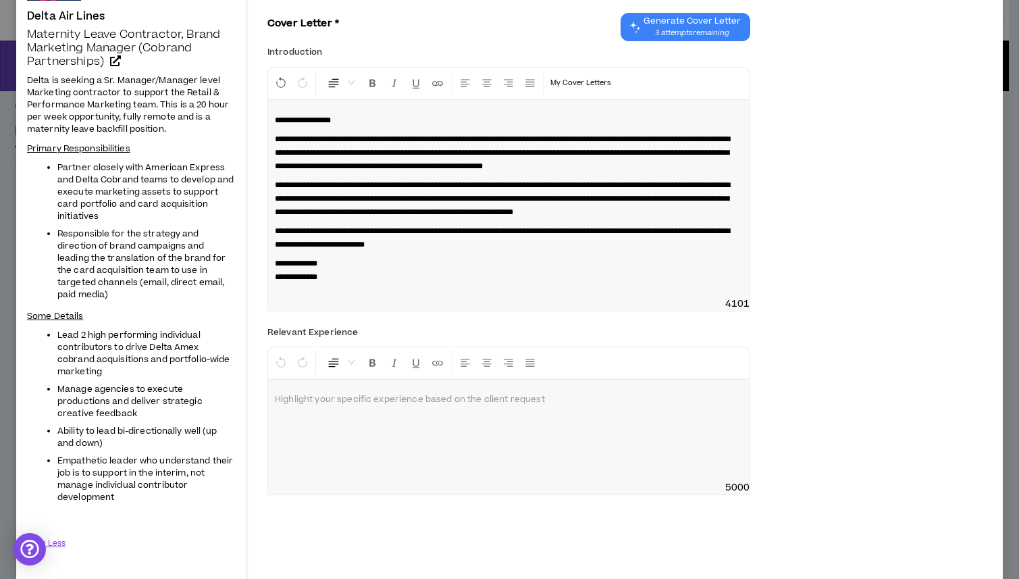
click at [352, 457] on div at bounding box center [509, 430] width 482 height 101
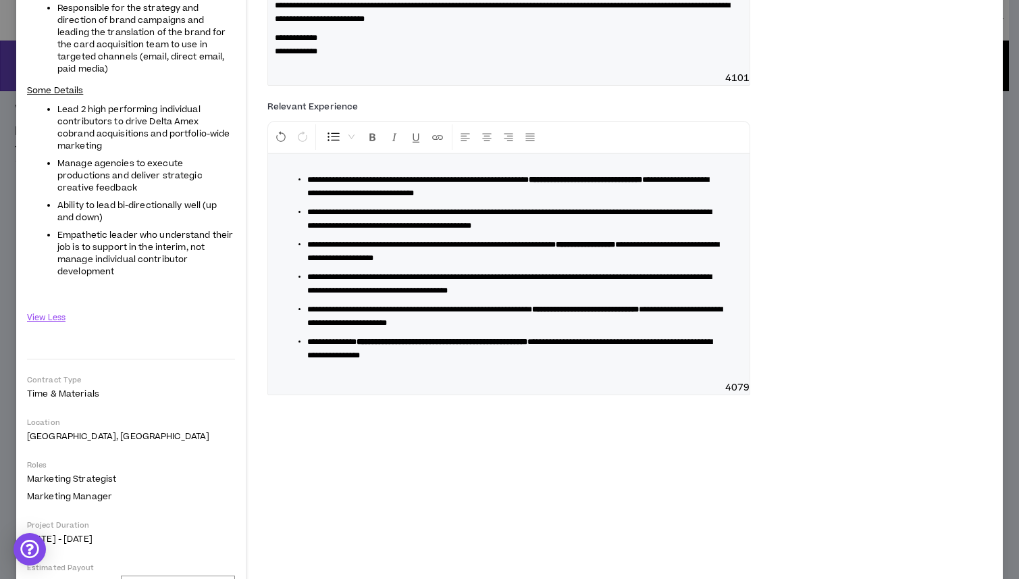
scroll to position [356, 0]
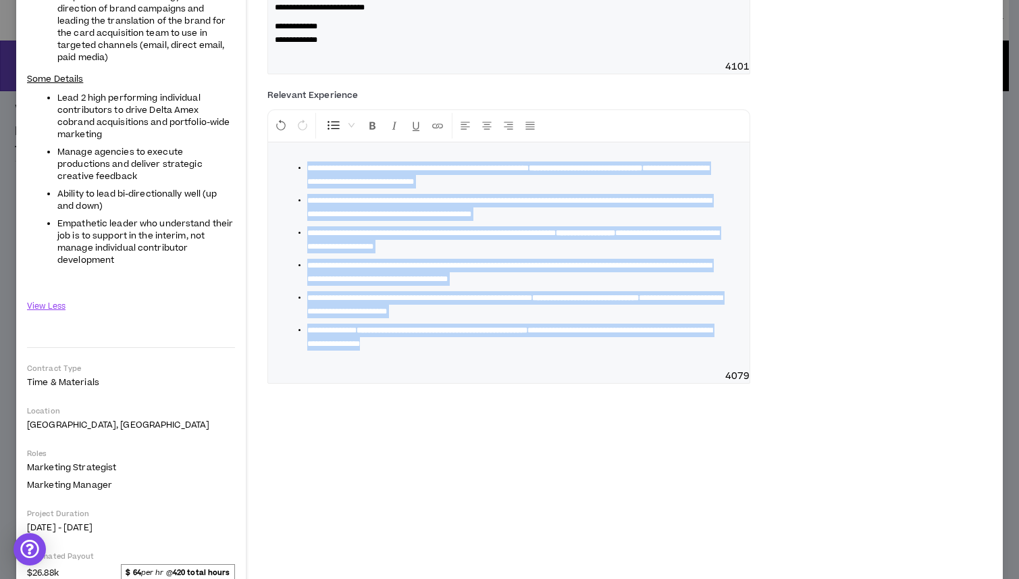
drag, startPoint x: 605, startPoint y: 380, endPoint x: 297, endPoint y: 190, distance: 362.4
click at [297, 190] on div "**********" at bounding box center [509, 256] width 482 height 227
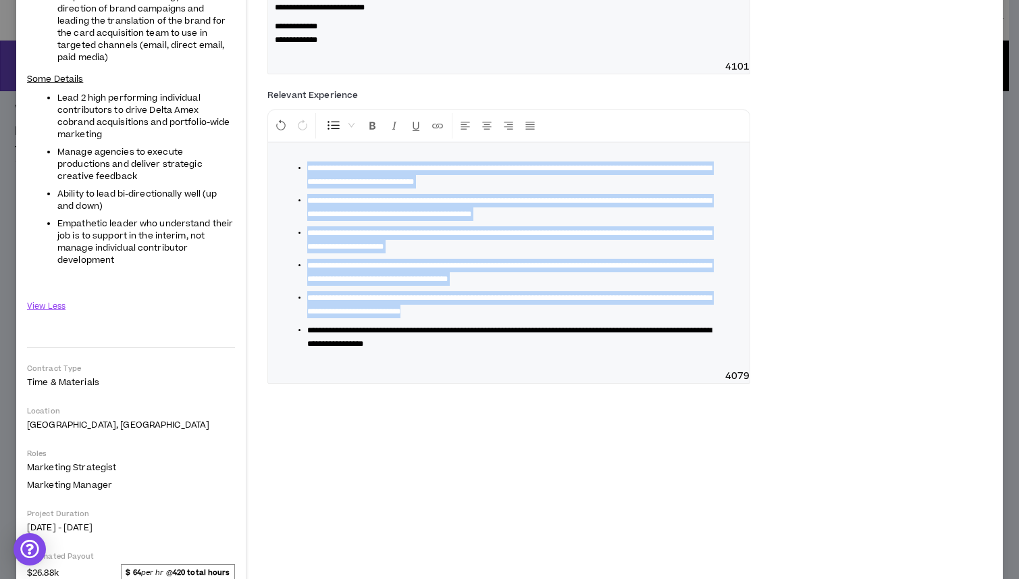
click at [405, 218] on span "**********" at bounding box center [509, 208] width 405 height 22
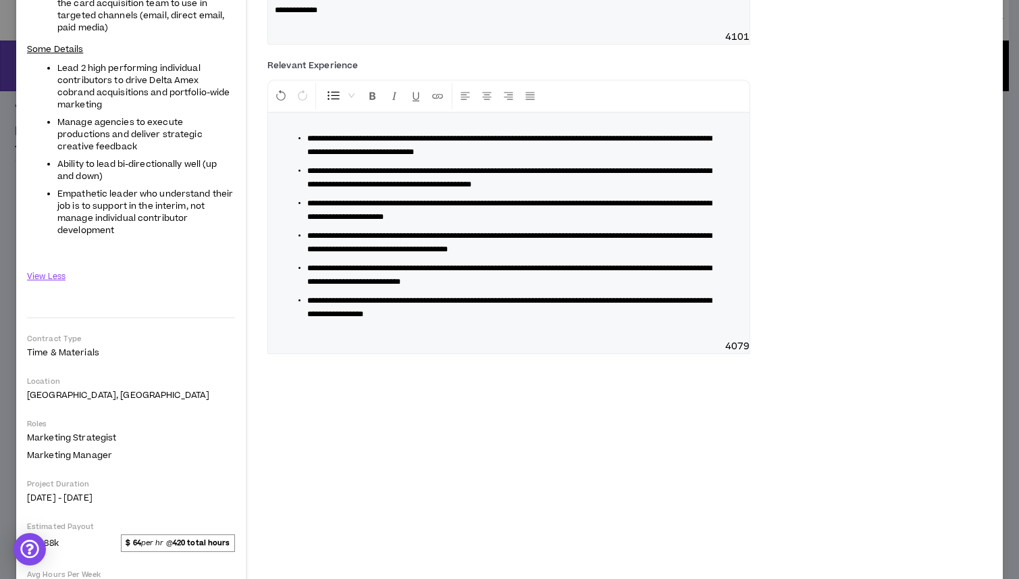
scroll to position [386, 0]
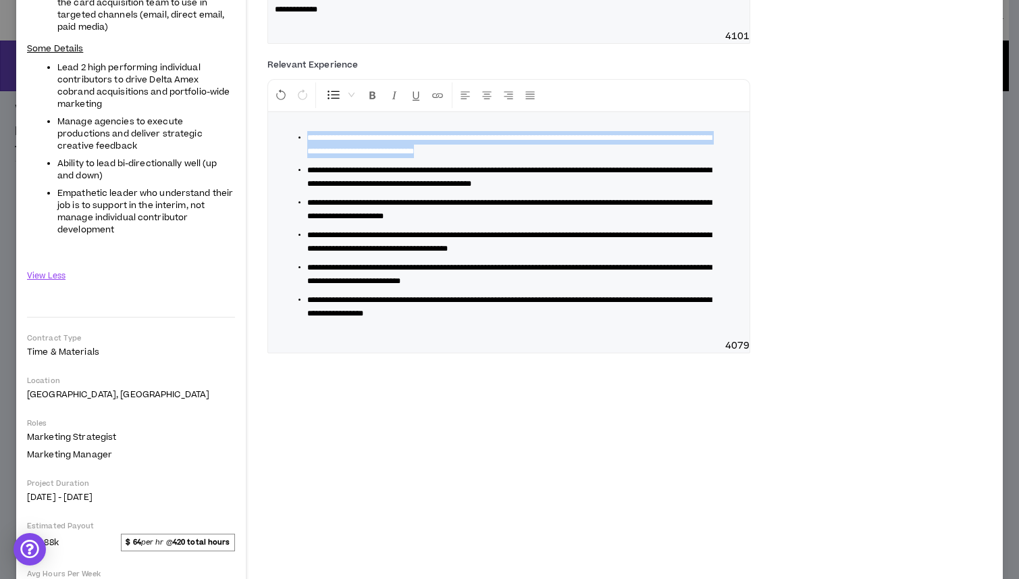
drag, startPoint x: 590, startPoint y: 176, endPoint x: 284, endPoint y: 153, distance: 306.9
click at [284, 153] on div "**********" at bounding box center [509, 225] width 482 height 227
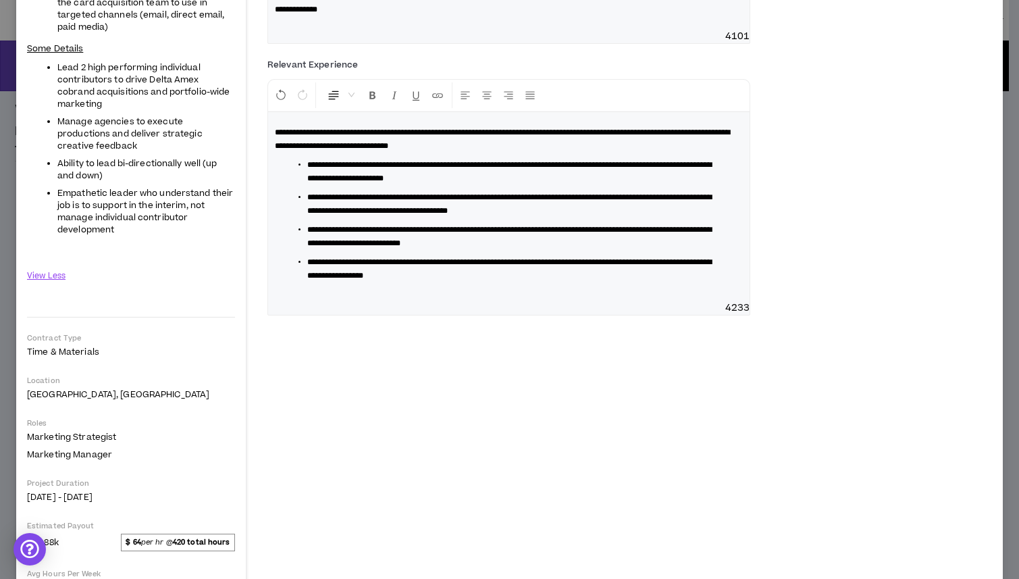
drag, startPoint x: 305, startPoint y: 190, endPoint x: 391, endPoint y: 204, distance: 86.8
click at [305, 190] on ul "**********" at bounding box center [514, 220] width 457 height 124
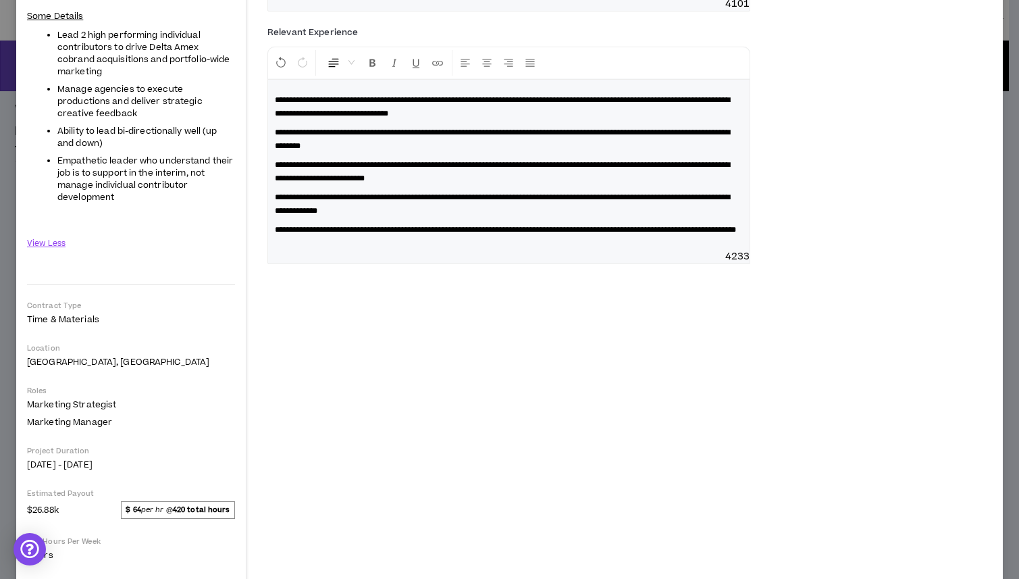
scroll to position [419, 0]
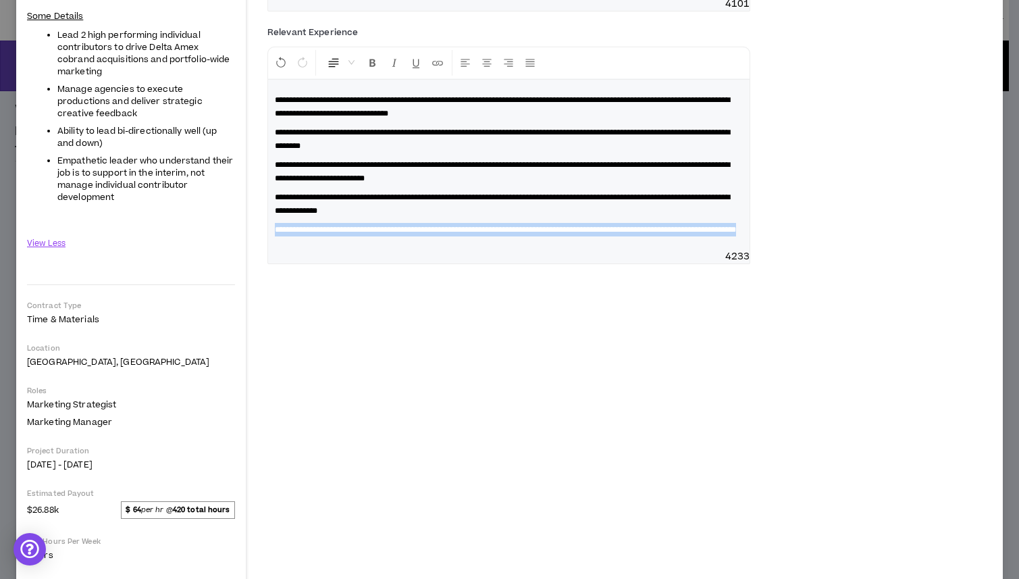
drag, startPoint x: 487, startPoint y: 272, endPoint x: 272, endPoint y: 254, distance: 216.3
click at [272, 250] on div "**********" at bounding box center [509, 165] width 482 height 170
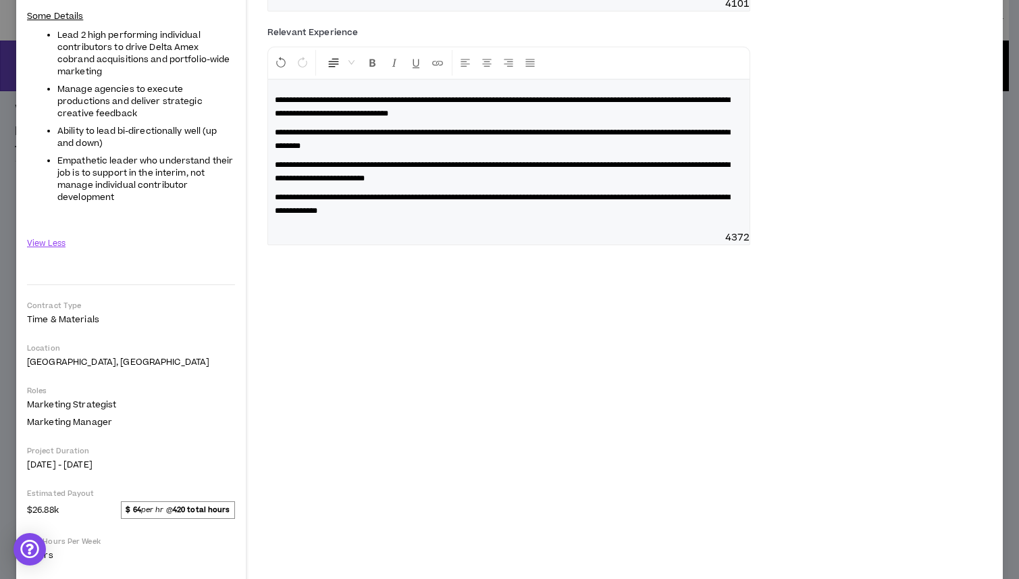
click at [563, 361] on div "**********" at bounding box center [630, 186] width 746 height 1056
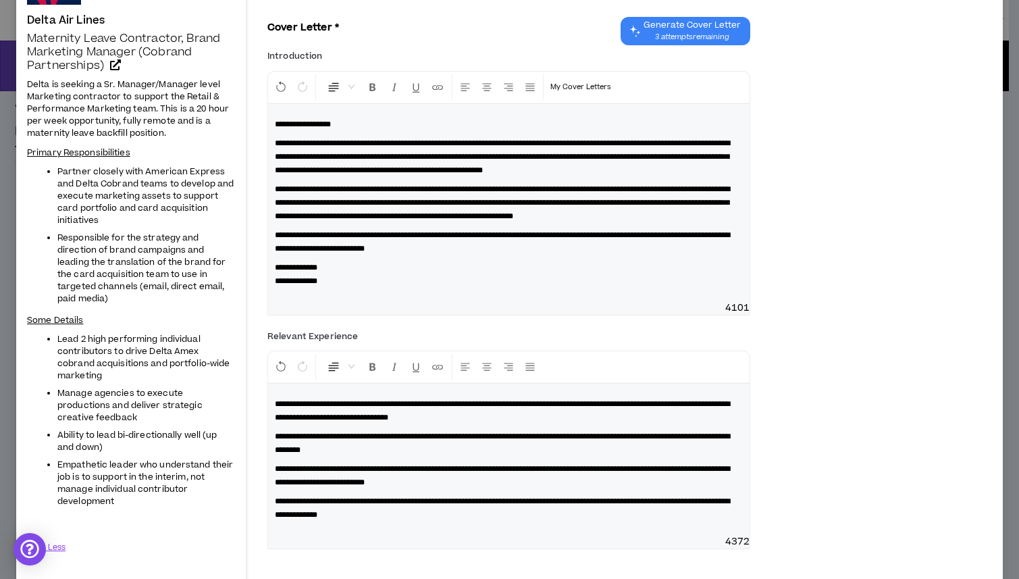
scroll to position [0, 0]
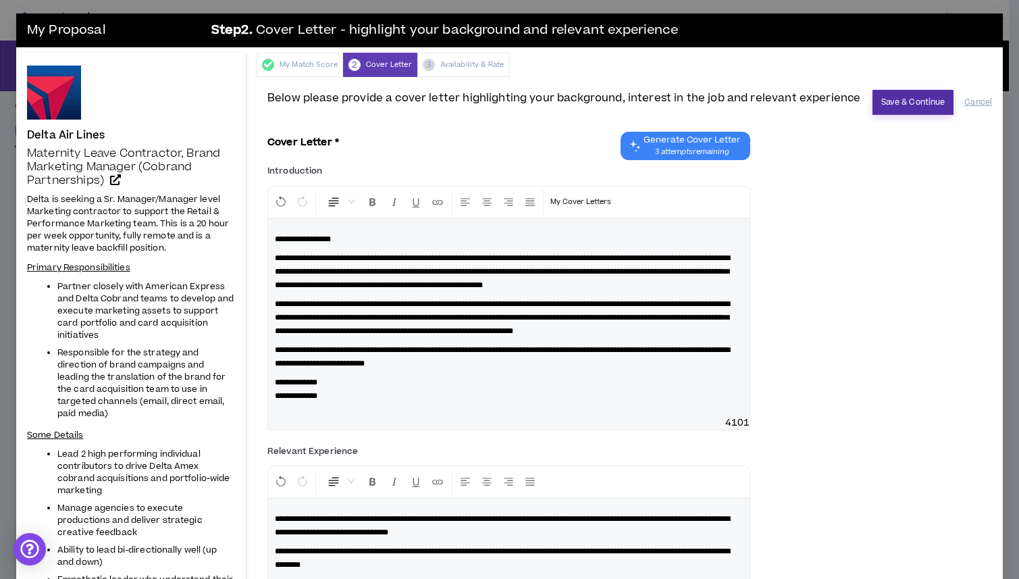
click at [892, 105] on button "Save & Continue" at bounding box center [914, 102] width 82 height 25
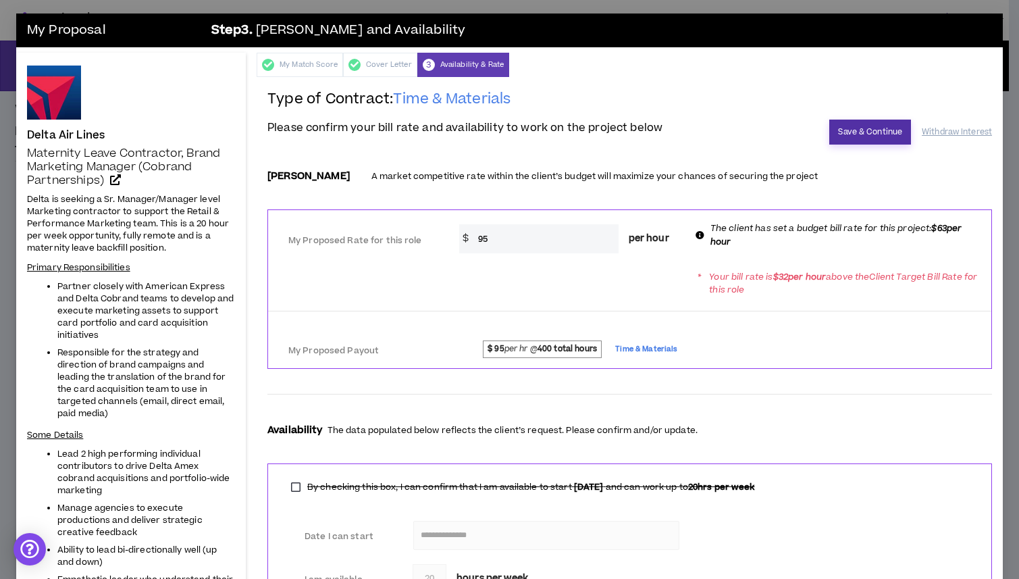
click at [862, 132] on button "Save & Continue" at bounding box center [871, 132] width 82 height 25
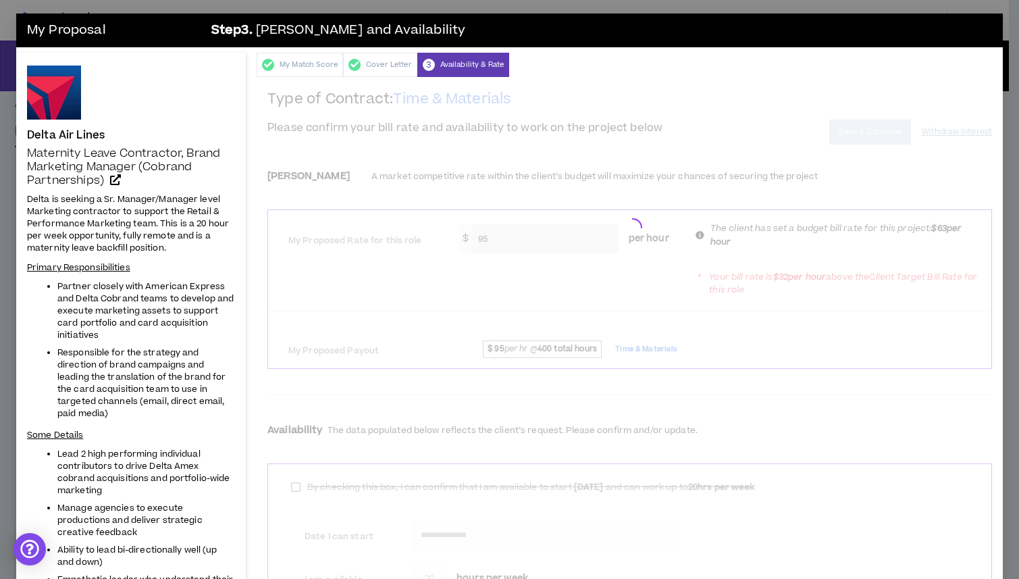
click at [542, 236] on div at bounding box center [629, 225] width 725 height 270
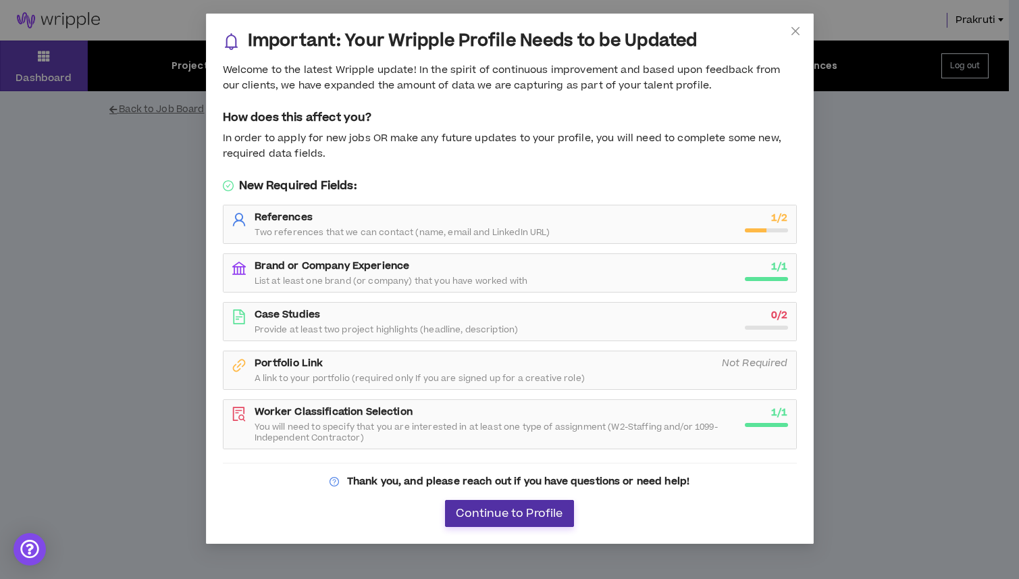
click at [491, 511] on span "Continue to Profile" at bounding box center [509, 513] width 107 height 13
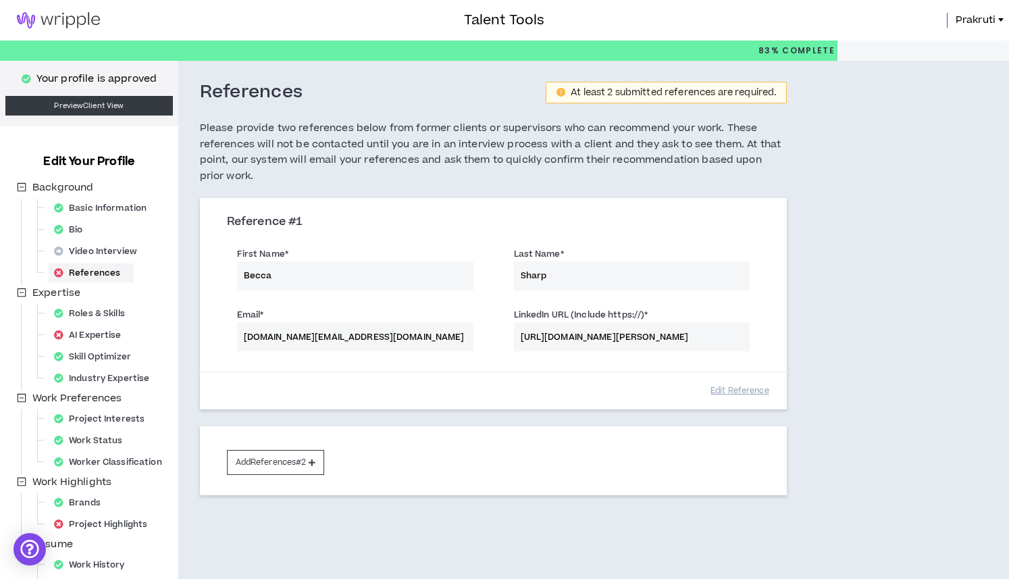
click at [45, 26] on img at bounding box center [58, 20] width 117 height 16
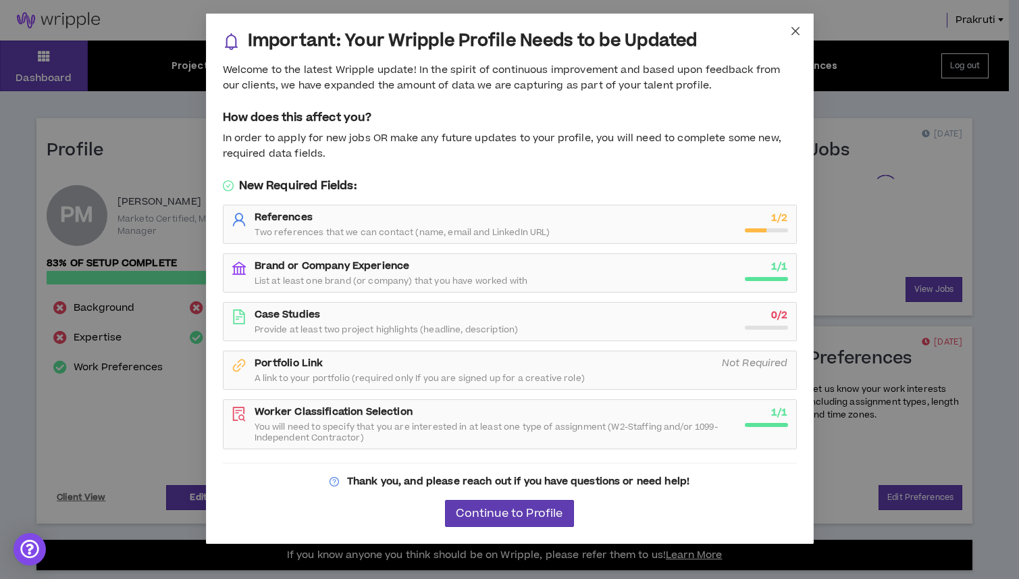
click at [793, 27] on icon "close" at bounding box center [795, 31] width 11 height 11
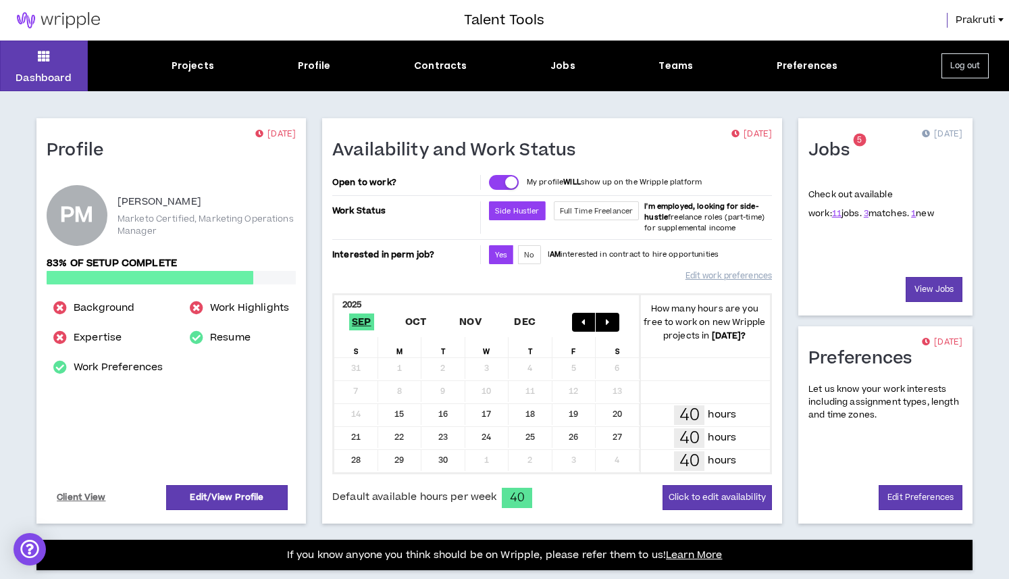
click at [1000, 23] on link "Prakruti" at bounding box center [982, 20] width 53 height 15
click at [544, 68] on div "Projects Profile Contracts Jobs Teams Preferences" at bounding box center [505, 66] width 834 height 14
click at [571, 68] on div "Jobs" at bounding box center [563, 66] width 25 height 14
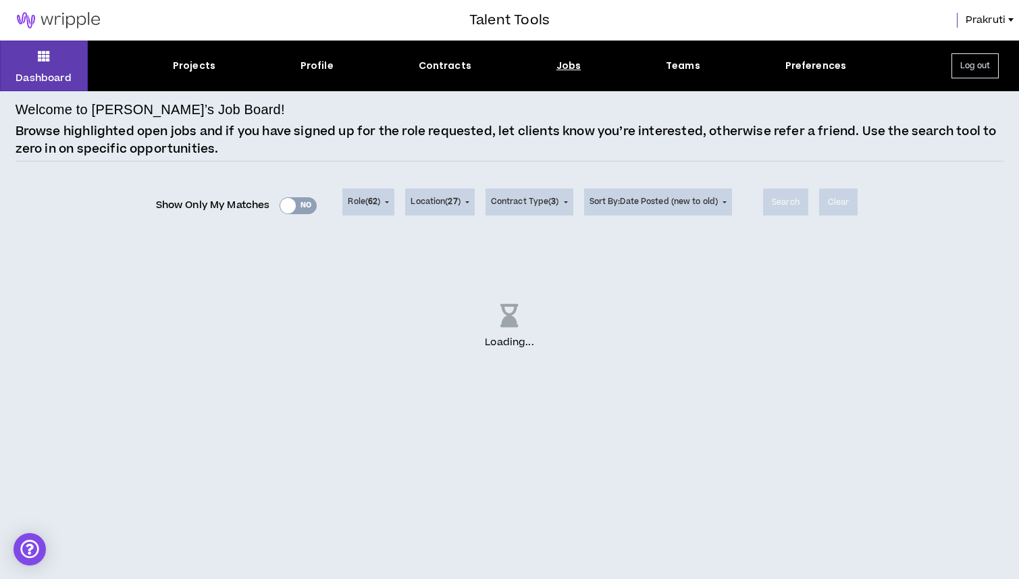
click at [278, 206] on div "Show Only My Matches Yes No" at bounding box center [236, 205] width 161 height 20
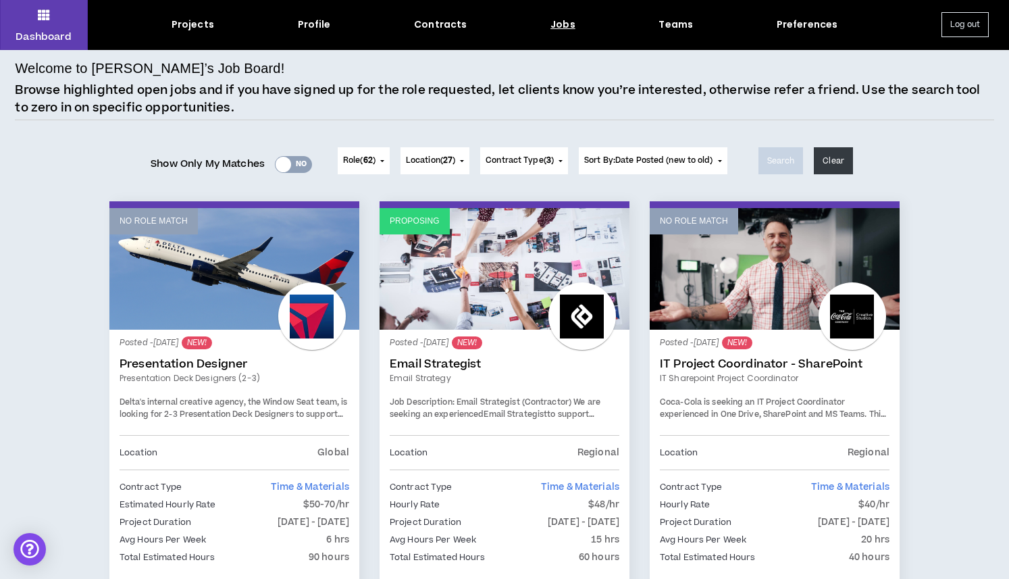
scroll to position [51, 0]
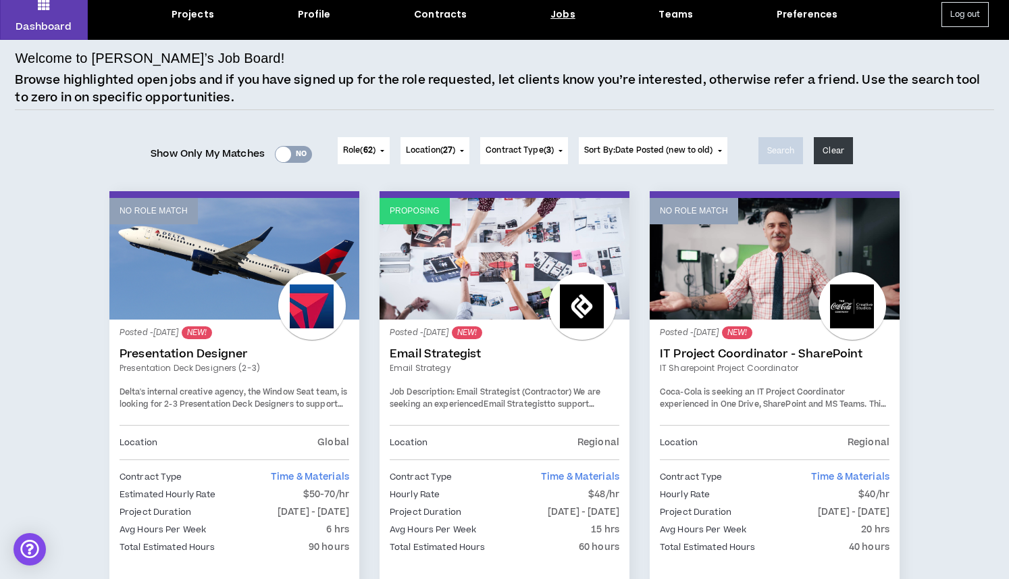
click at [427, 354] on link "Email Strategist" at bounding box center [505, 354] width 230 height 14
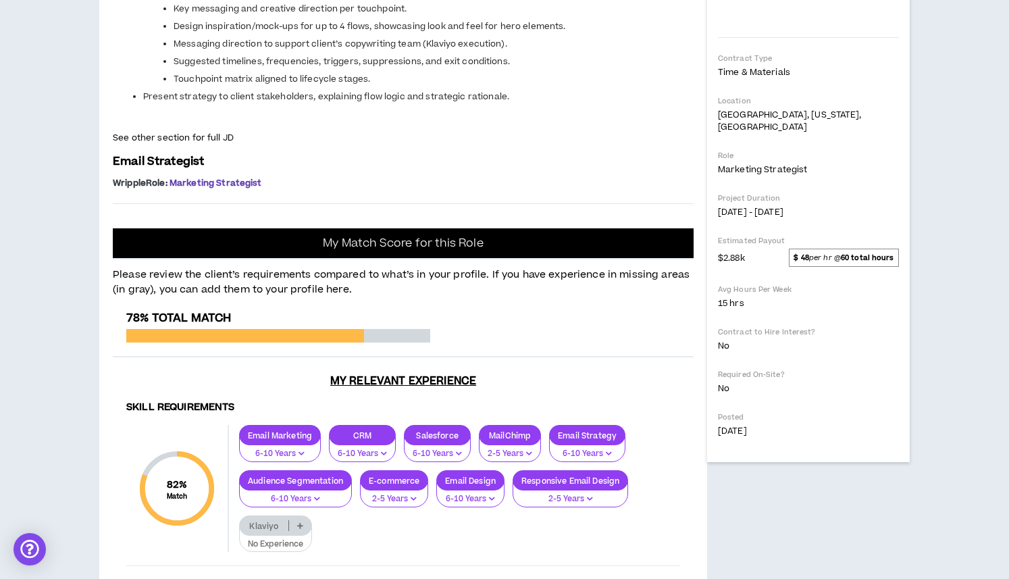
scroll to position [313, 0]
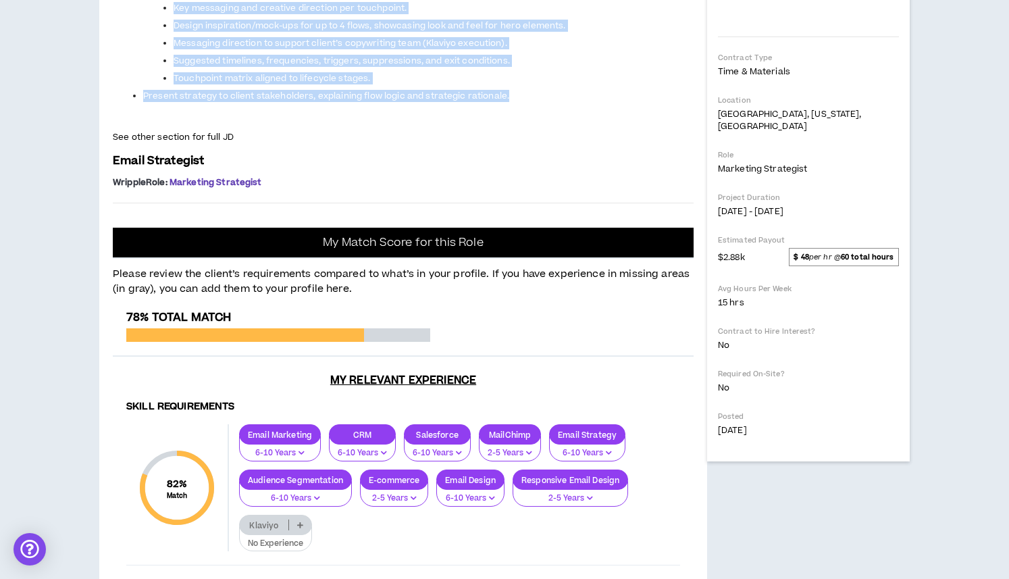
drag, startPoint x: 111, startPoint y: 198, endPoint x: 522, endPoint y: 419, distance: 466.7
click at [522, 419] on div "Project: Email Strategy We need support on an email strategy project for a new …" at bounding box center [403, 356] width 608 height 1081
copy span "Lo ipsu dolorsi am co adipi elitsedd eiusmod tem i utl e-dolorema aliquaen admi…"
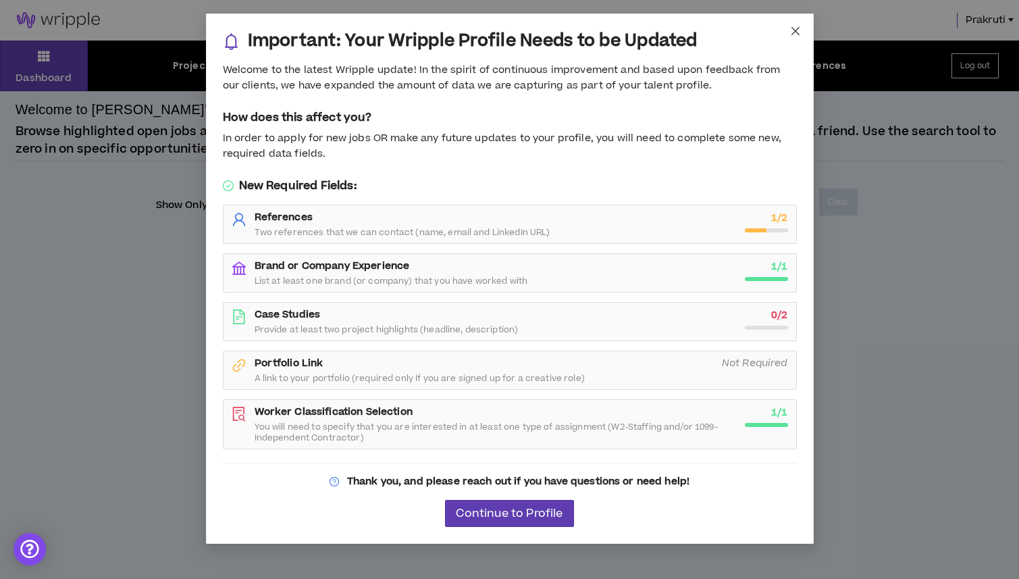
click at [794, 21] on span "Close" at bounding box center [795, 32] width 36 height 36
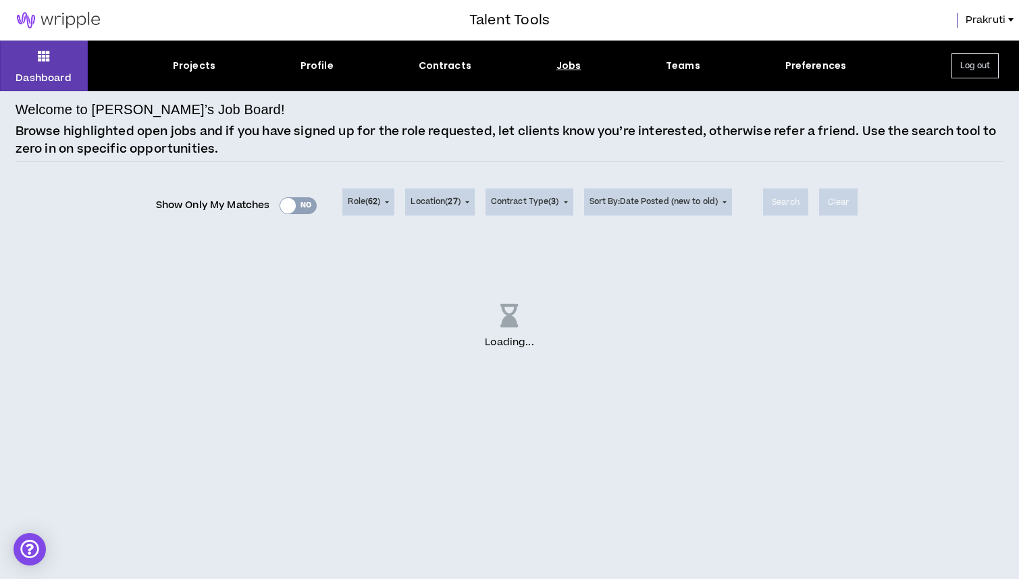
click at [285, 205] on div "Show Only My Matches Yes No" at bounding box center [236, 205] width 161 height 20
click at [565, 68] on div "Jobs" at bounding box center [569, 66] width 25 height 14
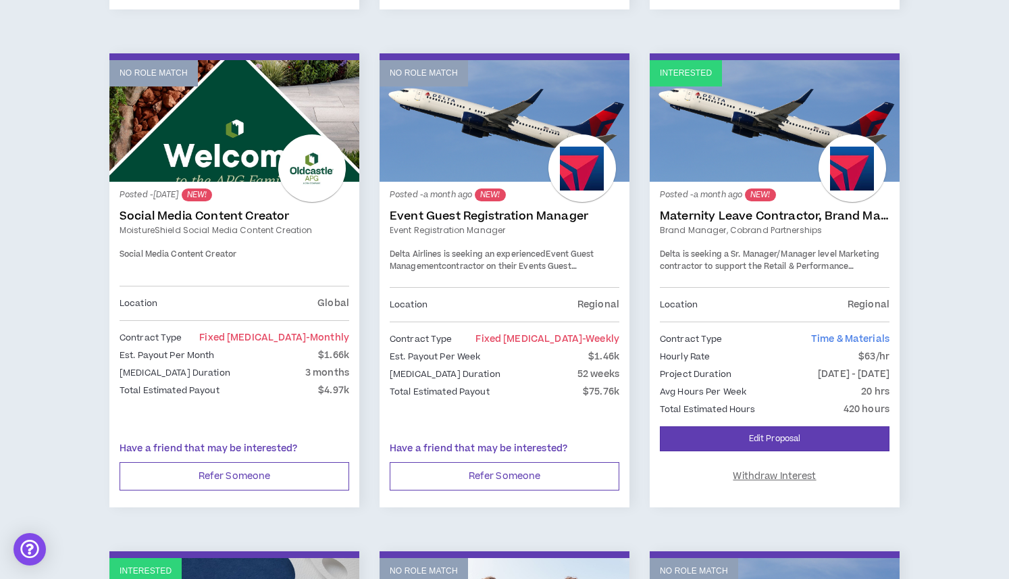
scroll to position [694, 0]
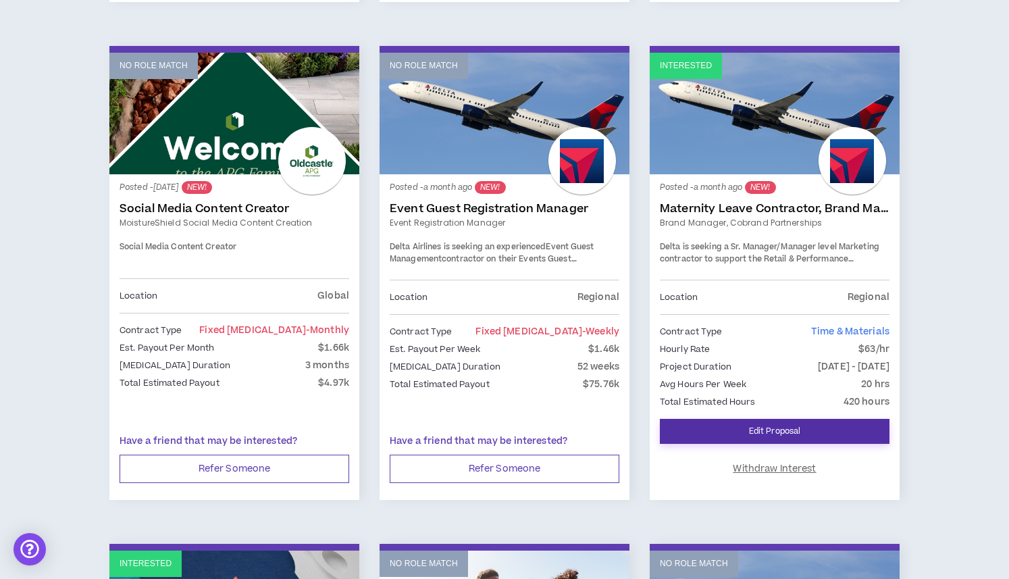
click at [755, 426] on link "Edit Proposal" at bounding box center [775, 431] width 230 height 25
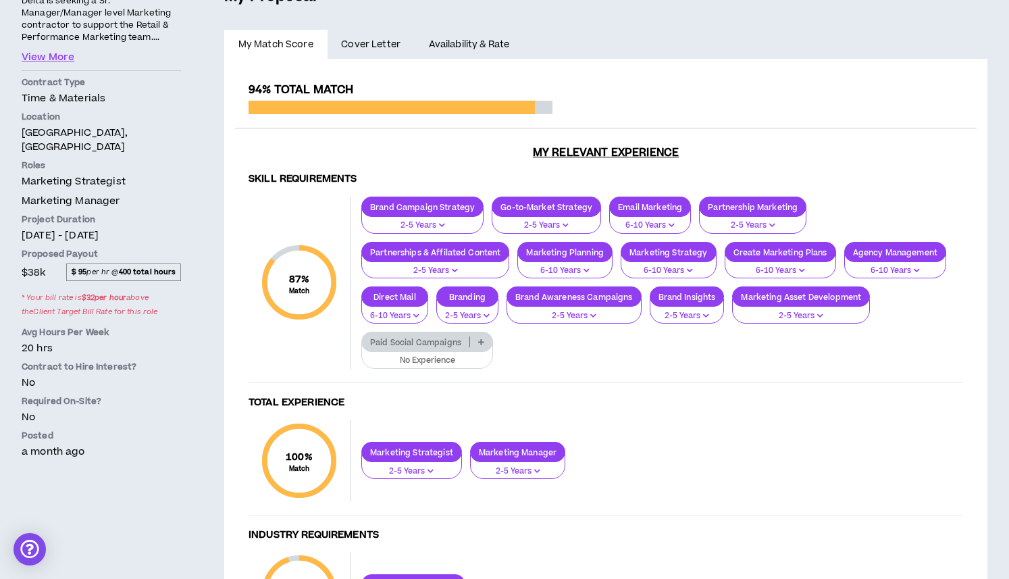
scroll to position [388, 0]
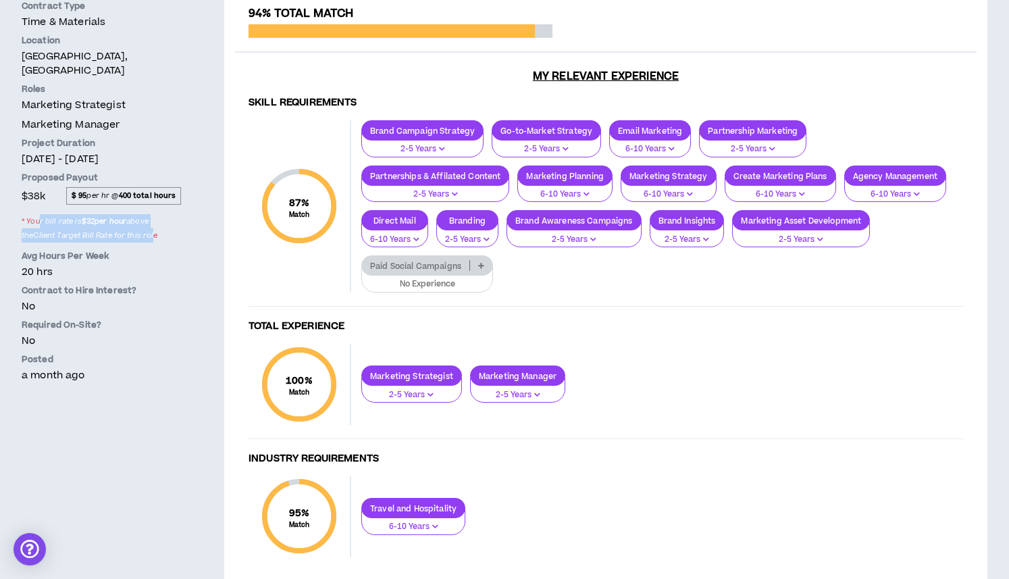
drag, startPoint x: 53, startPoint y: 210, endPoint x: 138, endPoint y: 223, distance: 86.1
click at [138, 223] on span "* Your bill rate is $ 32 per hour above the Client Target Bill Rate for this ro…" at bounding box center [101, 228] width 159 height 32
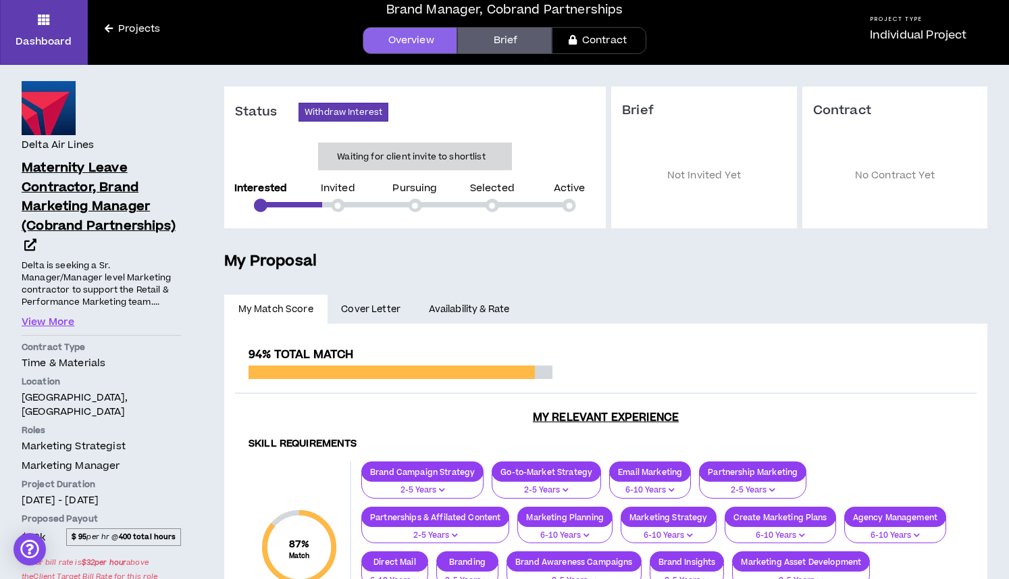
scroll to position [86, 0]
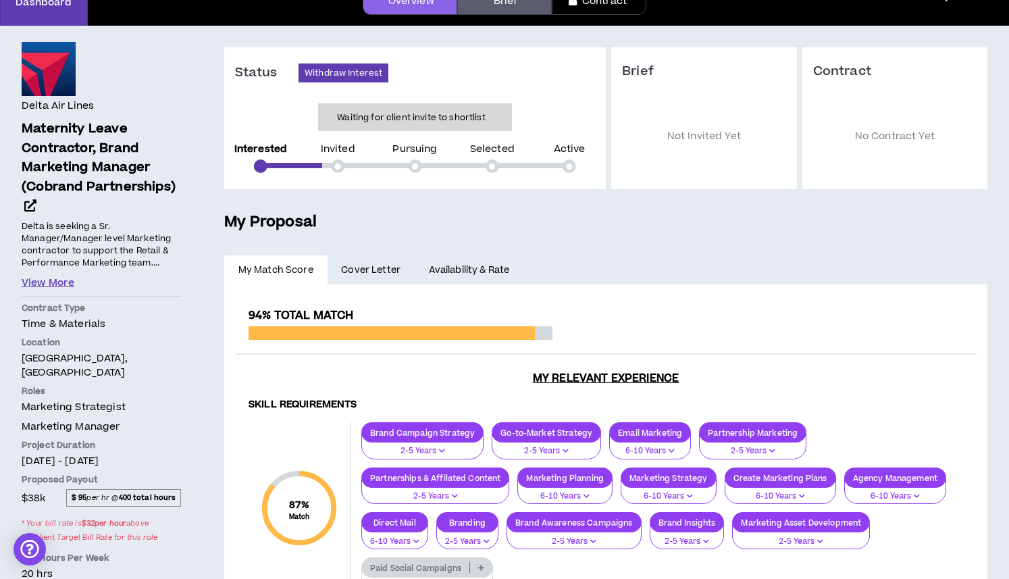
click at [49, 285] on button "View More" at bounding box center [48, 283] width 53 height 15
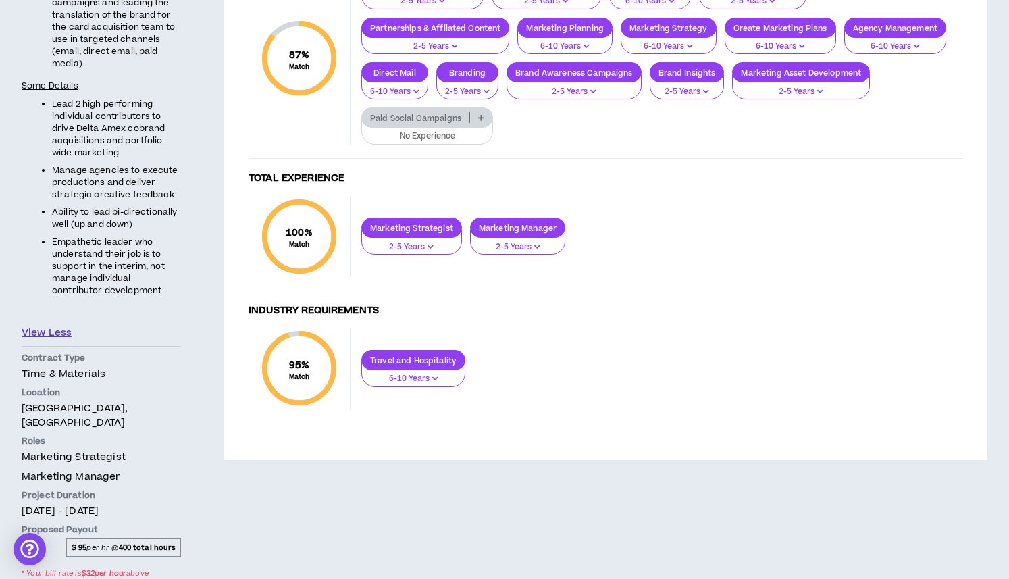
scroll to position [693, 0]
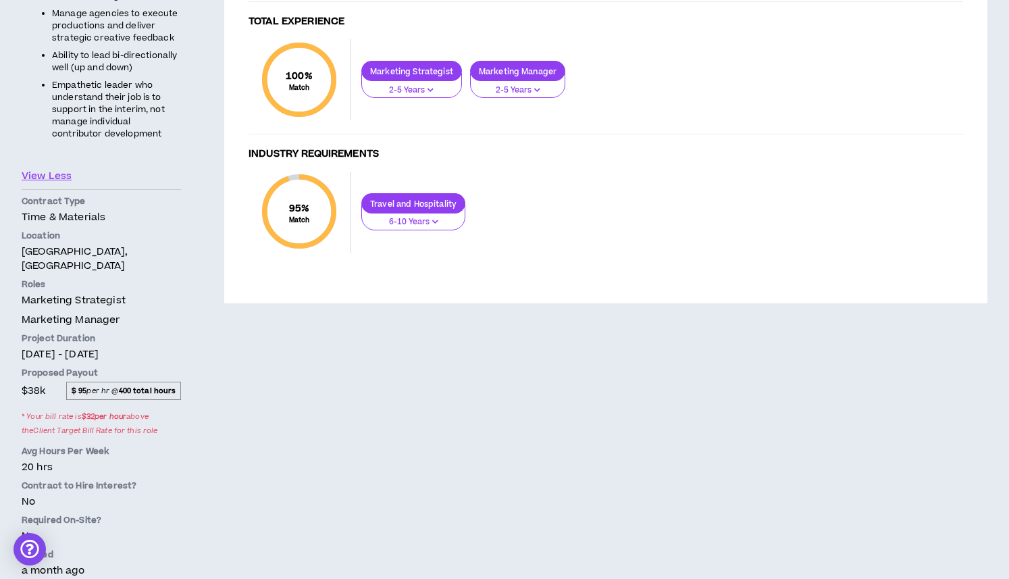
click at [101, 382] on span "$ 95 per hr @ 400 total hours" at bounding box center [123, 391] width 115 height 18
drag, startPoint x: 53, startPoint y: 403, endPoint x: 93, endPoint y: 406, distance: 40.7
click at [59, 407] on span "* Your bill rate is $ 32 per hour above the Client Target Bill Rate for this ro…" at bounding box center [101, 423] width 159 height 32
click at [128, 419] on span "* Your bill rate is $ 32 per hour above the Client Target Bill Rate for this ro…" at bounding box center [101, 423] width 159 height 32
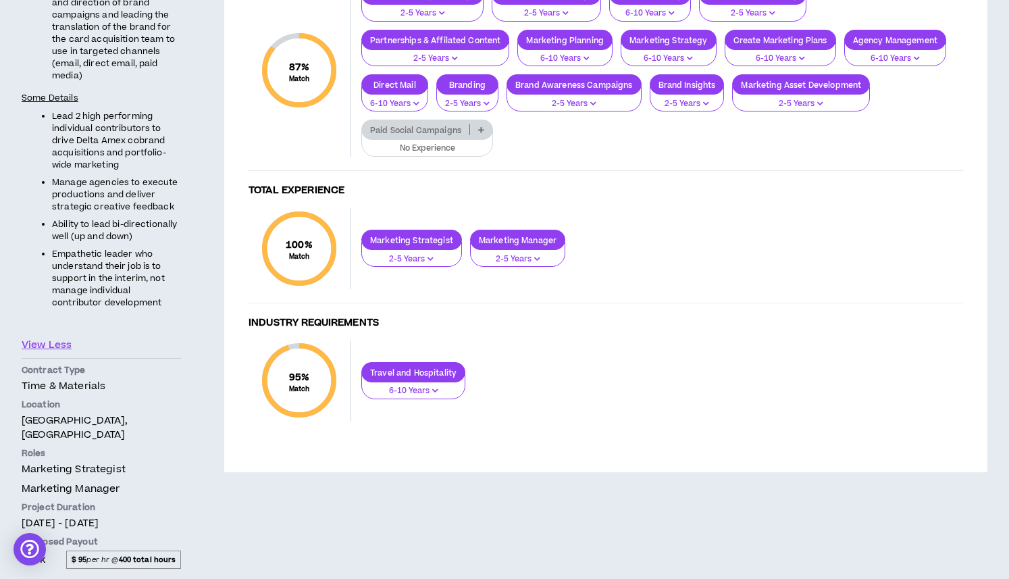
scroll to position [0, 0]
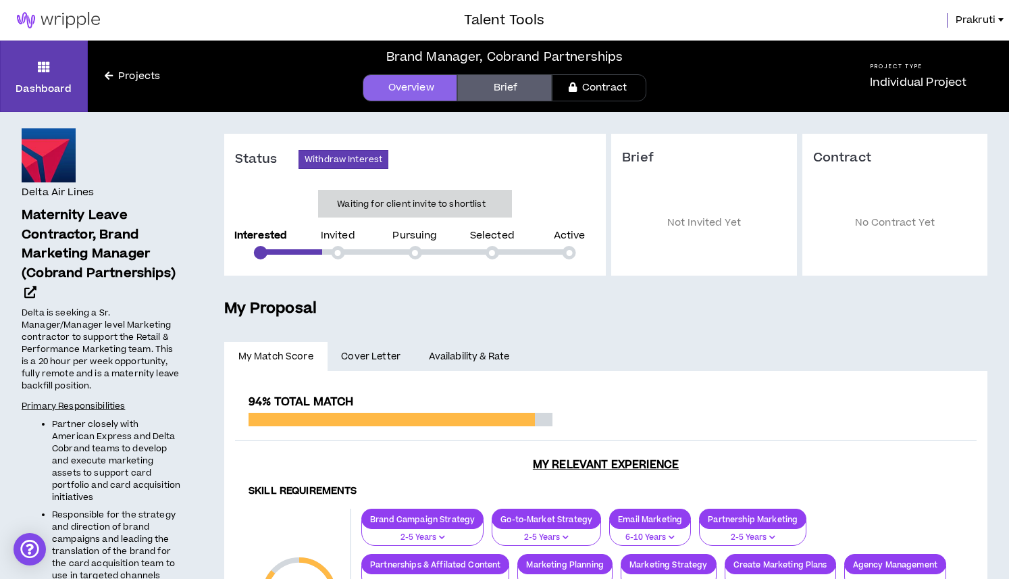
click at [907, 76] on p "Individual Project" at bounding box center [918, 82] width 97 height 16
click at [713, 214] on p "Not Invited Yet" at bounding box center [704, 223] width 164 height 74
click at [122, 73] on link "Projects" at bounding box center [132, 76] width 89 height 15
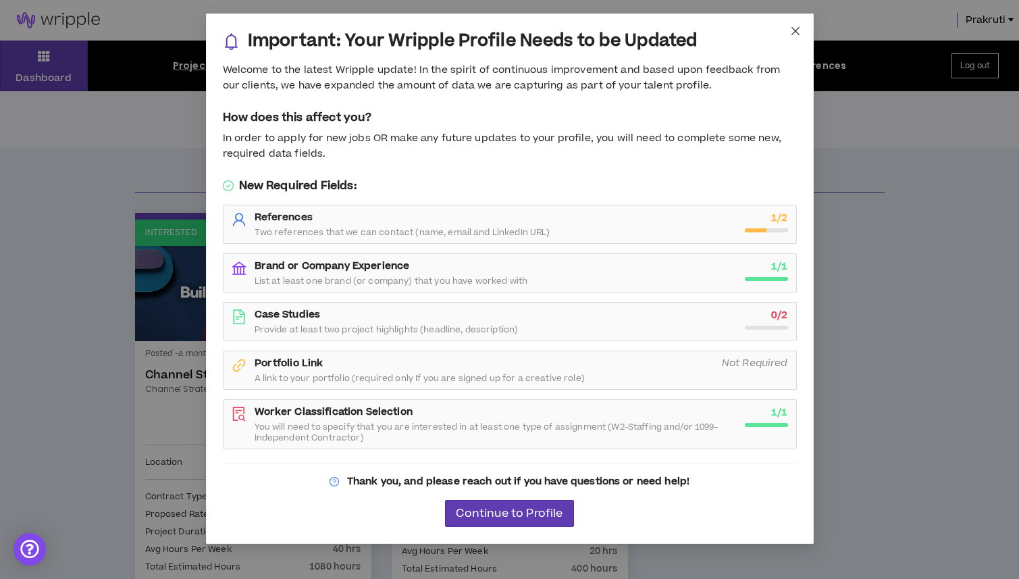
click at [792, 30] on icon "close" at bounding box center [795, 31] width 11 height 11
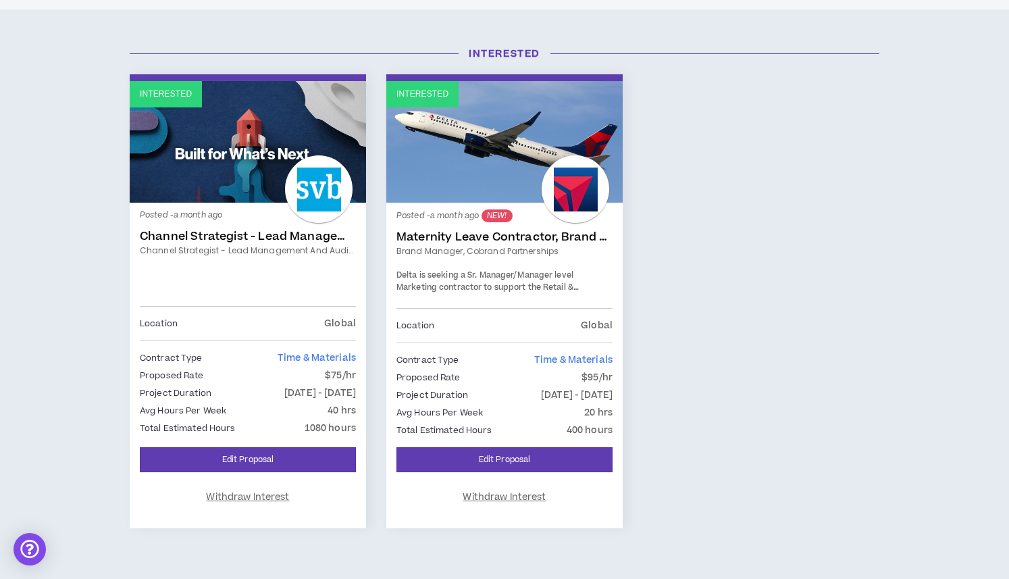
scroll to position [203, 0]
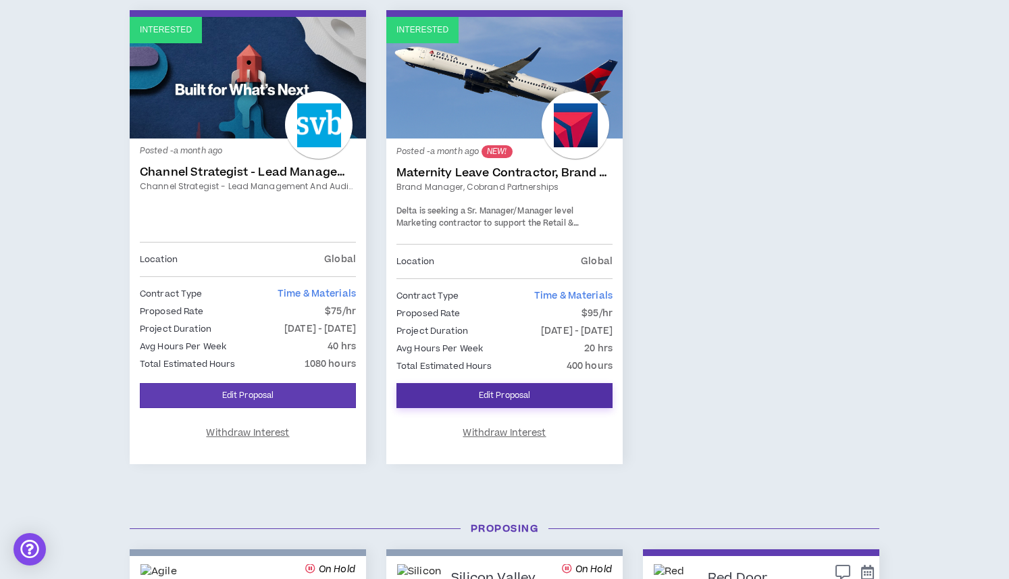
click at [515, 403] on link "Edit Proposal" at bounding box center [505, 395] width 216 height 25
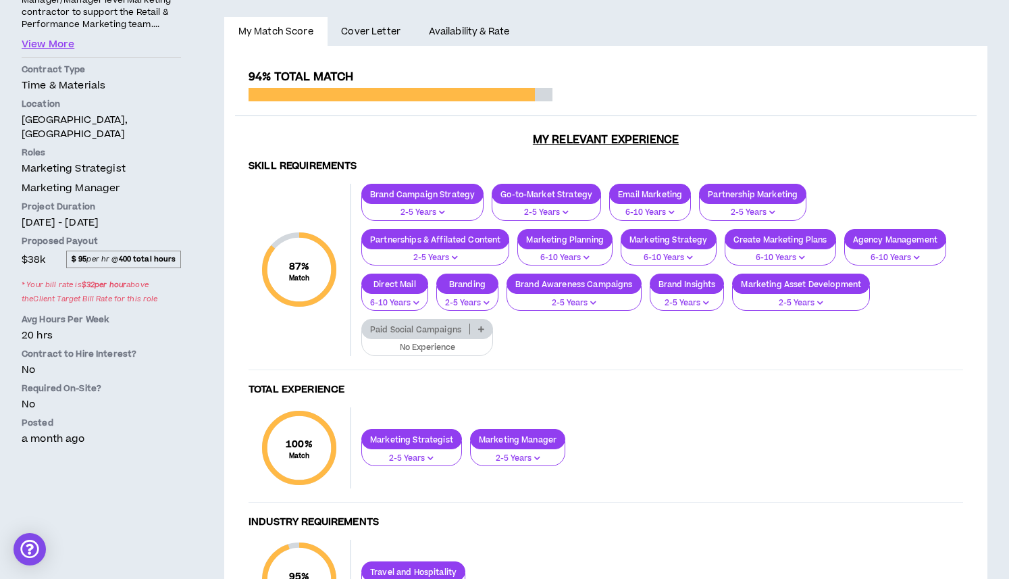
scroll to position [336, 0]
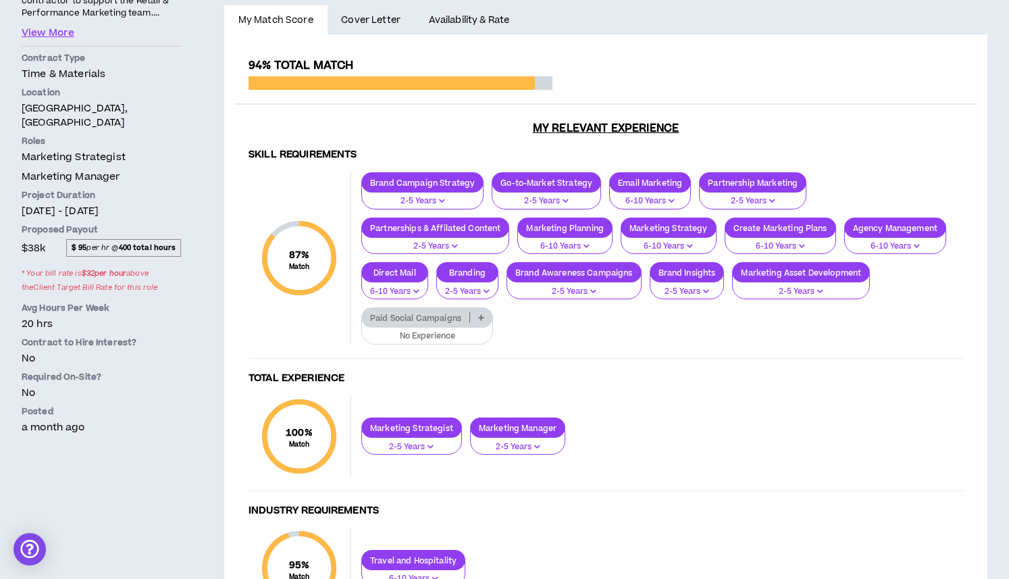
click at [488, 16] on link "Availability & Rate" at bounding box center [469, 20] width 109 height 30
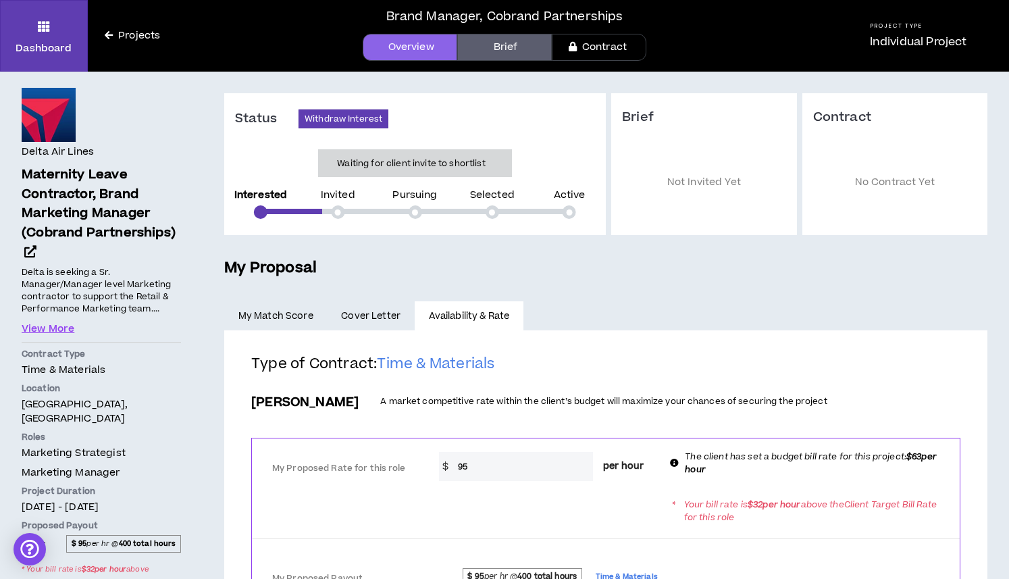
scroll to position [189, 0]
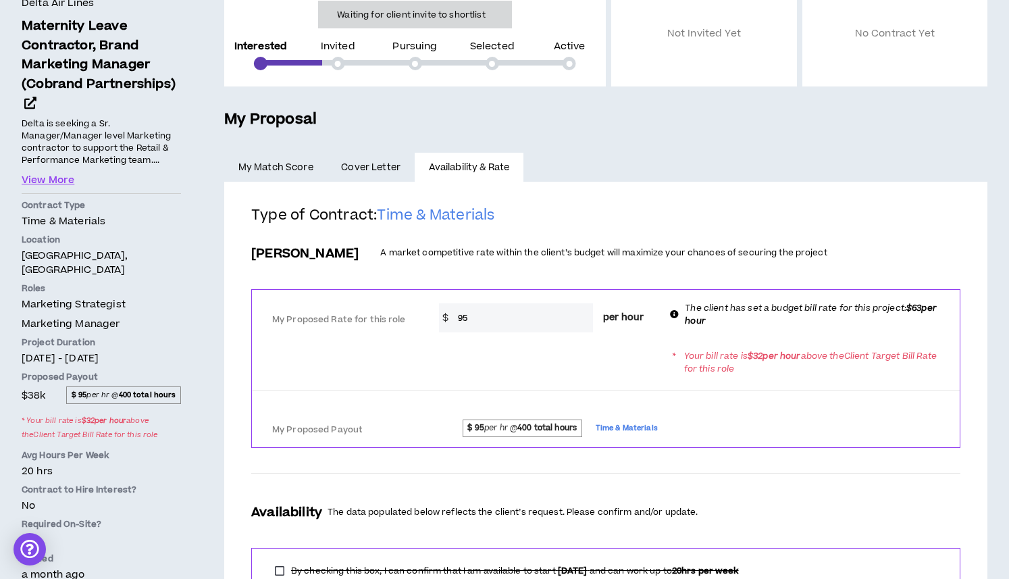
click at [494, 327] on input "95" at bounding box center [522, 317] width 142 height 29
drag, startPoint x: 494, startPoint y: 323, endPoint x: 435, endPoint y: 324, distance: 58.8
click at [435, 324] on div "* $ 95 per hour" at bounding box center [547, 317] width 236 height 29
drag, startPoint x: 489, startPoint y: 314, endPoint x: 436, endPoint y: 314, distance: 53.4
click at [436, 314] on div "* $ 95 per hour" at bounding box center [547, 317] width 236 height 29
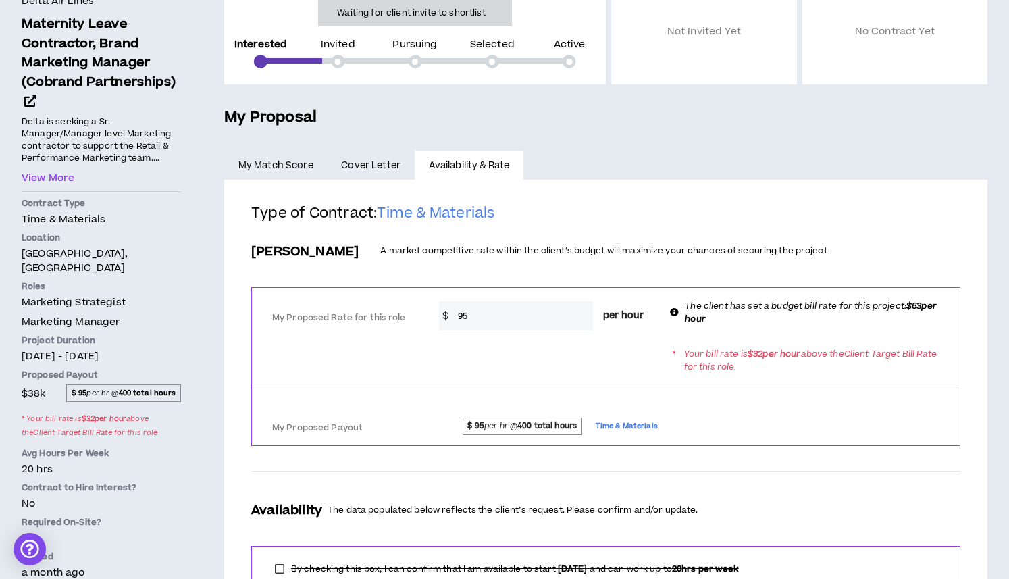
scroll to position [192, 0]
type input "30"
click at [647, 349] on div "* Your bill rate is $ 32 per hour above the Client Target Bill Rate for this ro…" at bounding box center [606, 359] width 708 height 38
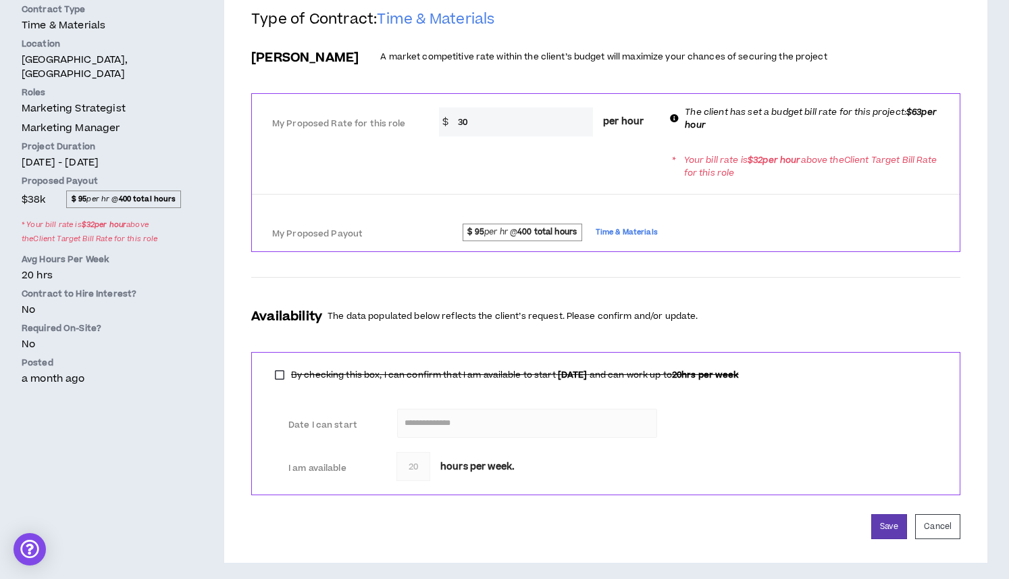
scroll to position [390, 0]
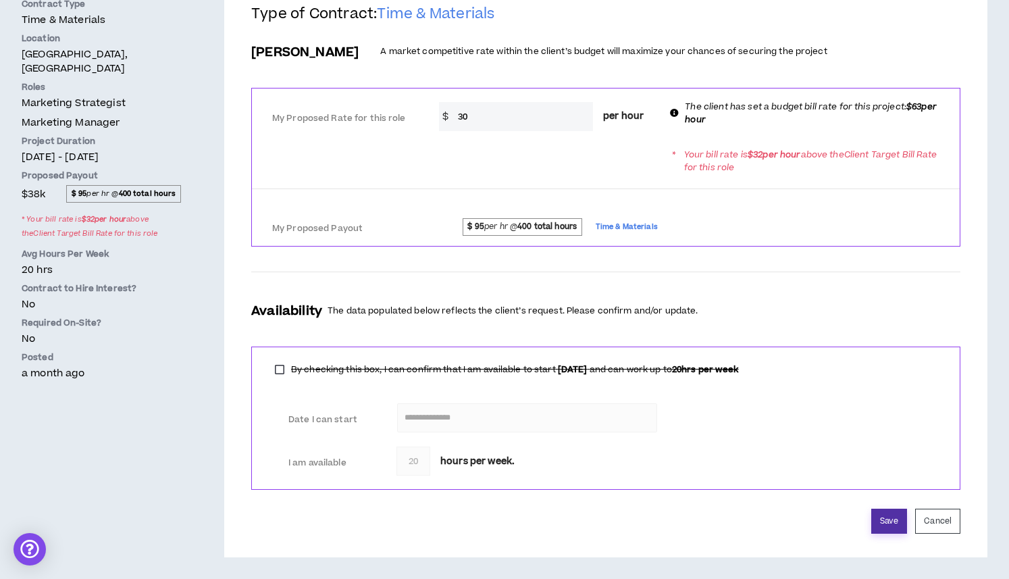
click at [904, 530] on button "Save" at bounding box center [889, 521] width 36 height 25
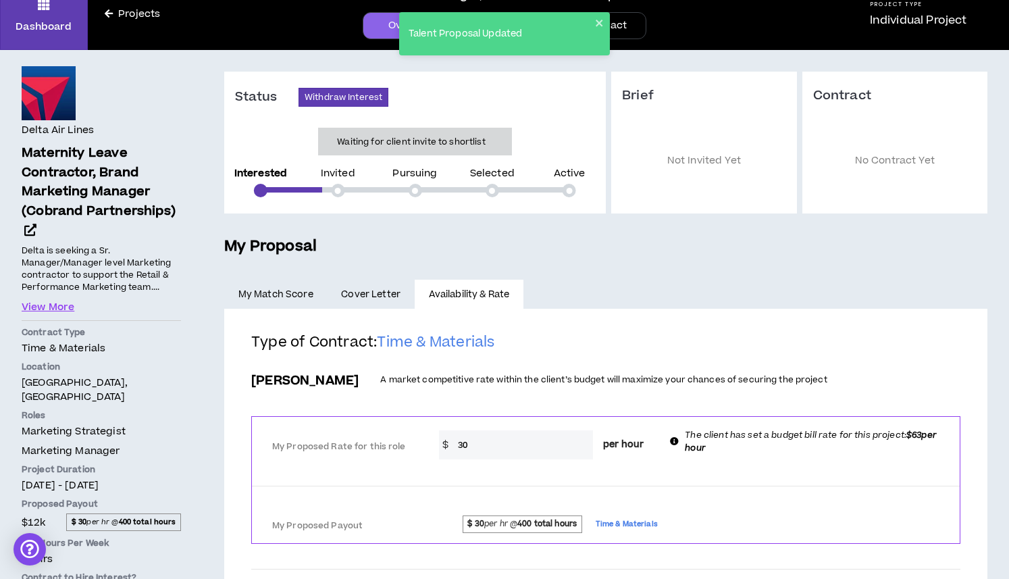
scroll to position [0, 0]
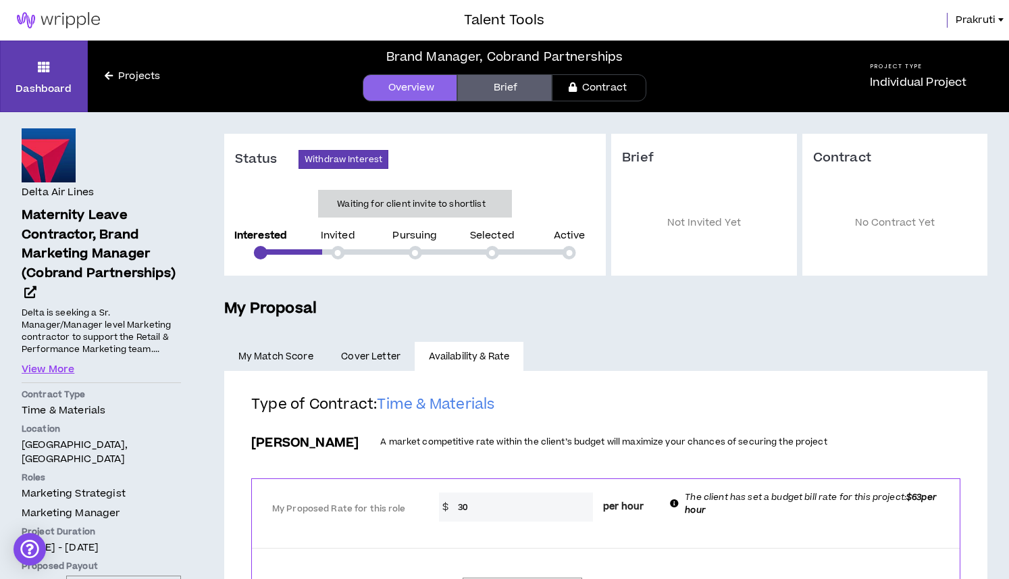
click at [405, 357] on link "Cover Letter" at bounding box center [371, 357] width 87 height 30
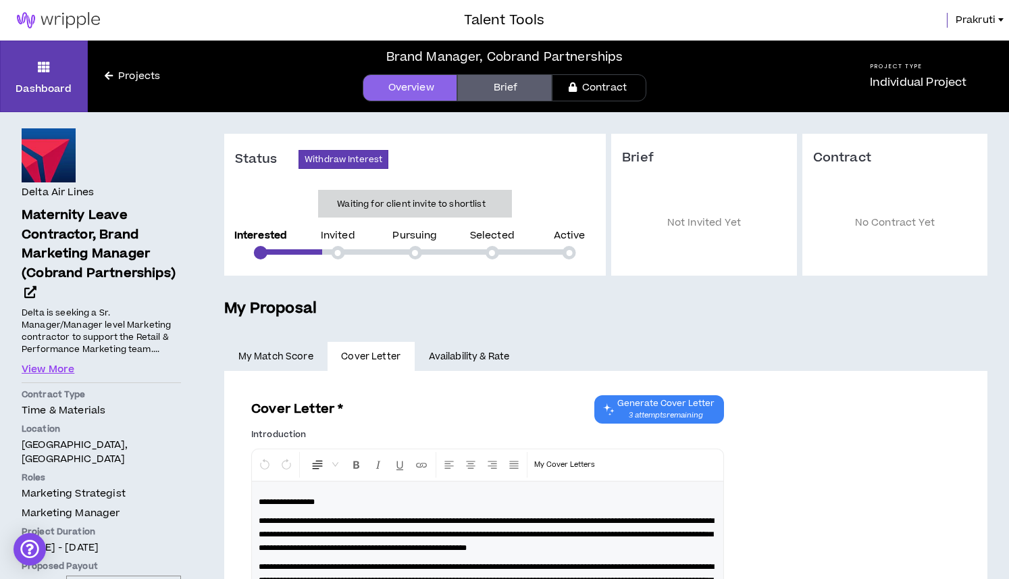
click at [275, 352] on link "My Match Score" at bounding box center [275, 357] width 103 height 30
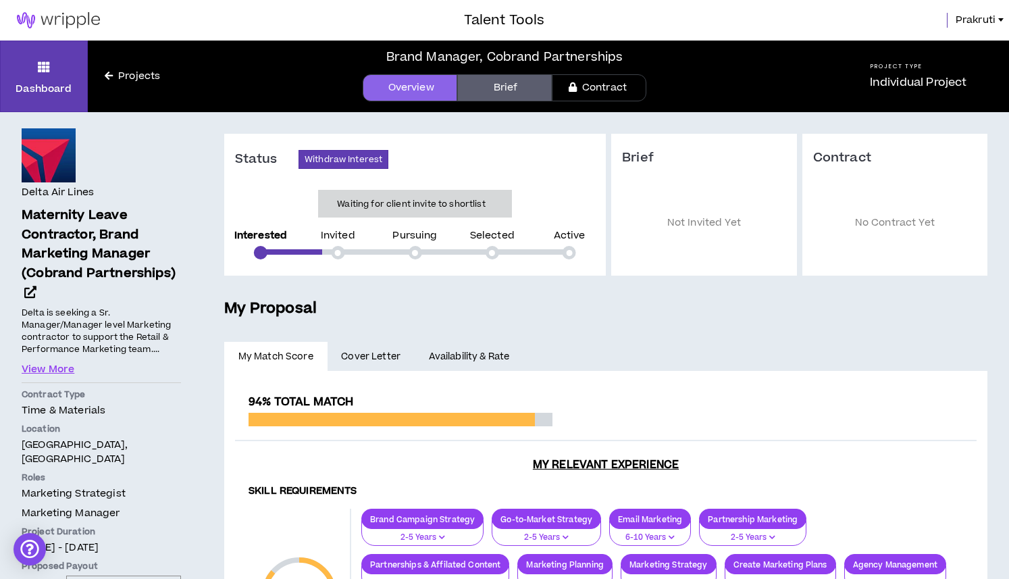
click at [485, 357] on link "Availability & Rate" at bounding box center [469, 357] width 109 height 30
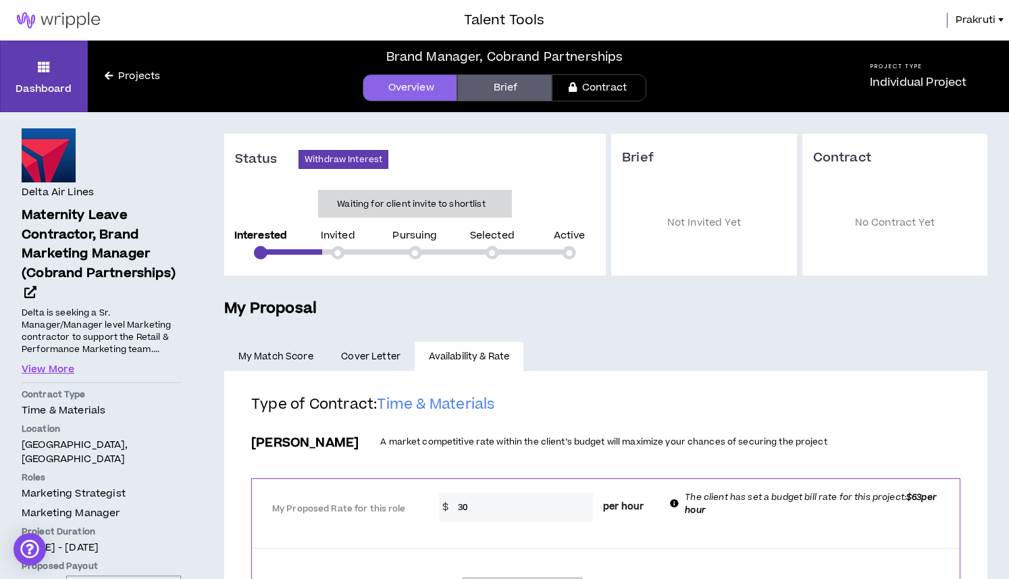
click at [130, 70] on link "Projects" at bounding box center [132, 76] width 89 height 15
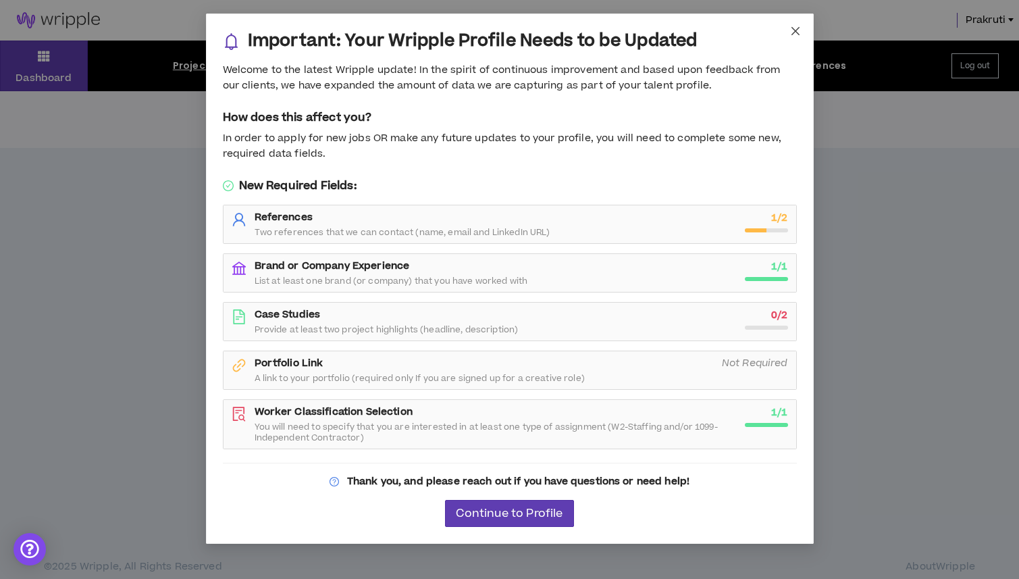
click at [792, 30] on icon "close" at bounding box center [795, 31] width 11 height 11
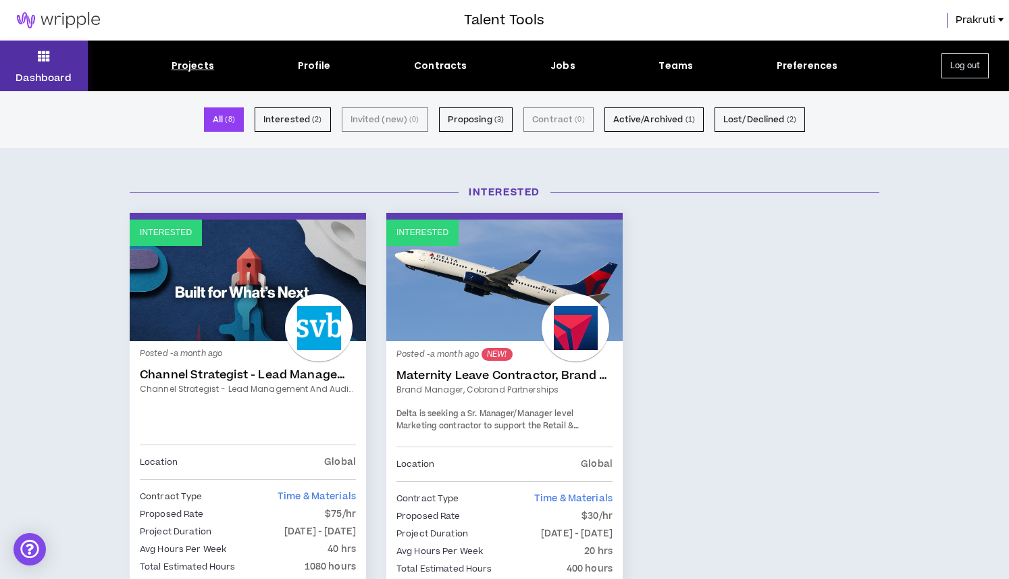
click at [41, 82] on p "Dashboard" at bounding box center [44, 78] width 56 height 14
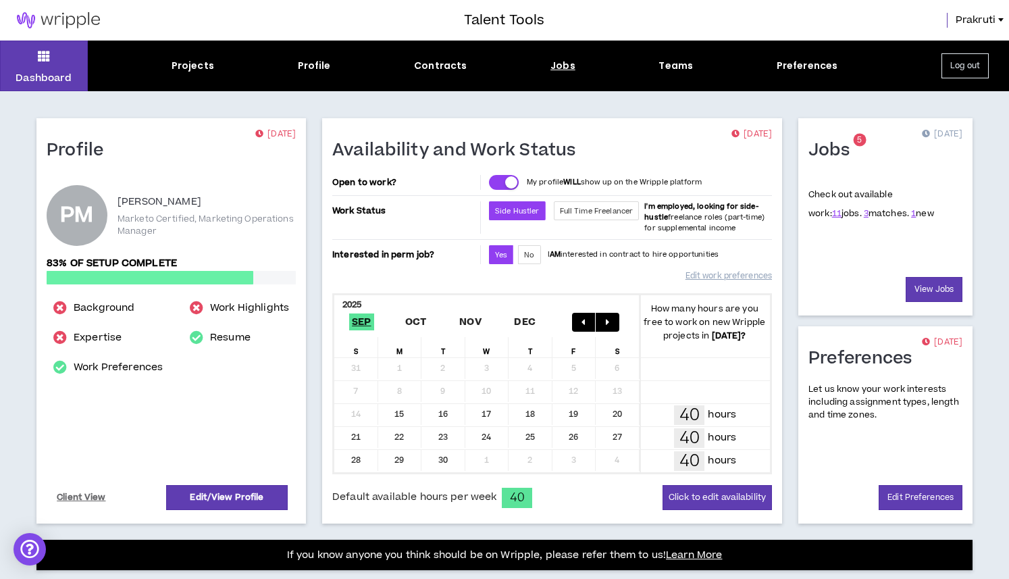
click at [569, 61] on div "Jobs" at bounding box center [563, 66] width 25 height 14
